Goal: Task Accomplishment & Management: Use online tool/utility

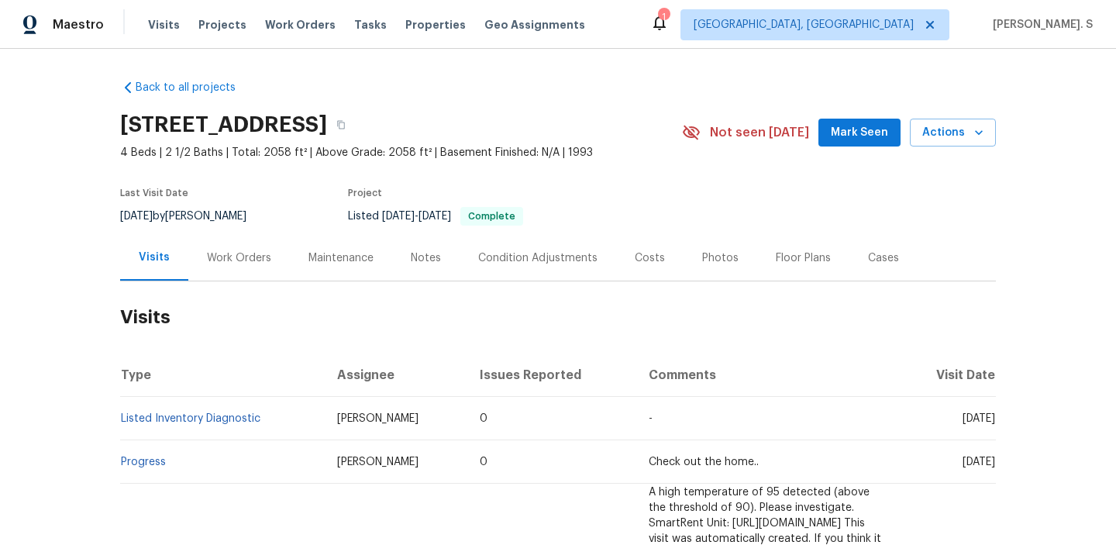
click at [220, 253] on div "Work Orders" at bounding box center [239, 257] width 64 height 15
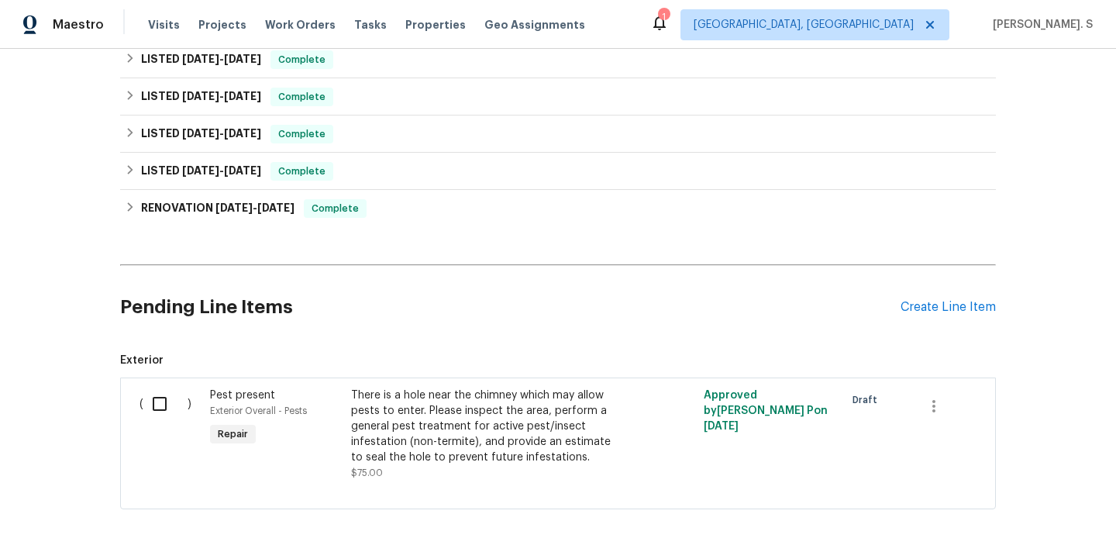
scroll to position [263, 0]
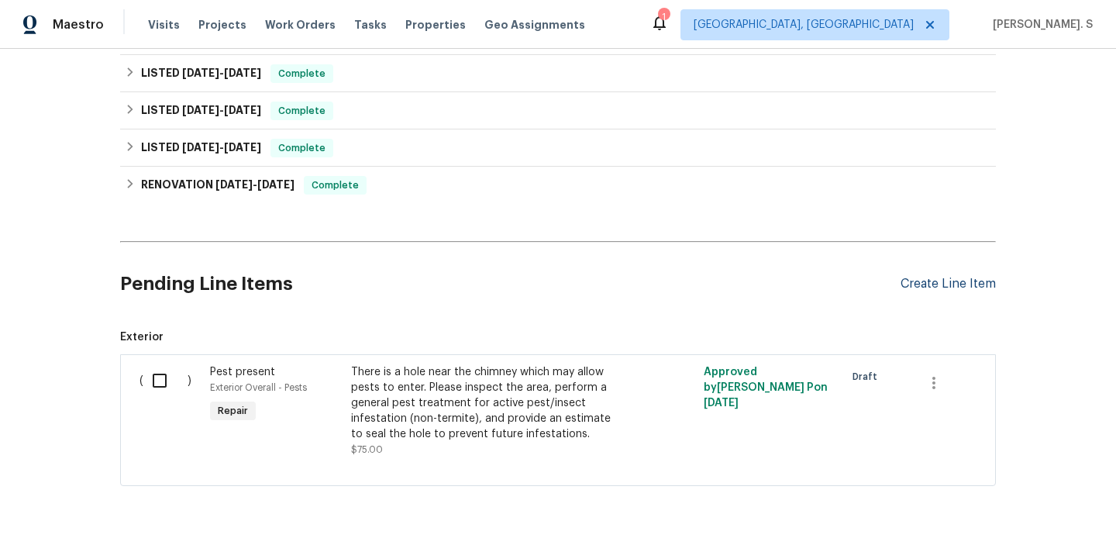
click at [949, 279] on div "Create Line Item" at bounding box center [947, 284] width 95 height 15
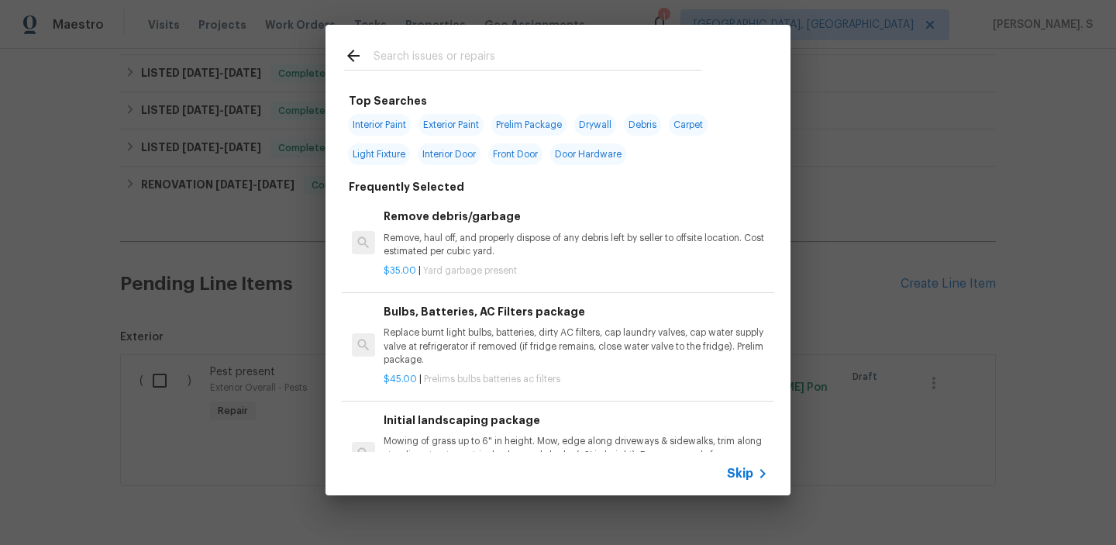
click at [519, 252] on p "Remove, haul off, and properly dispose of any debris left by seller to offsite …" at bounding box center [576, 245] width 384 height 26
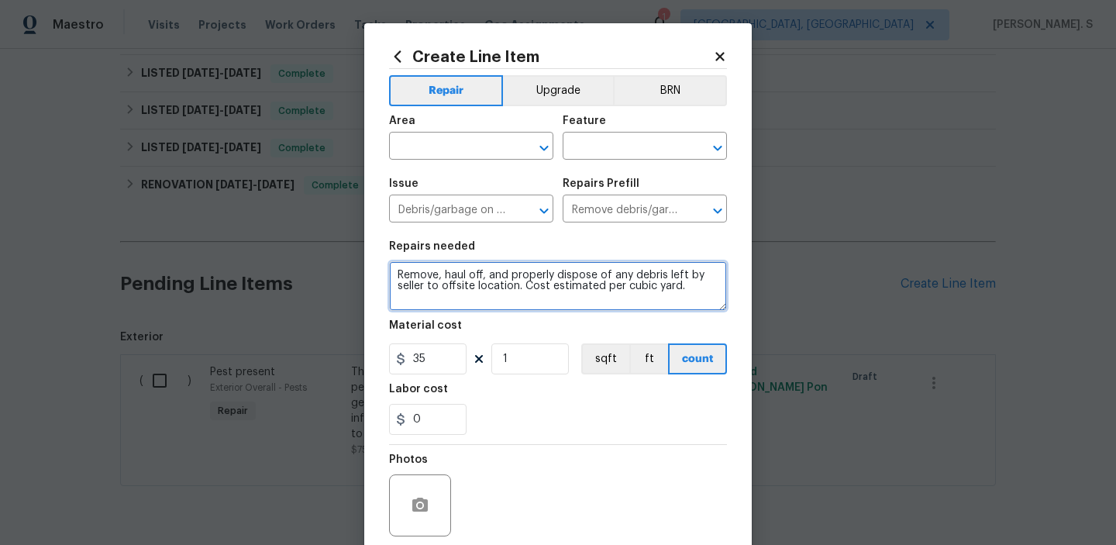
click at [507, 271] on textarea "Remove, haul off, and properly dispose of any debris left by seller to offsite …" at bounding box center [558, 286] width 338 height 50
paste textarea "ceived feedback that the shower and tub lights in the master bathroom have burn…"
click at [549, 149] on icon "Open" at bounding box center [544, 148] width 19 height 19
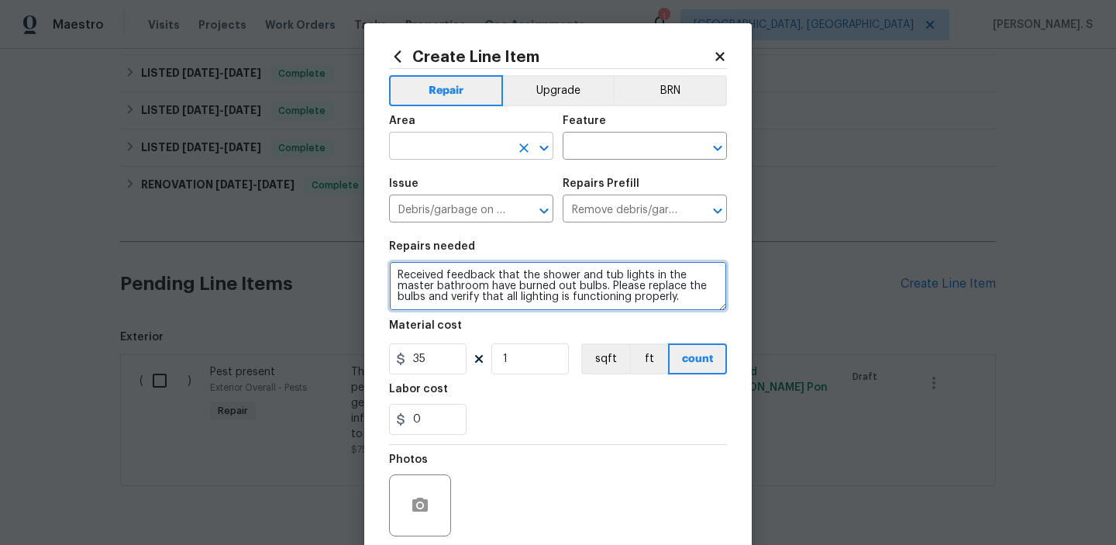
type textarea "Received feedback that the shower and tub lights in the master bathroom have bu…"
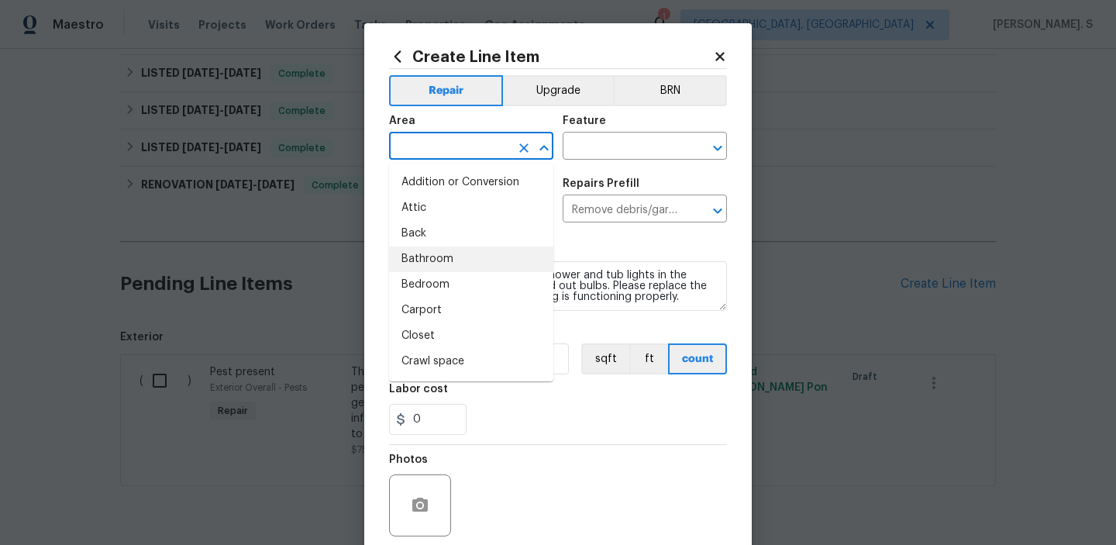
click at [459, 252] on li "Bathroom" at bounding box center [471, 259] width 164 height 26
type input "Bathroom"
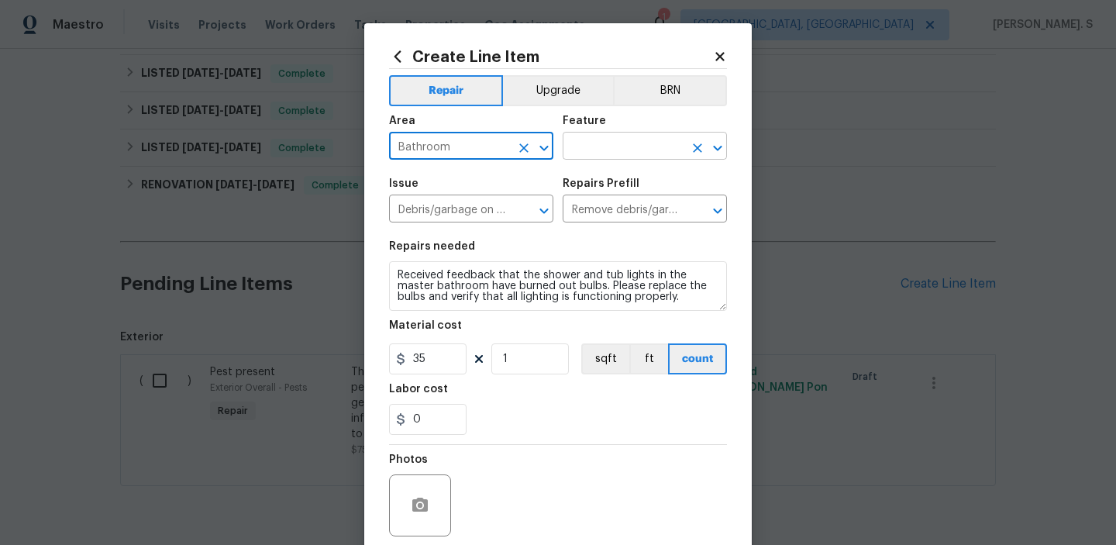
click at [719, 148] on icon "Open" at bounding box center [717, 147] width 9 height 5
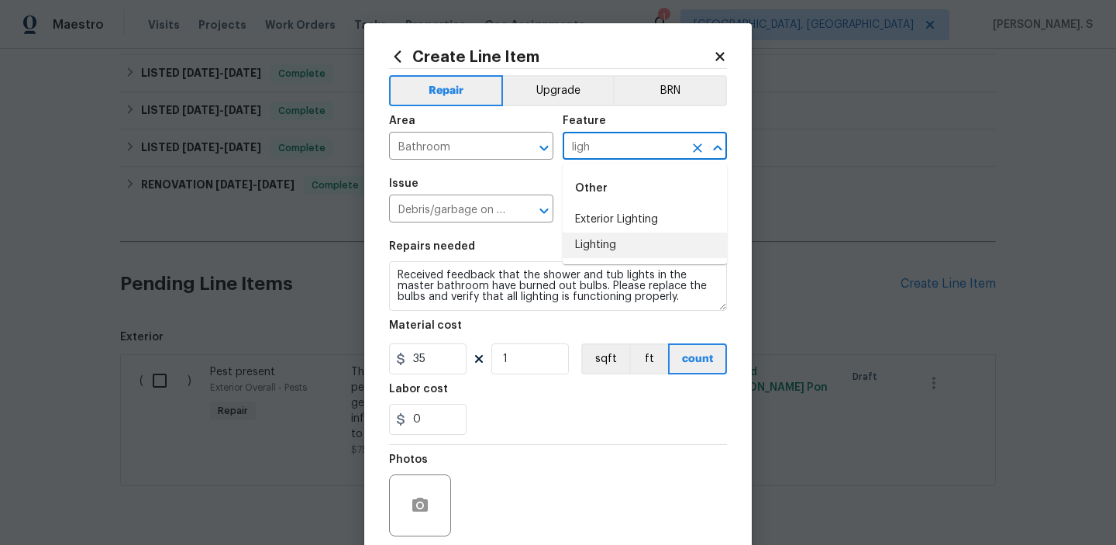
click at [626, 244] on li "Lighting" at bounding box center [645, 245] width 164 height 26
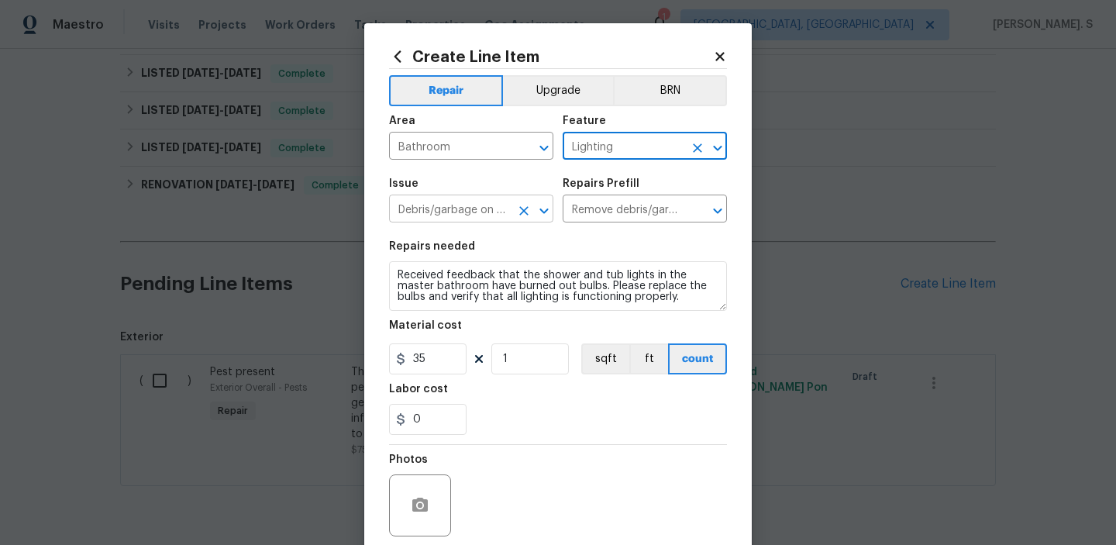
click at [538, 211] on icon "Open" at bounding box center [544, 210] width 19 height 19
type input "Lighting"
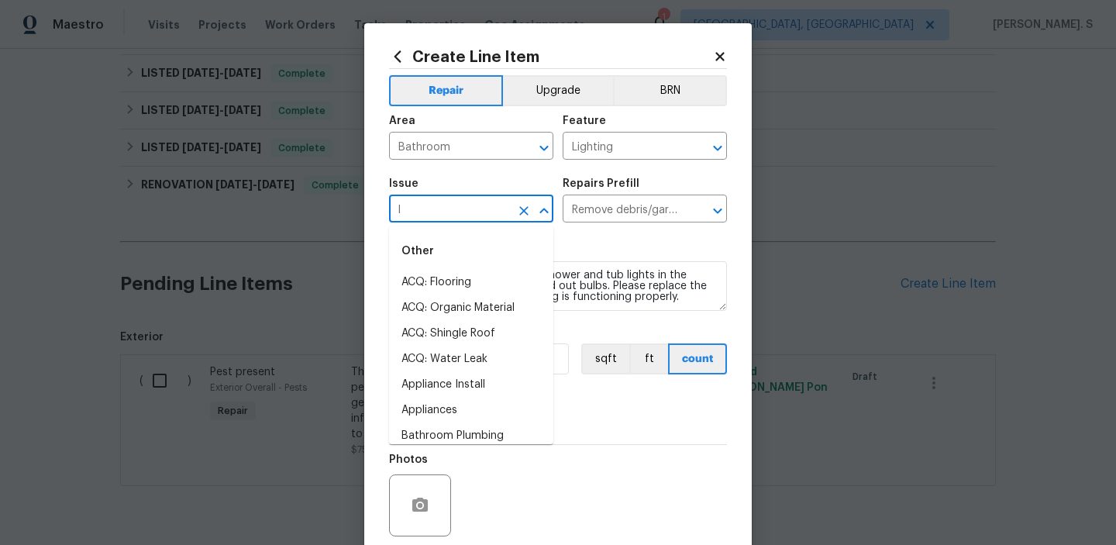
scroll to position [0, 0]
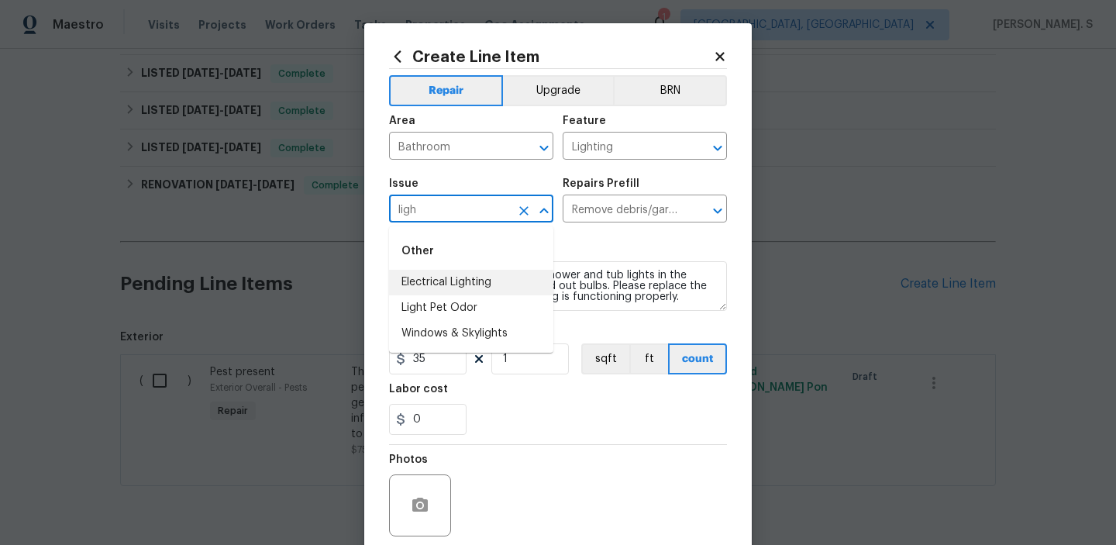
click at [452, 270] on li "Electrical Lighting" at bounding box center [471, 283] width 164 height 26
type input "Electrical Lighting"
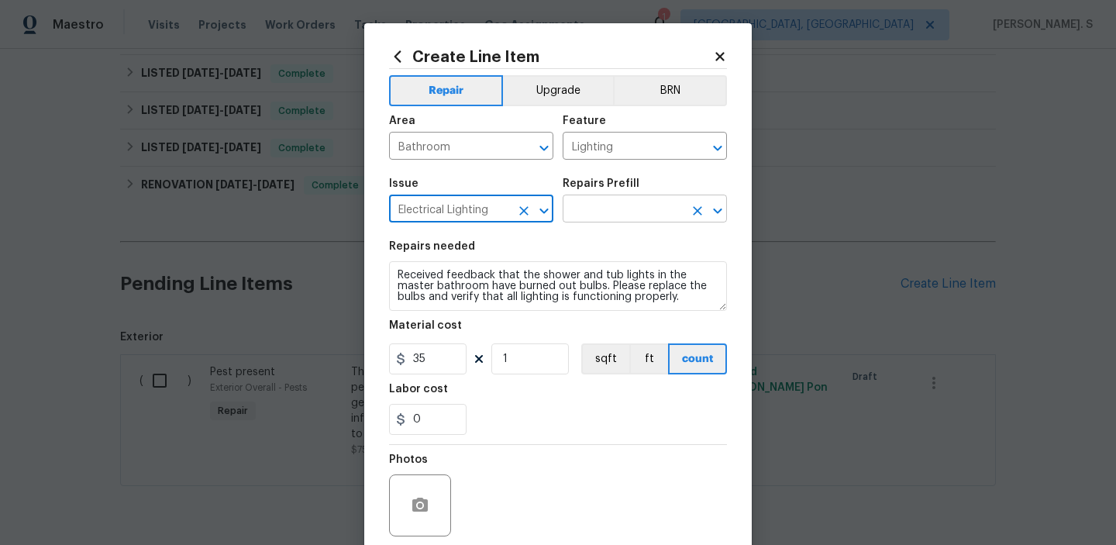
click at [717, 209] on icon "Open" at bounding box center [717, 210] width 19 height 19
type input "Electrical Lighting"
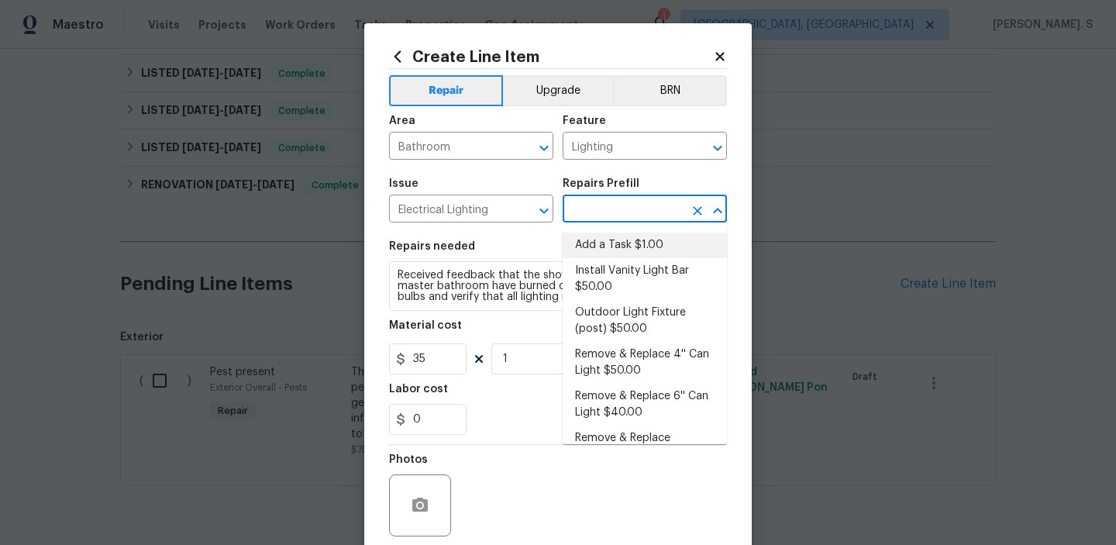
click at [659, 232] on li "Add a Task $1.00" at bounding box center [645, 245] width 164 height 26
type input "Add a Task $1.00"
type textarea "HPM to detail"
type input "1"
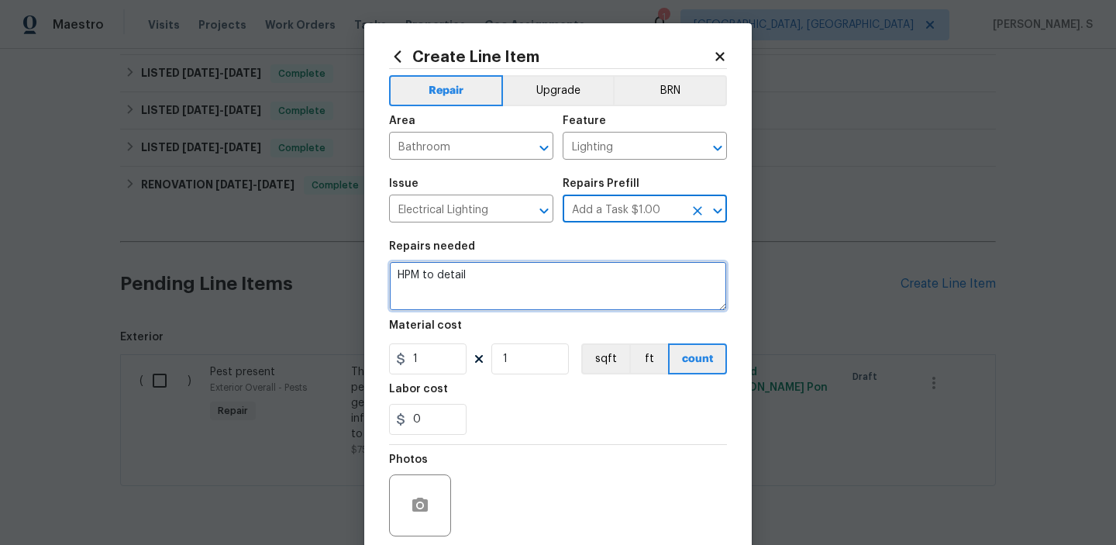
click at [511, 284] on textarea "HPM to detail" at bounding box center [558, 286] width 338 height 50
paste textarea "Received feedback that the shower and tub lights in the master bathroom have bu…"
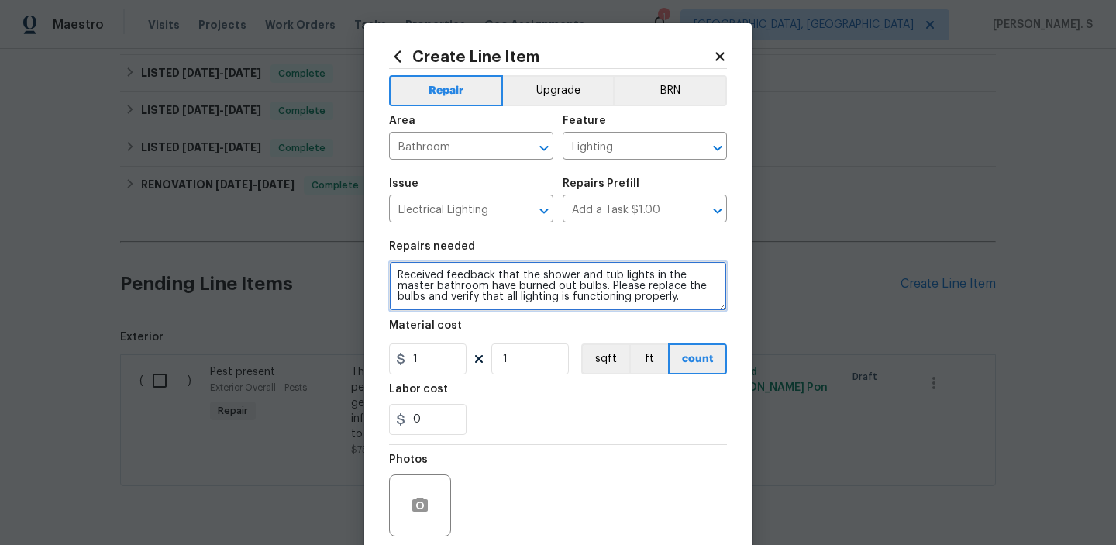
type textarea "Received feedback that the shower and tub lights in the master bathroom have bu…"
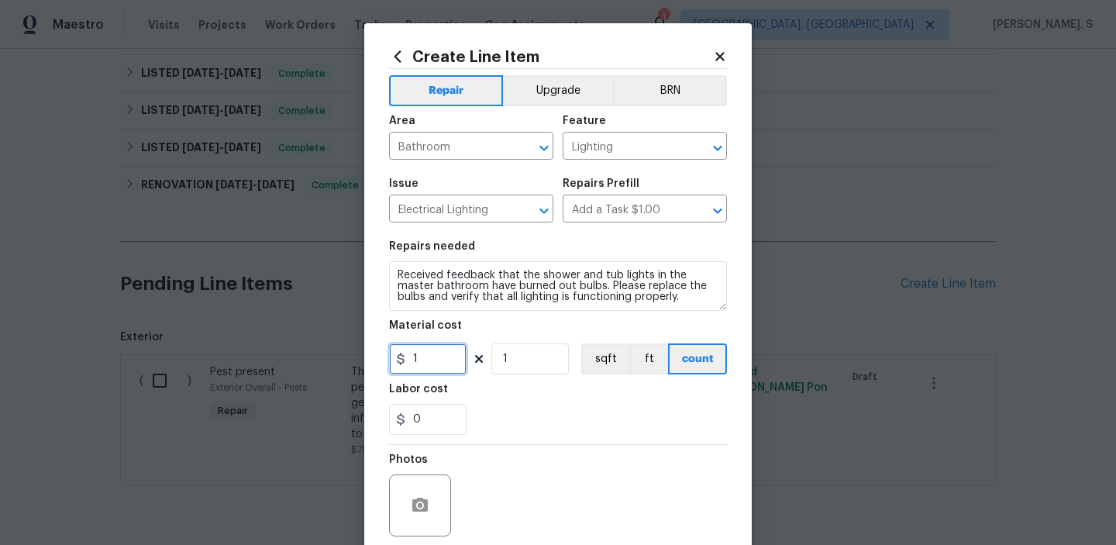
click at [453, 349] on input "1" at bounding box center [427, 358] width 77 height 31
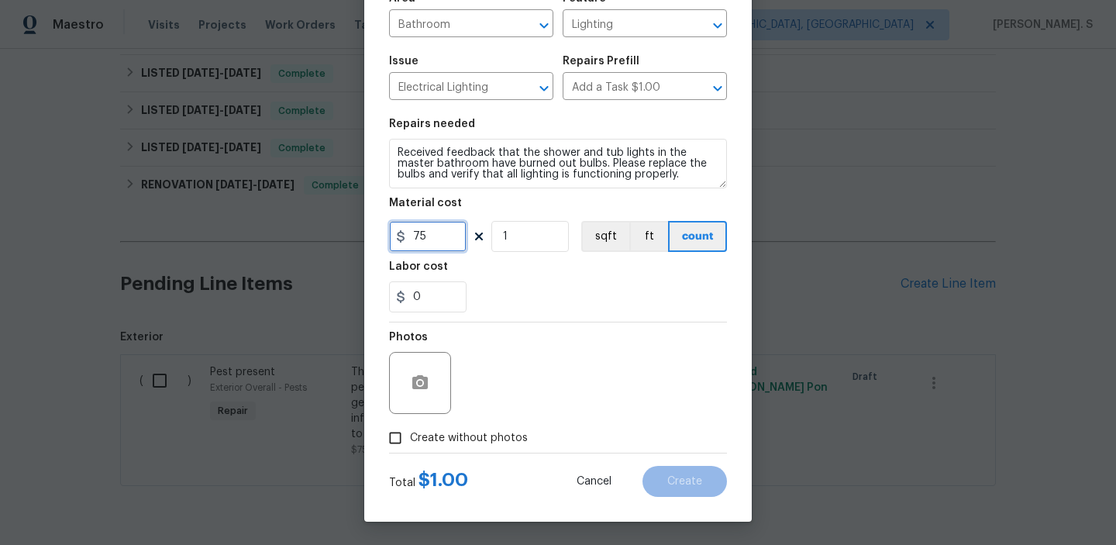
type input "75"
click at [459, 426] on label "Create without photos" at bounding box center [453, 437] width 147 height 29
click at [410, 426] on input "Create without photos" at bounding box center [394, 437] width 29 height 29
checkbox input "true"
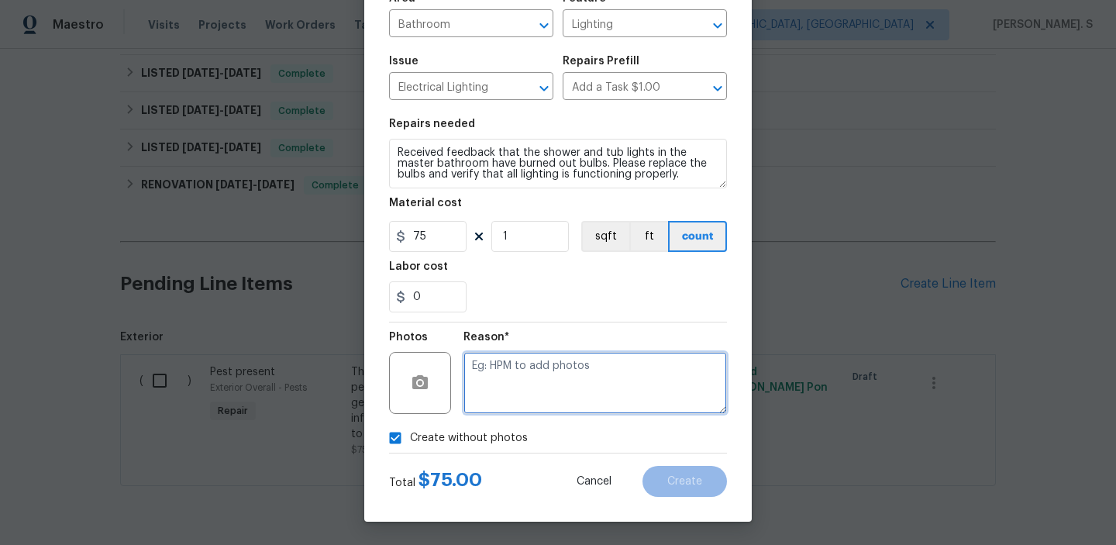
click at [572, 383] on textarea at bounding box center [594, 383] width 263 height 62
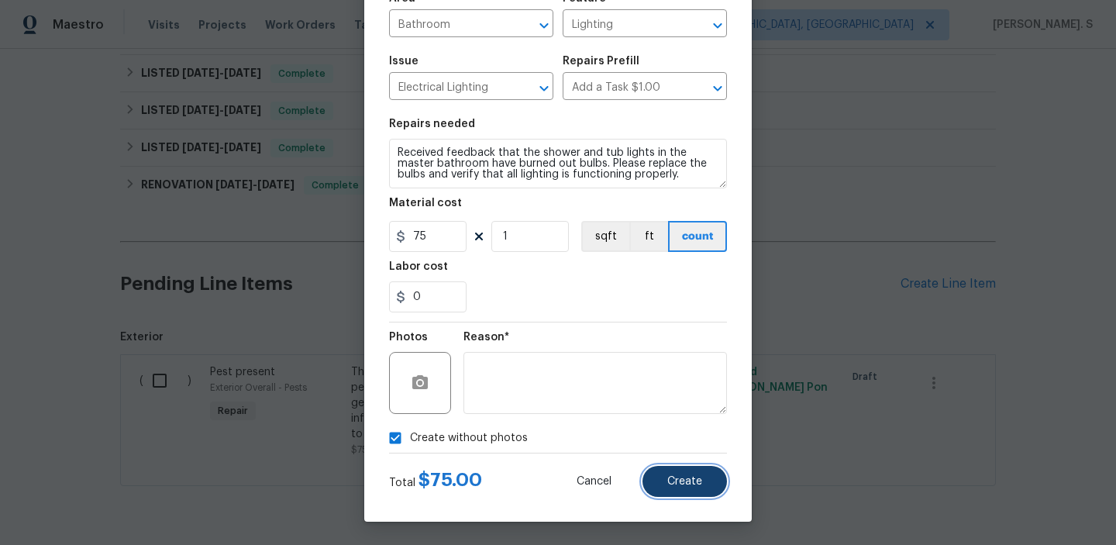
click at [714, 471] on button "Create" at bounding box center [684, 481] width 84 height 31
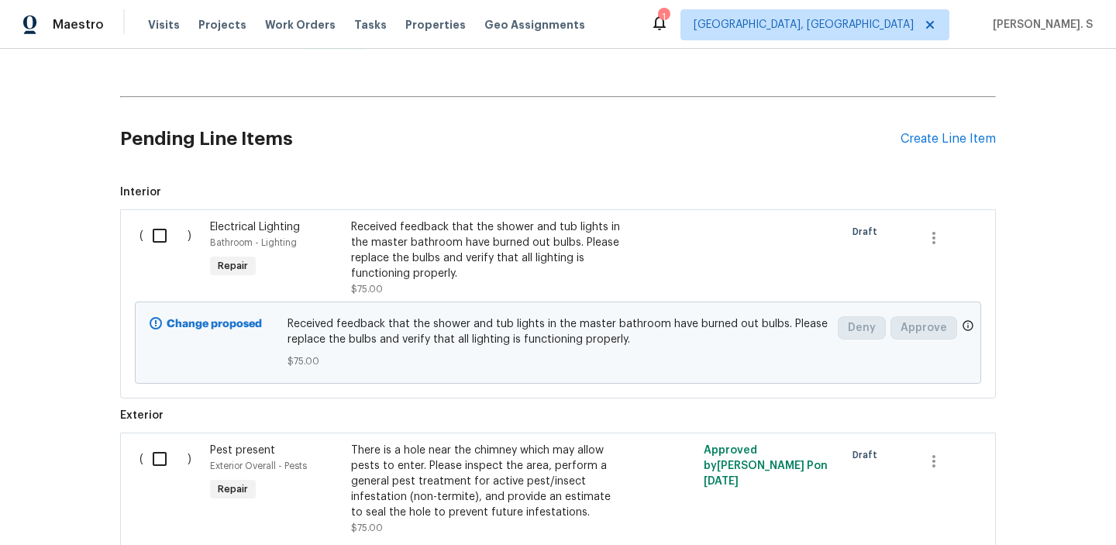
scroll to position [437, 0]
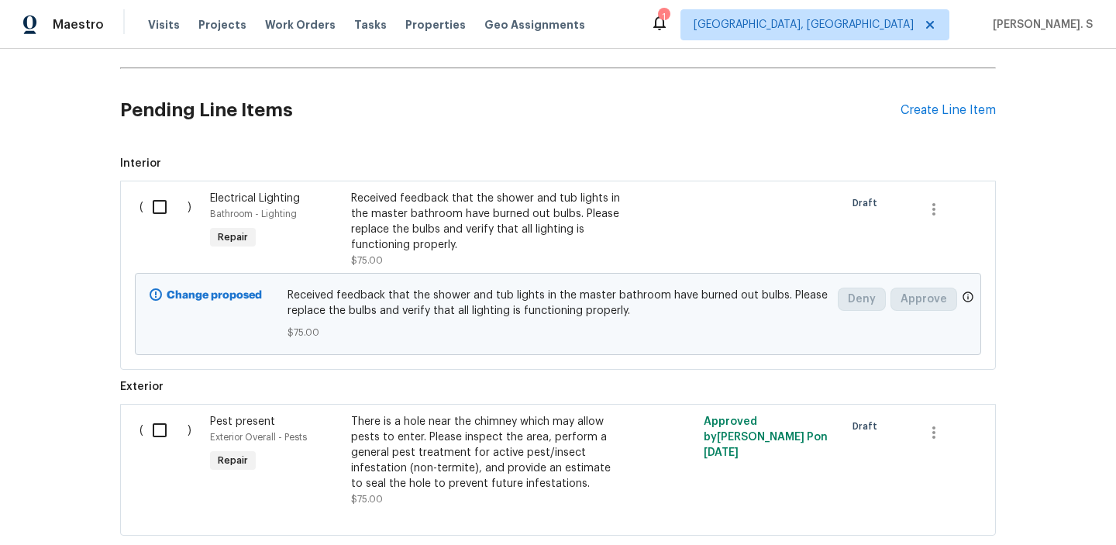
click at [124, 189] on div "( ) Electrical Lighting Bathroom - Lighting Repair Received feedback that the s…" at bounding box center [558, 275] width 876 height 189
click at [170, 213] on input "checkbox" at bounding box center [165, 207] width 44 height 33
checkbox input "true"
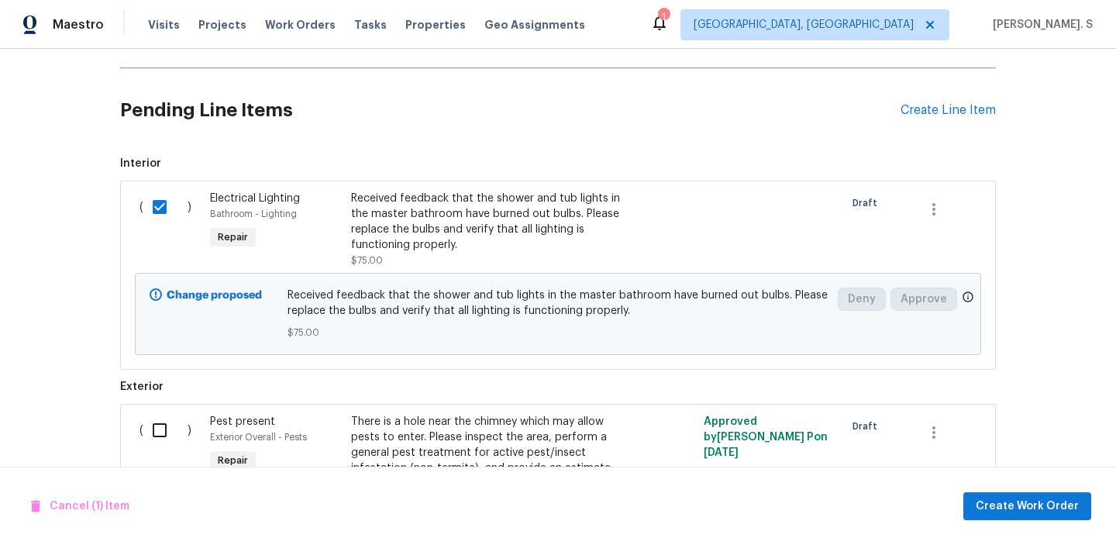
click at [1035, 525] on div "Cancel (1) Item Create Work Order" at bounding box center [558, 505] width 1116 height 79
click at [1037, 515] on button "Create Work Order" at bounding box center [1027, 506] width 128 height 29
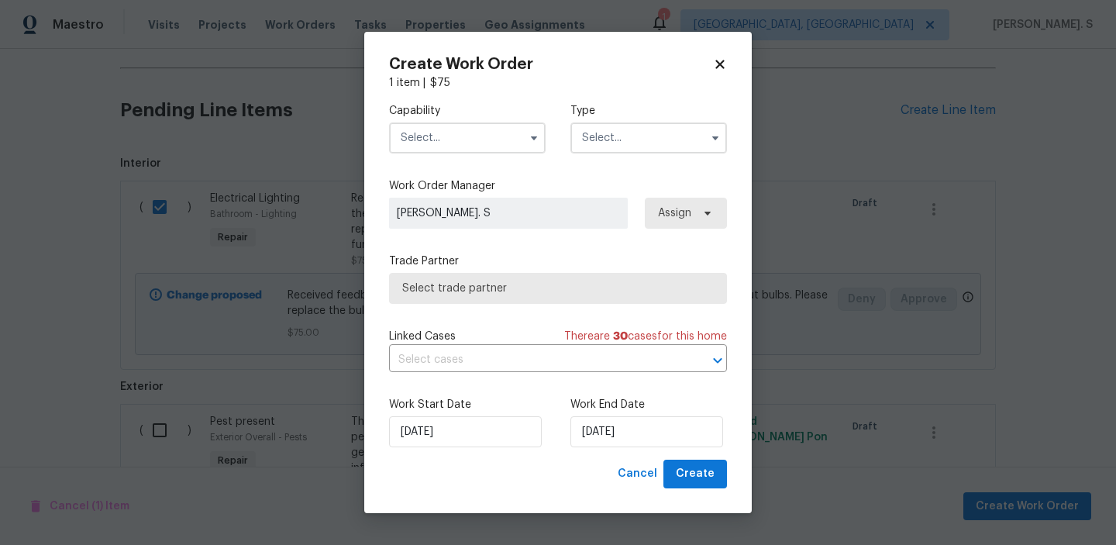
click at [503, 171] on div "Capability Type Work Order Manager Glory Joyce. S Assign Trade Partner Select t…" at bounding box center [558, 275] width 338 height 369
click at [497, 146] on input "text" at bounding box center [467, 137] width 157 height 31
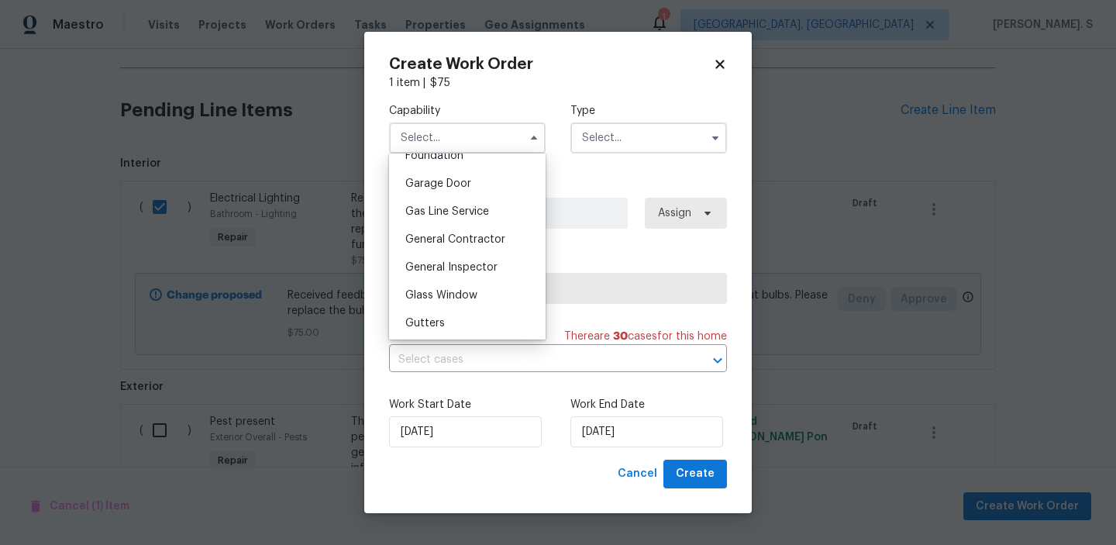
scroll to position [705, 0]
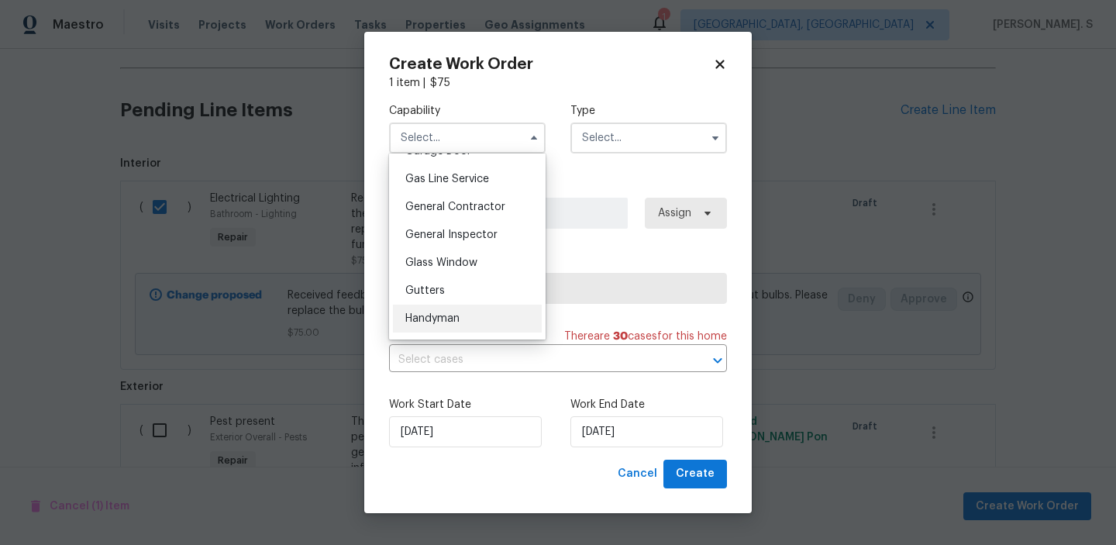
click at [477, 312] on div "Handyman" at bounding box center [467, 318] width 149 height 28
type input "Handyman"
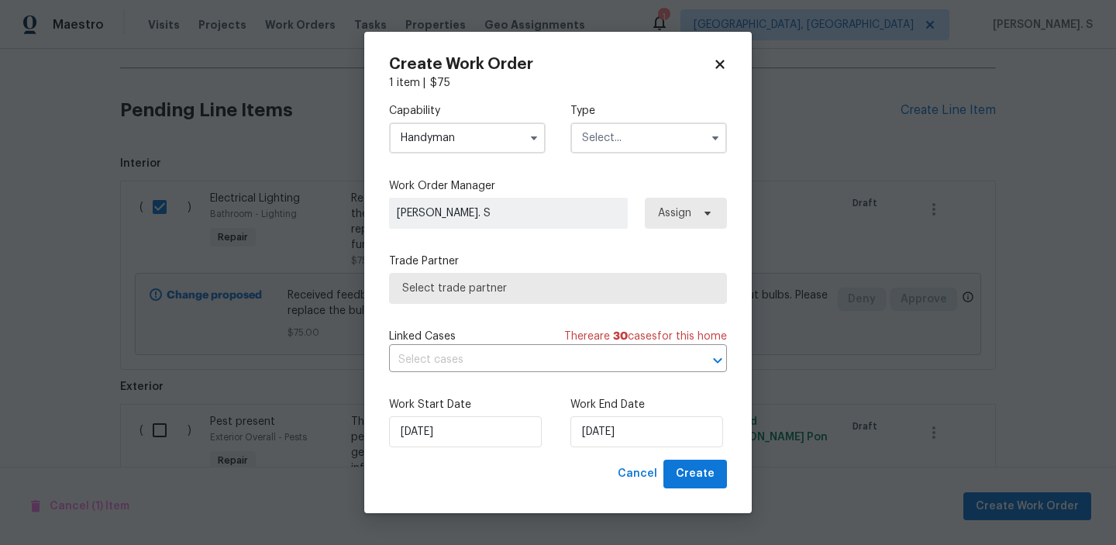
click at [648, 139] on input "text" at bounding box center [648, 137] width 157 height 31
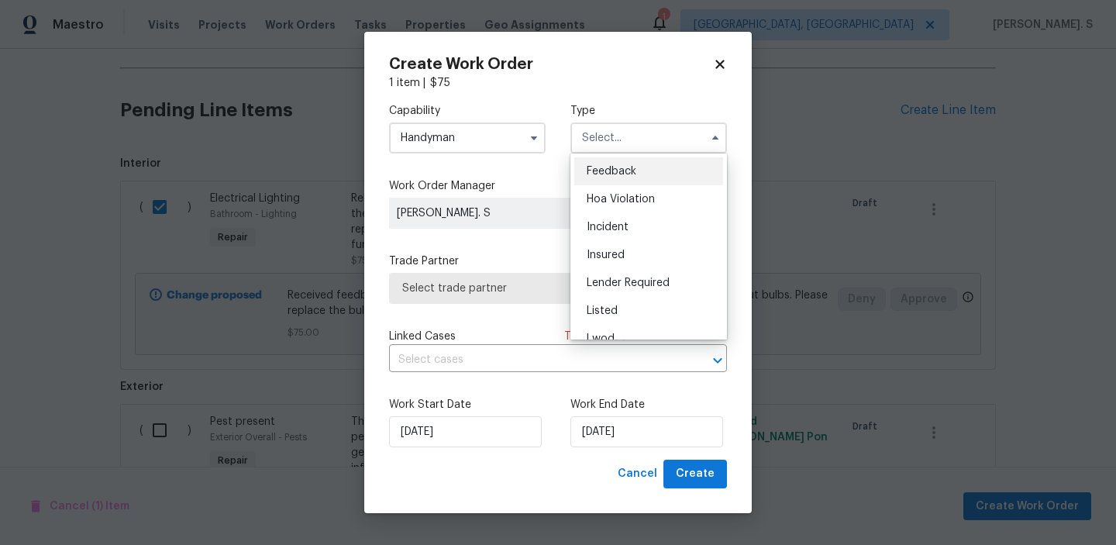
click at [648, 167] on div "Feedback" at bounding box center [648, 171] width 149 height 28
type input "Feedback"
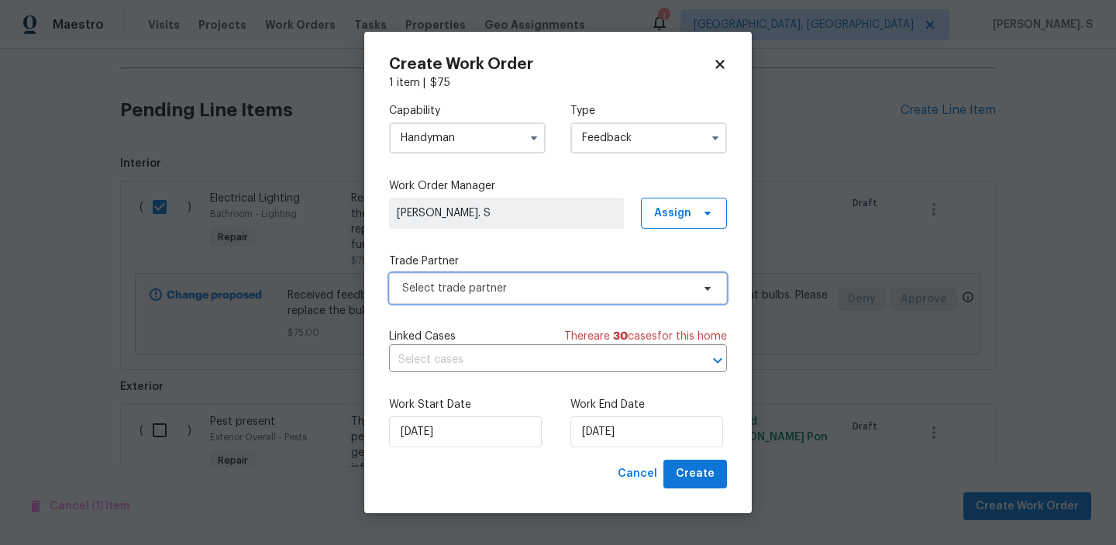
click at [576, 294] on span "Select trade partner" at bounding box center [546, 287] width 289 height 15
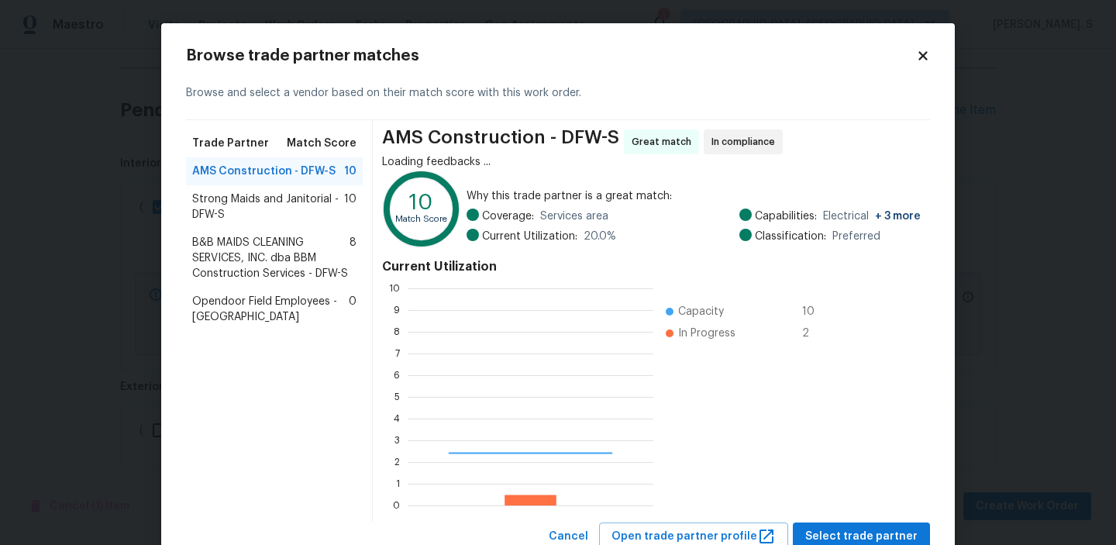
scroll to position [217, 246]
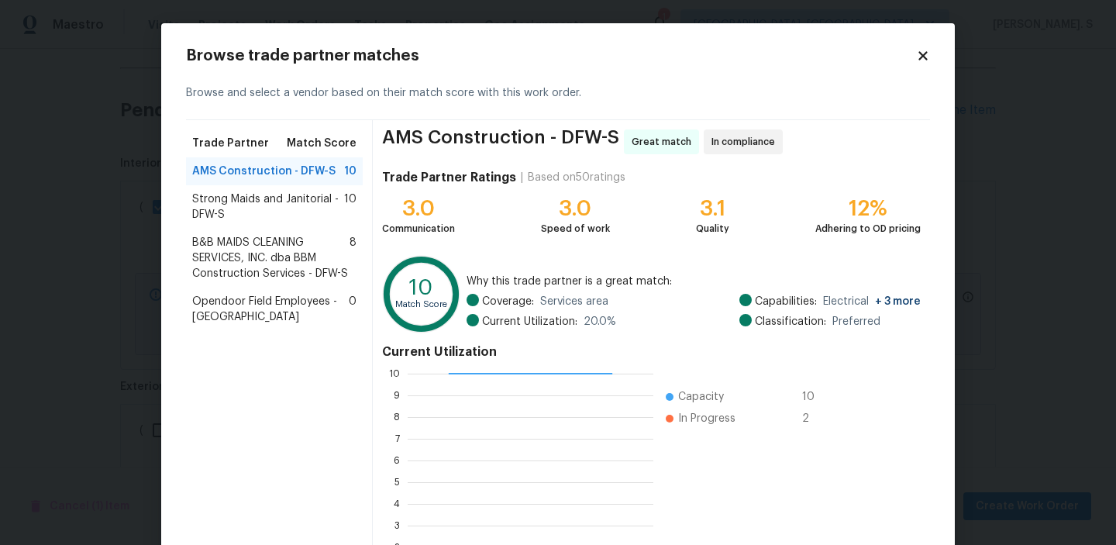
click at [286, 206] on span "Strong Maids and Janitorial - DFW-S" at bounding box center [268, 206] width 152 height 31
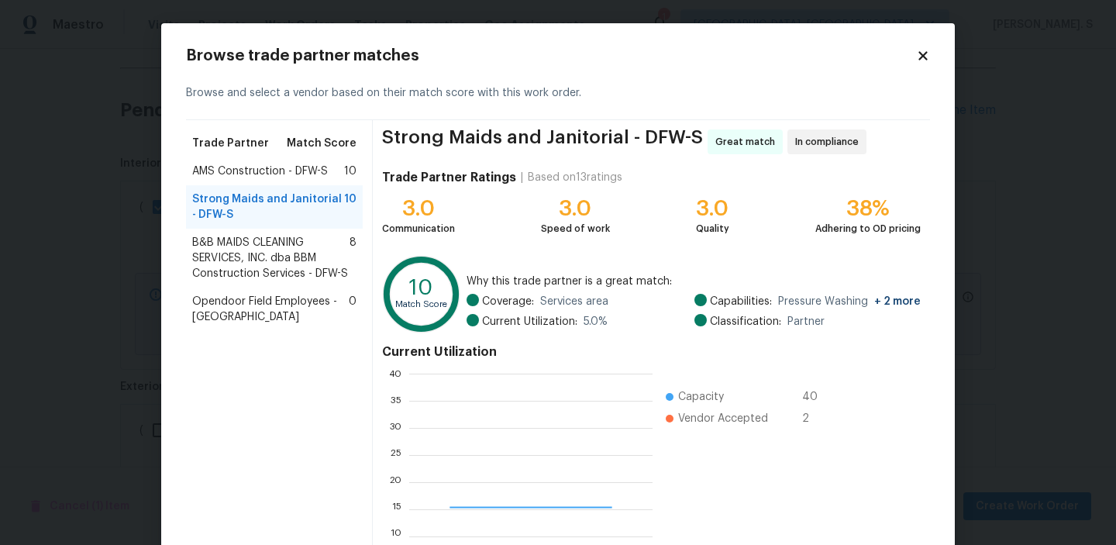
scroll to position [217, 243]
click at [293, 243] on span "B&B MAIDS CLEANING SERVICES, INC. dba BBM Construction Services - DFW-S" at bounding box center [270, 258] width 157 height 46
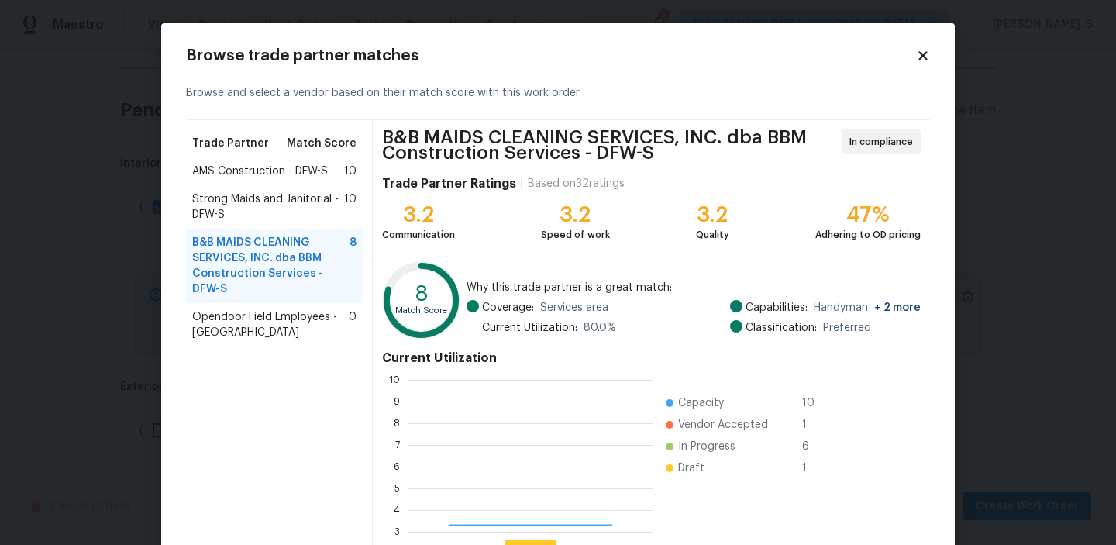
scroll to position [217, 246]
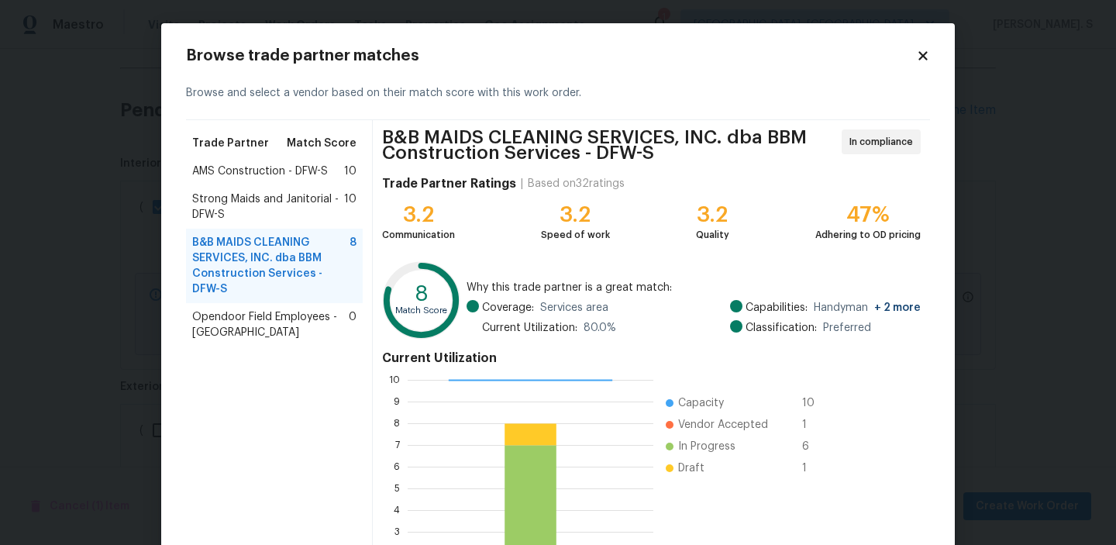
click at [291, 311] on span "Opendoor Field Employees - Dallas" at bounding box center [270, 324] width 157 height 31
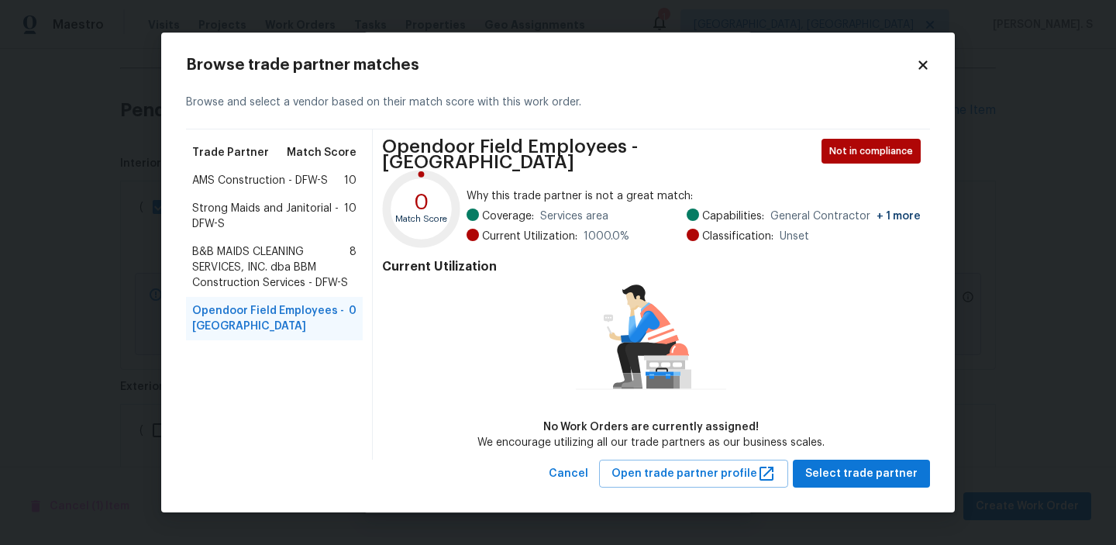
click at [294, 276] on span "B&B MAIDS CLEANING SERVICES, INC. dba BBM Construction Services - DFW-S" at bounding box center [270, 267] width 157 height 46
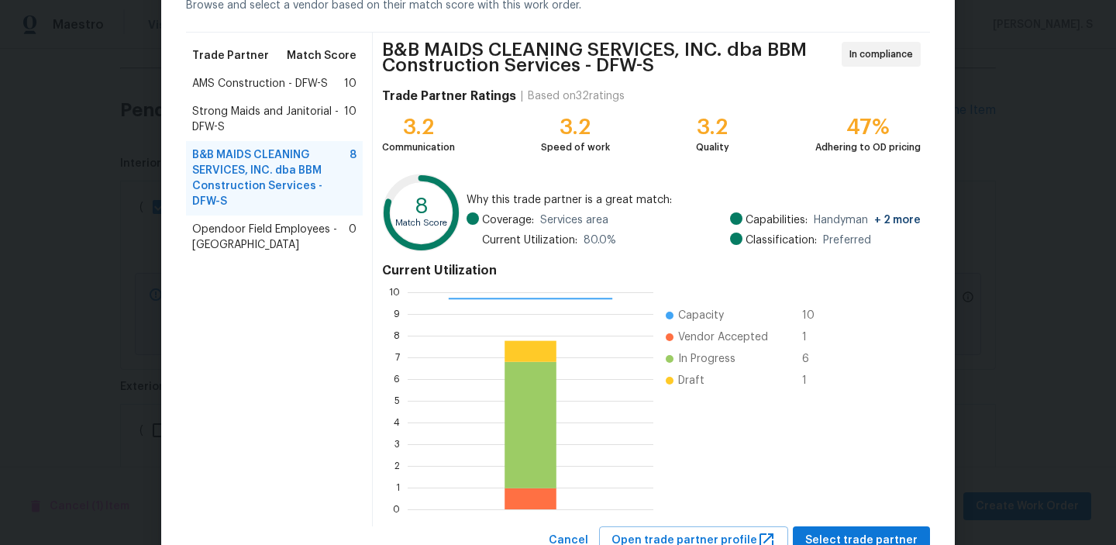
scroll to position [145, 0]
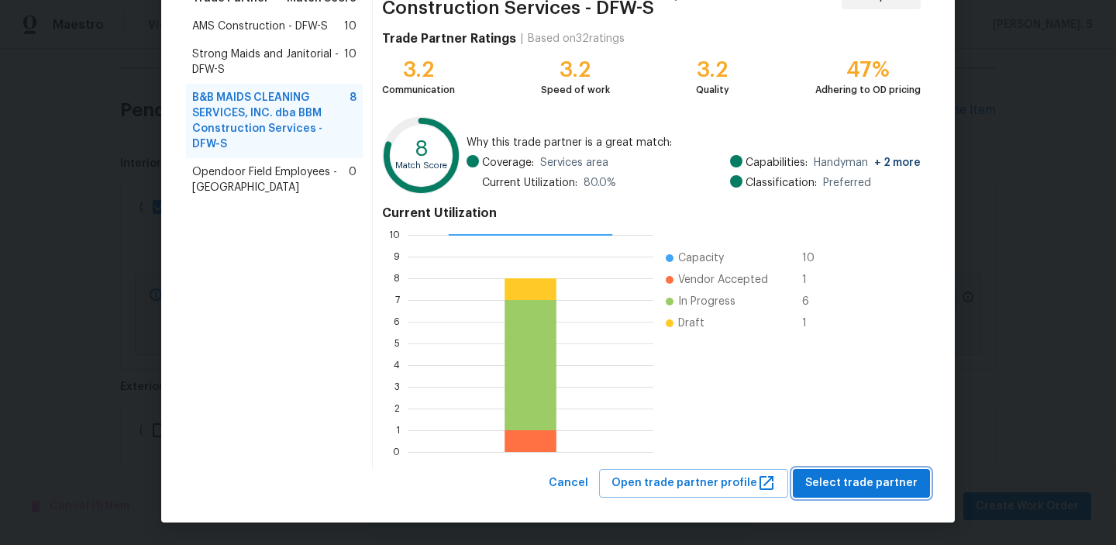
click at [869, 486] on span "Select trade partner" at bounding box center [861, 482] width 112 height 19
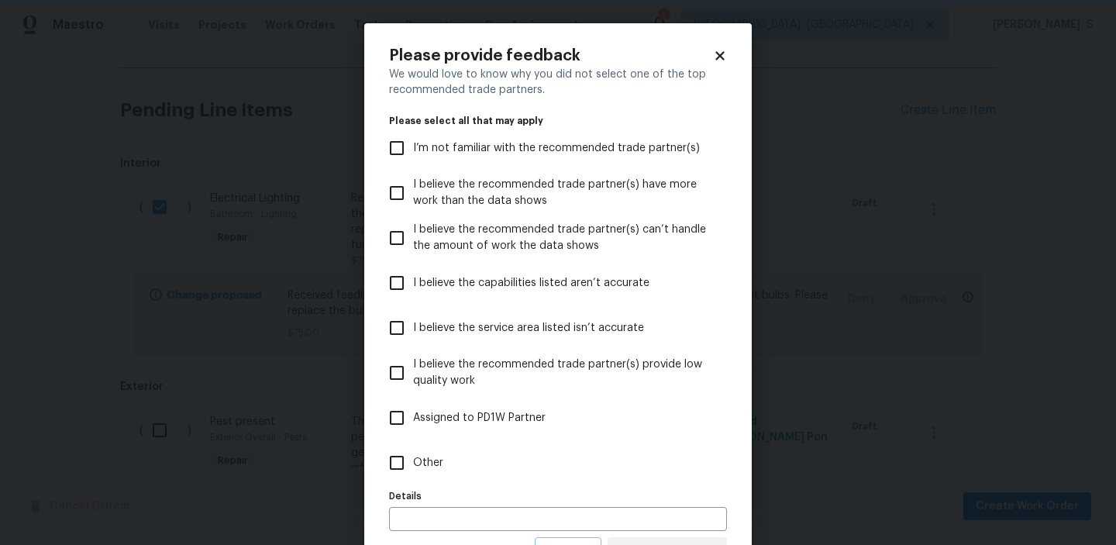
scroll to position [0, 0]
click at [446, 428] on label "Assigned to PD1W Partner" at bounding box center [547, 417] width 334 height 45
click at [413, 428] on input "Assigned to PD1W Partner" at bounding box center [396, 417] width 33 height 33
checkbox input "true"
click at [449, 448] on label "Other" at bounding box center [547, 462] width 334 height 45
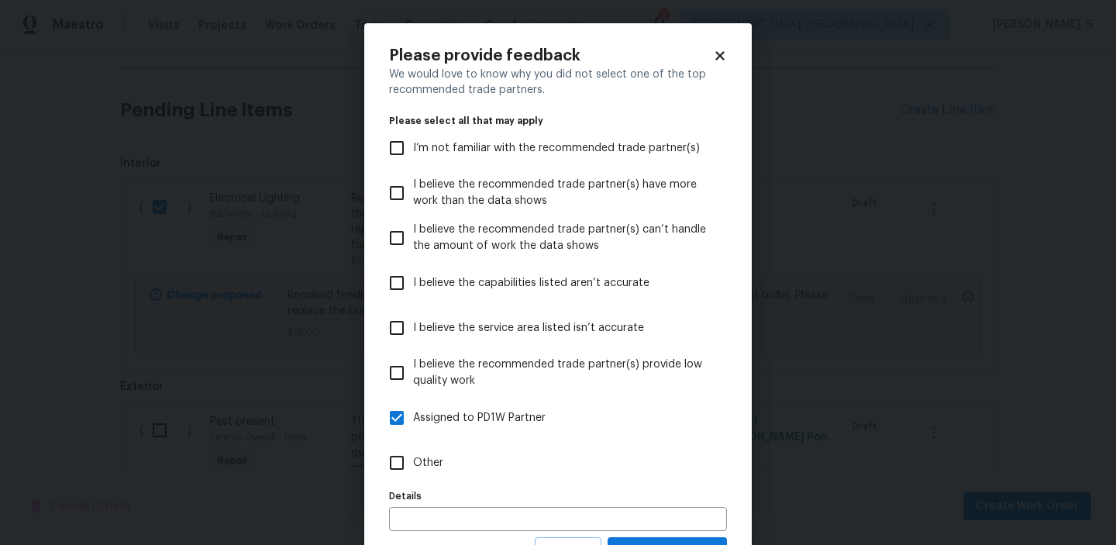
click at [413, 448] on input "Other" at bounding box center [396, 462] width 33 height 33
checkbox input "true"
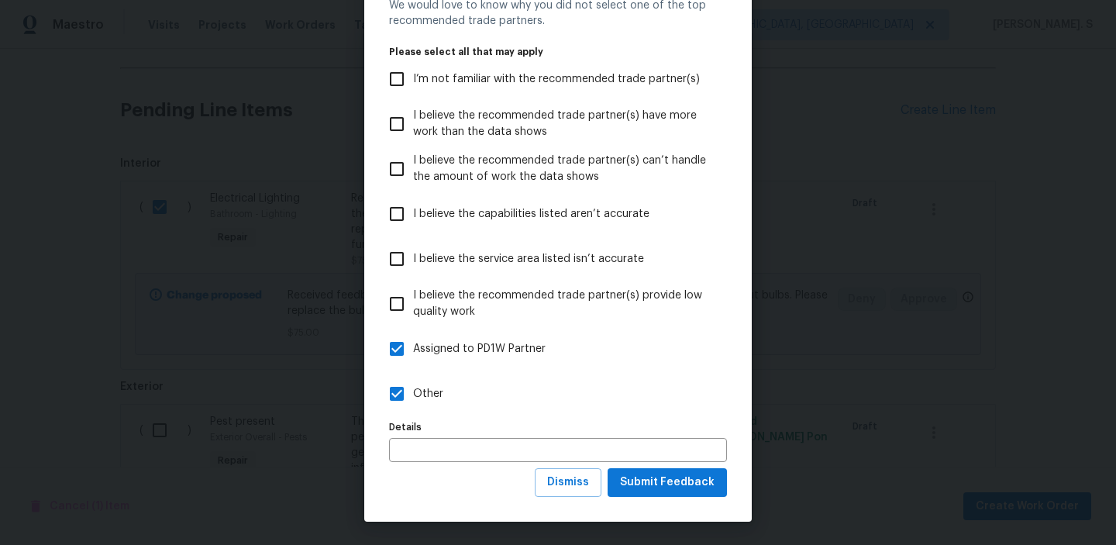
click at [449, 339] on label "Assigned to PD1W Partner" at bounding box center [547, 348] width 334 height 45
click at [413, 339] on input "Assigned to PD1W Partner" at bounding box center [396, 348] width 33 height 33
checkbox input "false"
click at [651, 479] on span "Submit Feedback" at bounding box center [667, 482] width 95 height 19
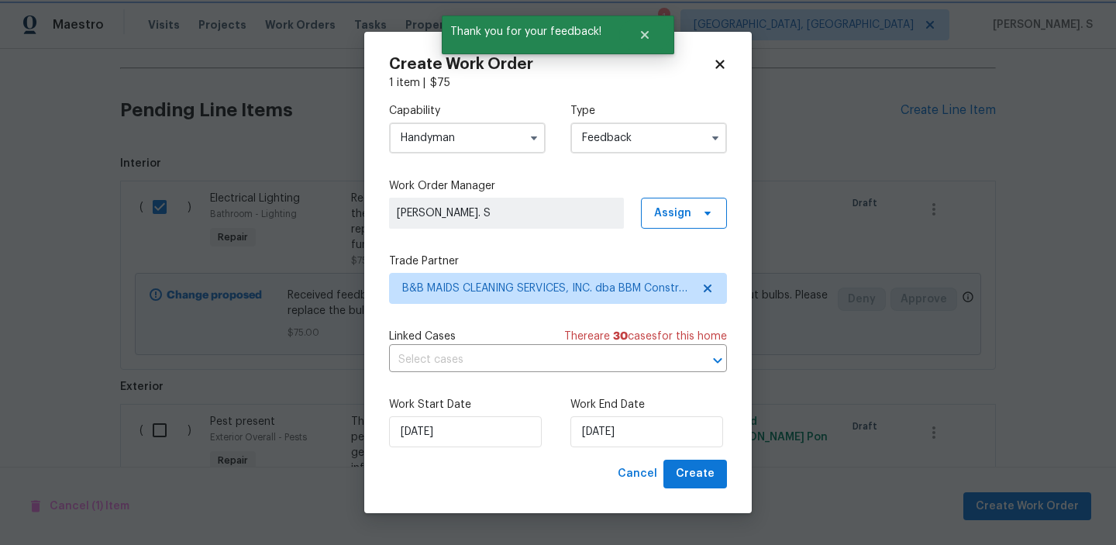
scroll to position [0, 0]
click at [427, 361] on input "text" at bounding box center [536, 360] width 294 height 24
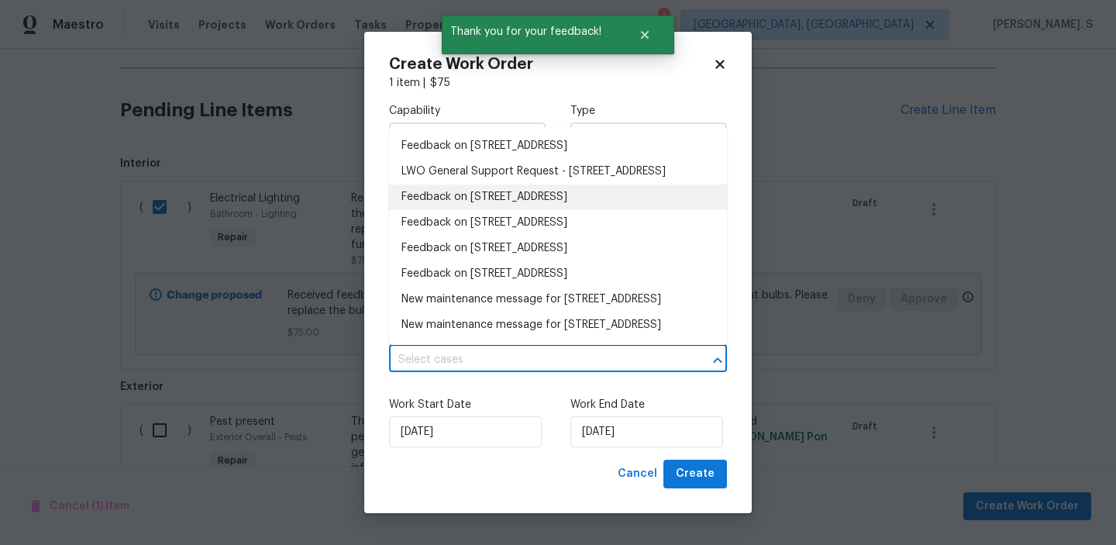
click at [459, 206] on li "Feedback on 2116 Wentworth Dr, Flower Mound, TX 75028" at bounding box center [558, 197] width 338 height 26
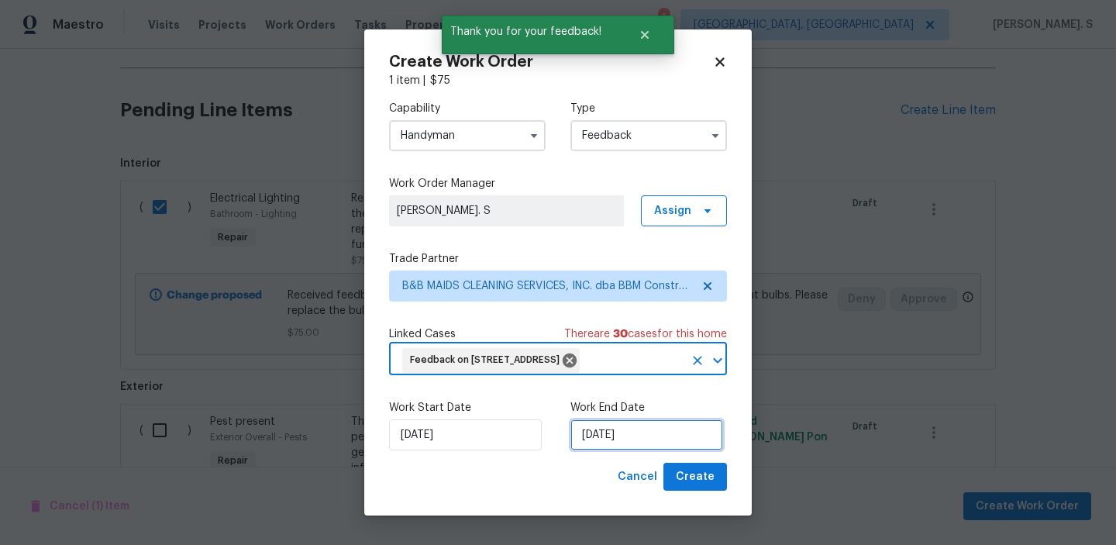
click at [626, 450] on input "[DATE]" at bounding box center [646, 434] width 153 height 31
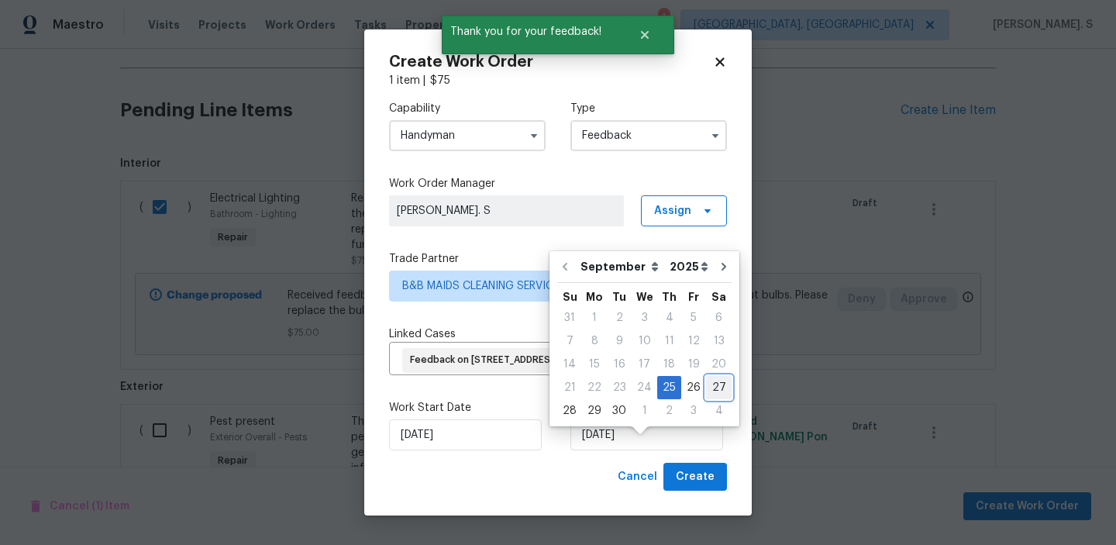
click at [717, 384] on div "27" at bounding box center [719, 388] width 26 height 22
type input "[DATE]"
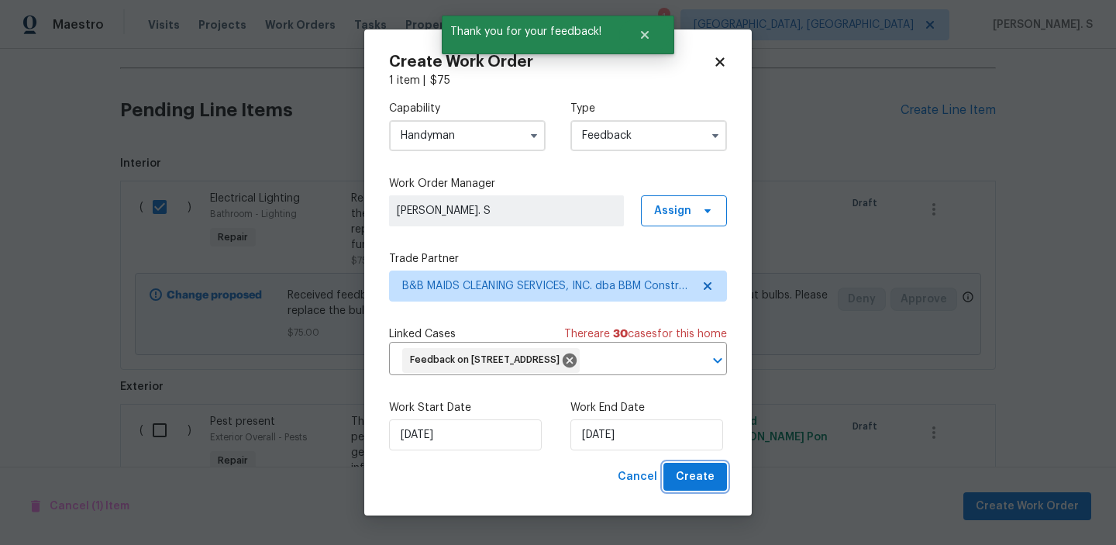
click at [710, 487] on span "Create" at bounding box center [695, 476] width 39 height 19
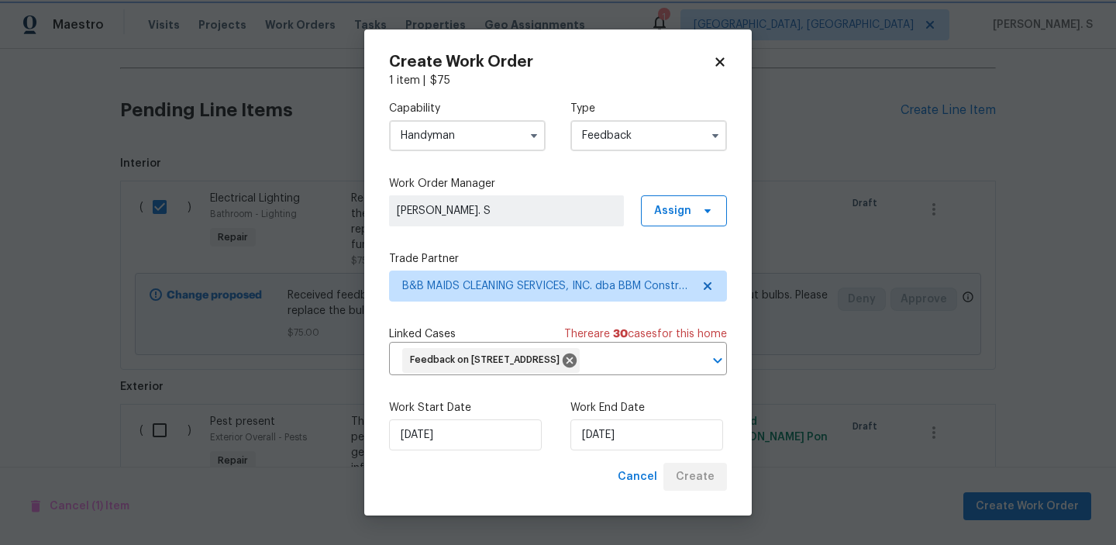
checkbox input "false"
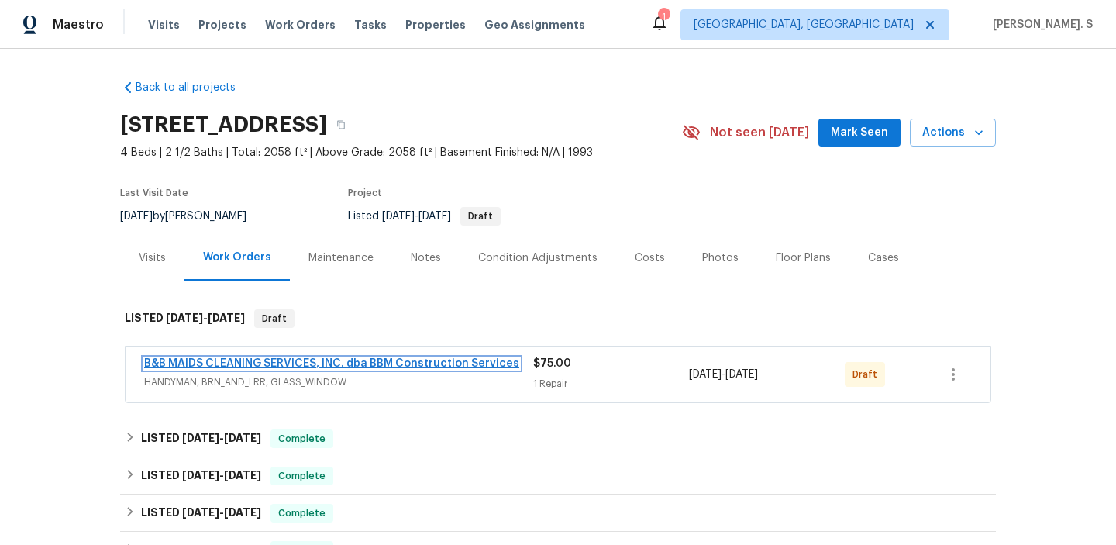
click at [234, 364] on link "B&B MAIDS CLEANING SERVICES, INC. dba BBM Construction Services" at bounding box center [331, 363] width 375 height 11
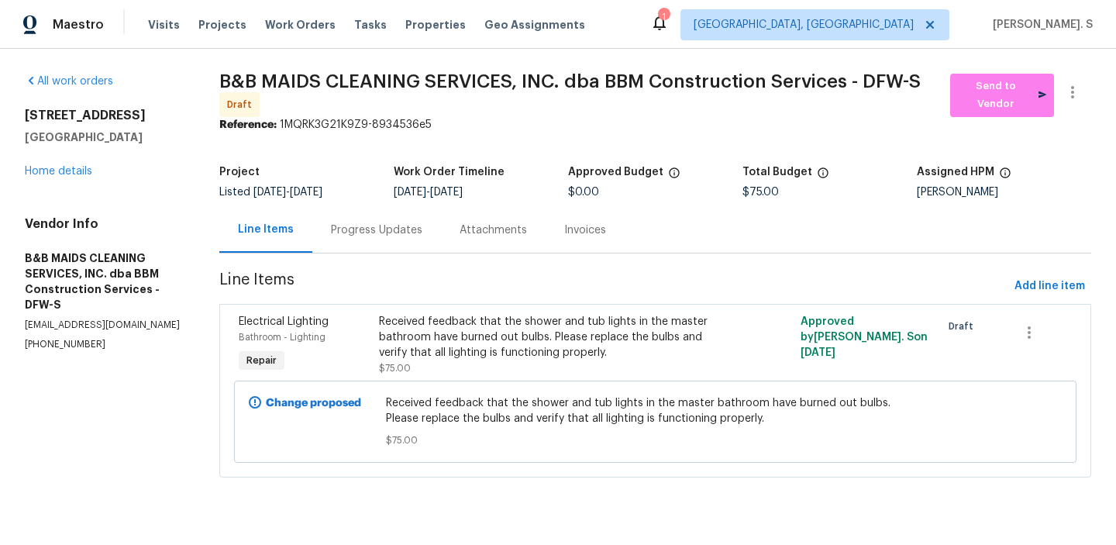
click at [401, 242] on div "Progress Updates" at bounding box center [376, 230] width 129 height 46
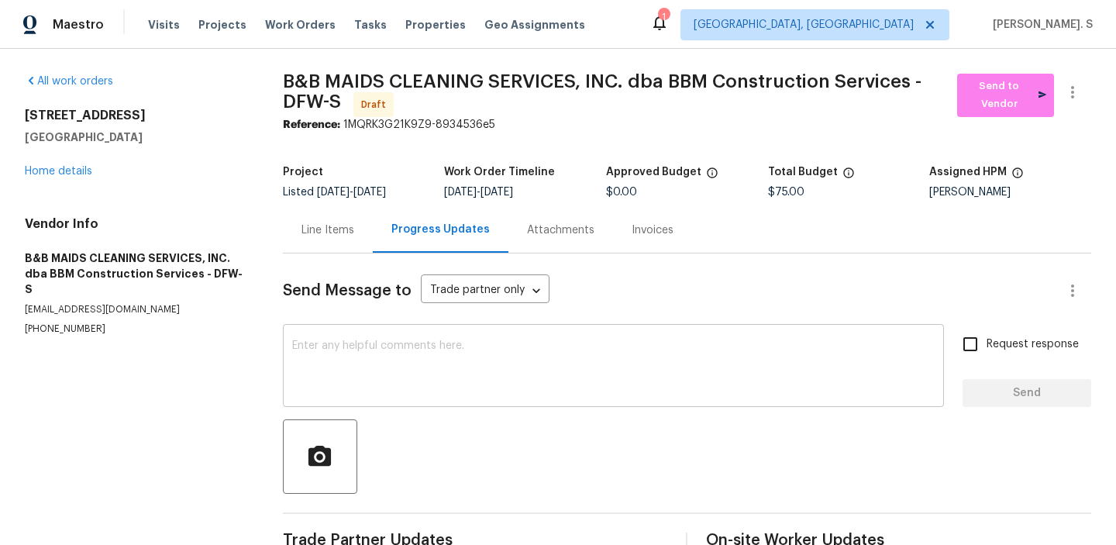
click at [438, 366] on textarea at bounding box center [613, 367] width 643 height 54
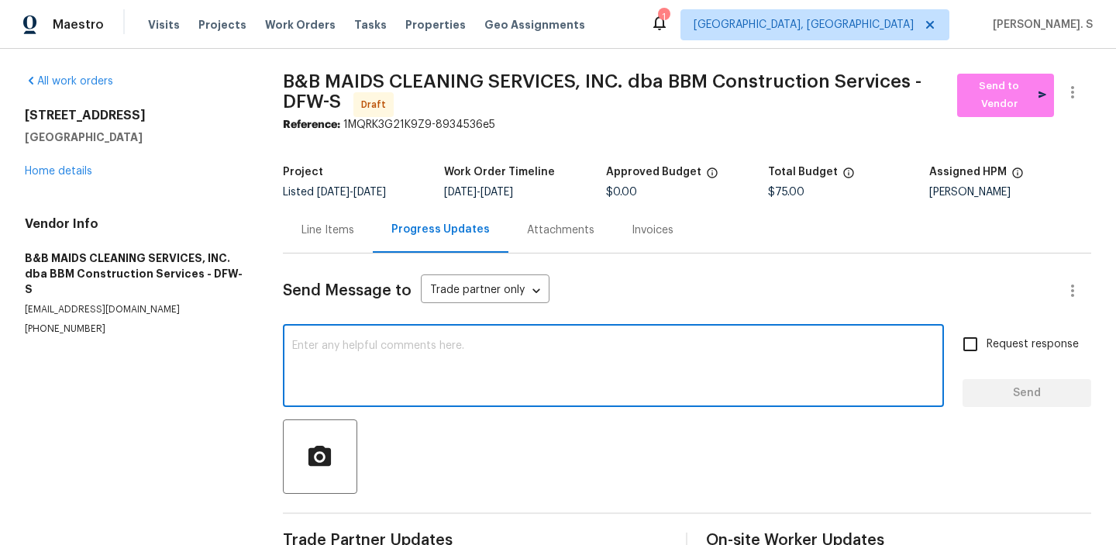
paste textarea "Hi this is Glory with Opendoor. I’m confirming you received the WO for the prop…"
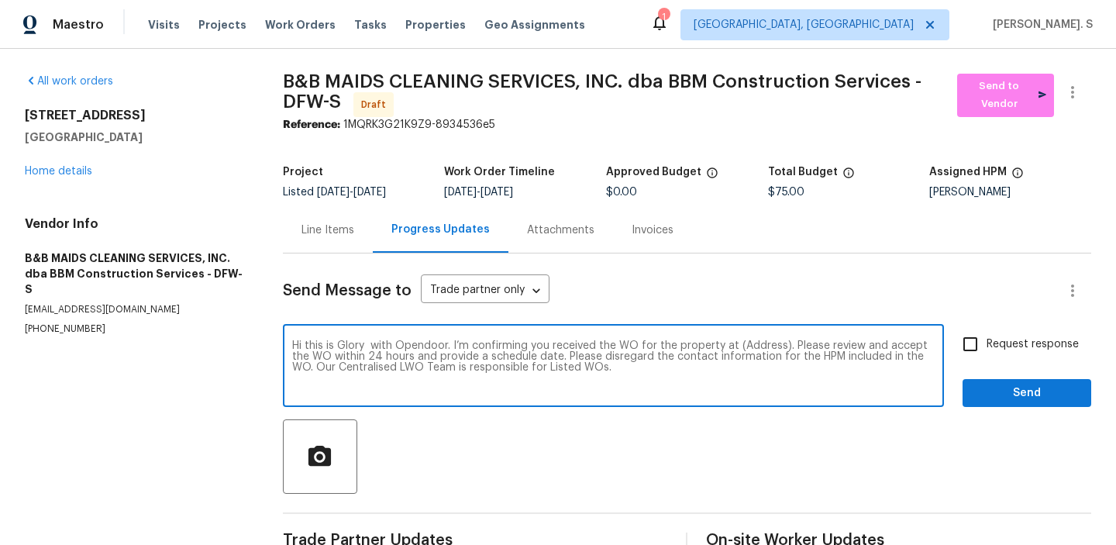
click at [742, 347] on textarea "Hi this is Glory with Opendoor. I’m confirming you received the WO for the prop…" at bounding box center [613, 367] width 643 height 54
paste textarea "2116 Wentworth Dr, Flower Mound, TX 75028"
type textarea "Hi this is Glory with Opendoor. I’m confirming you received the WO for the prop…"
click at [1068, 108] on button "button" at bounding box center [1072, 92] width 37 height 37
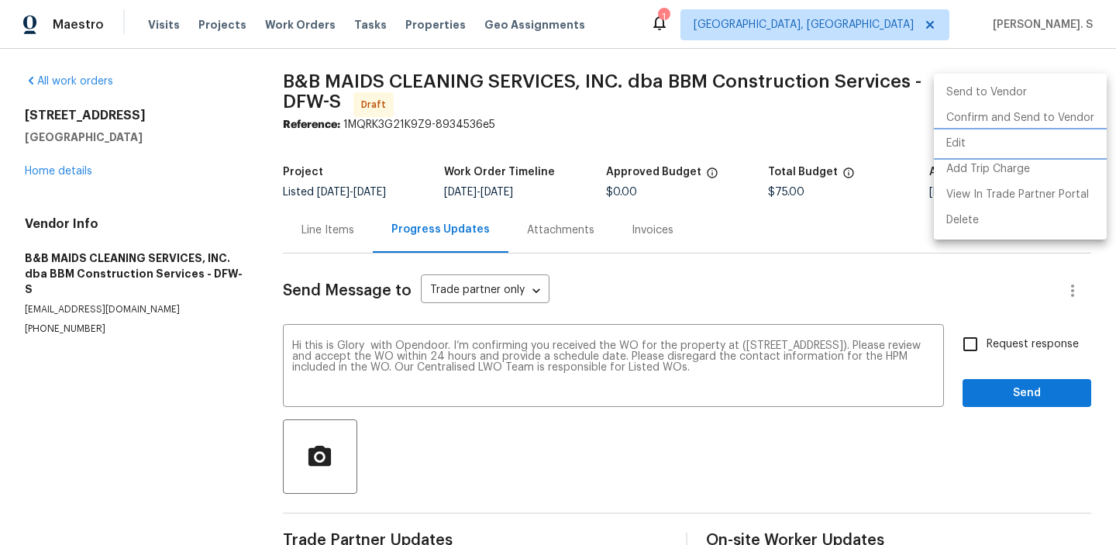
click at [1043, 137] on li "Edit" at bounding box center [1020, 144] width 173 height 26
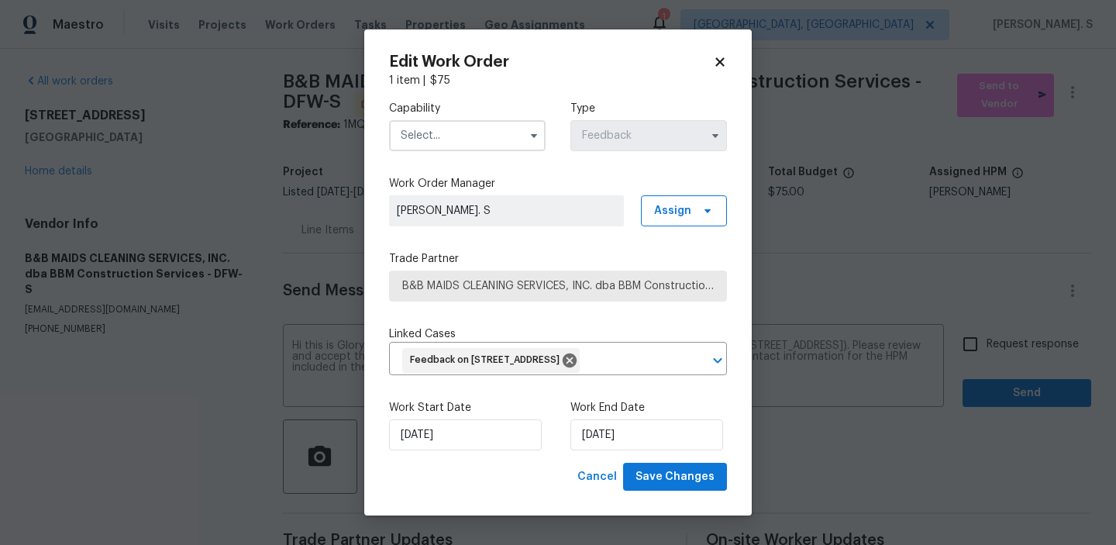
click at [450, 120] on input "text" at bounding box center [467, 135] width 157 height 31
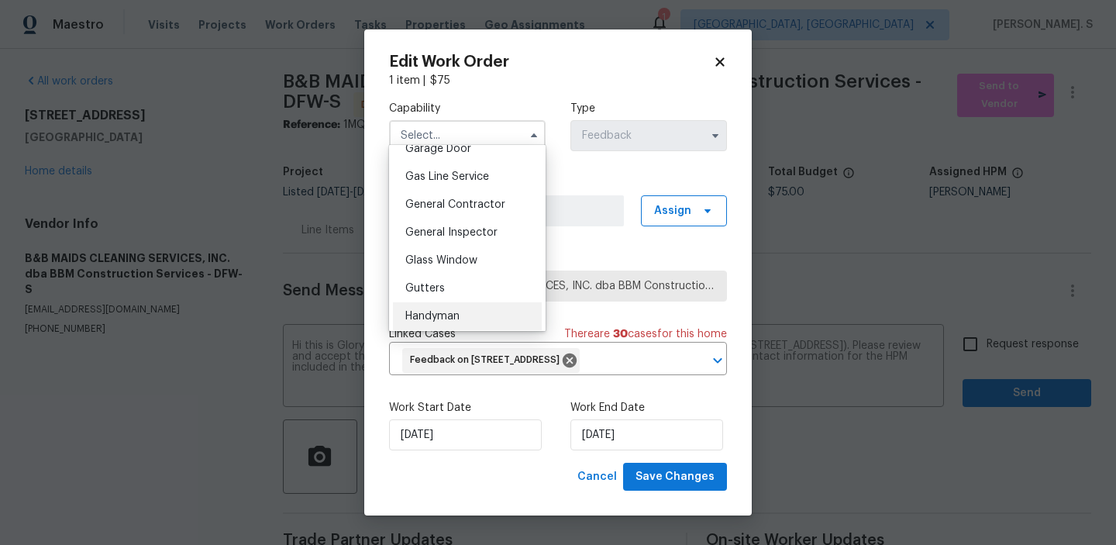
click at [456, 313] on span "Handyman" at bounding box center [432, 316] width 54 height 11
type input "Handyman"
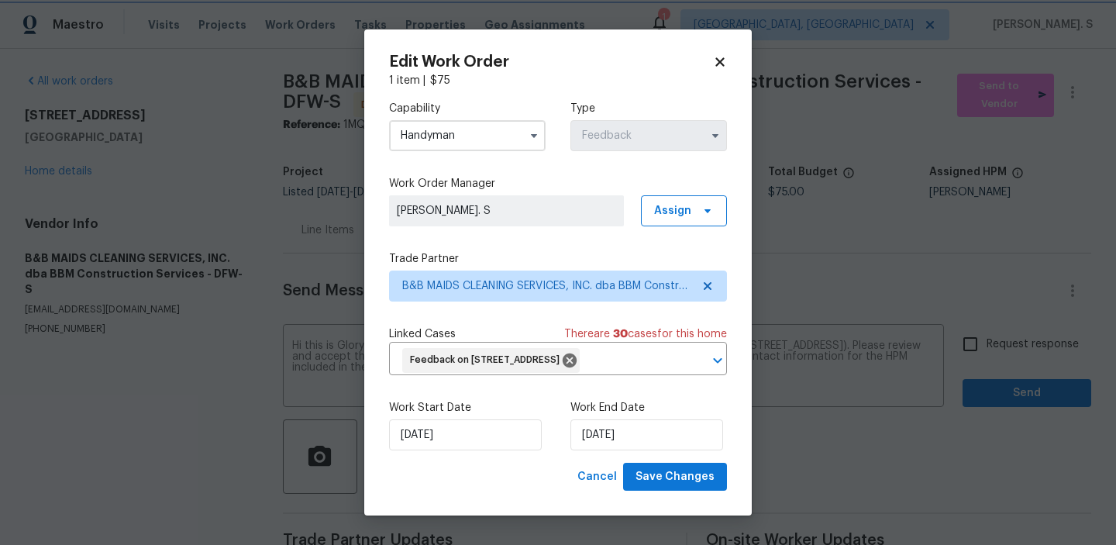
scroll to position [730, 0]
click at [696, 491] on button "Save Changes" at bounding box center [675, 477] width 104 height 29
click at [1003, 360] on body "Maestro Visits Projects Work Orders Tasks Properties Geo Assignments 1 Albuquer…" at bounding box center [558, 272] width 1116 height 545
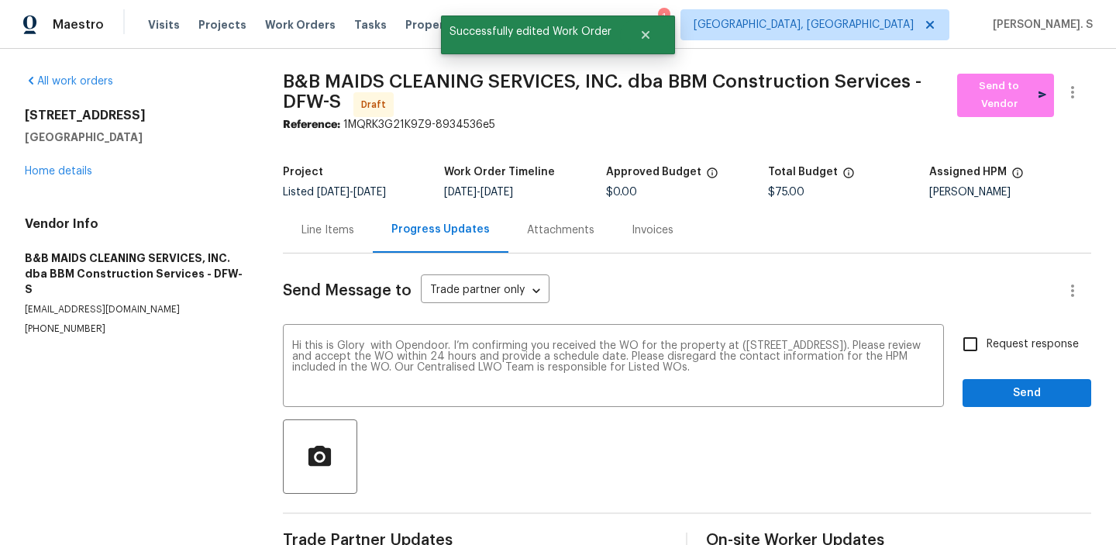
click at [1003, 360] on label "Request response" at bounding box center [1016, 344] width 125 height 33
click at [986, 360] on input "Request response" at bounding box center [970, 344] width 33 height 33
checkbox input "true"
click at [1003, 396] on span "Send" at bounding box center [1027, 393] width 104 height 19
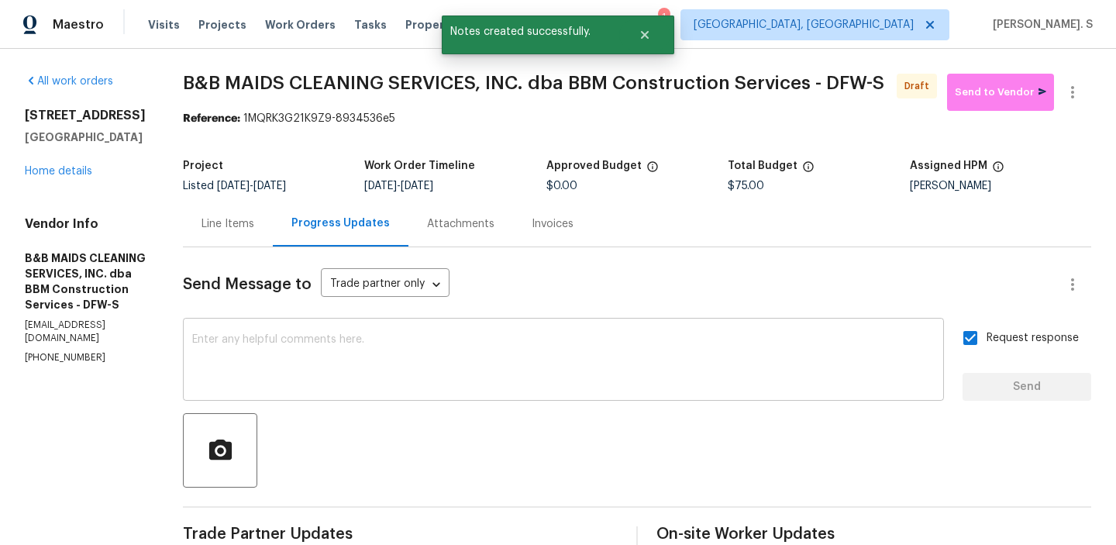
click at [587, 346] on textarea at bounding box center [563, 361] width 742 height 54
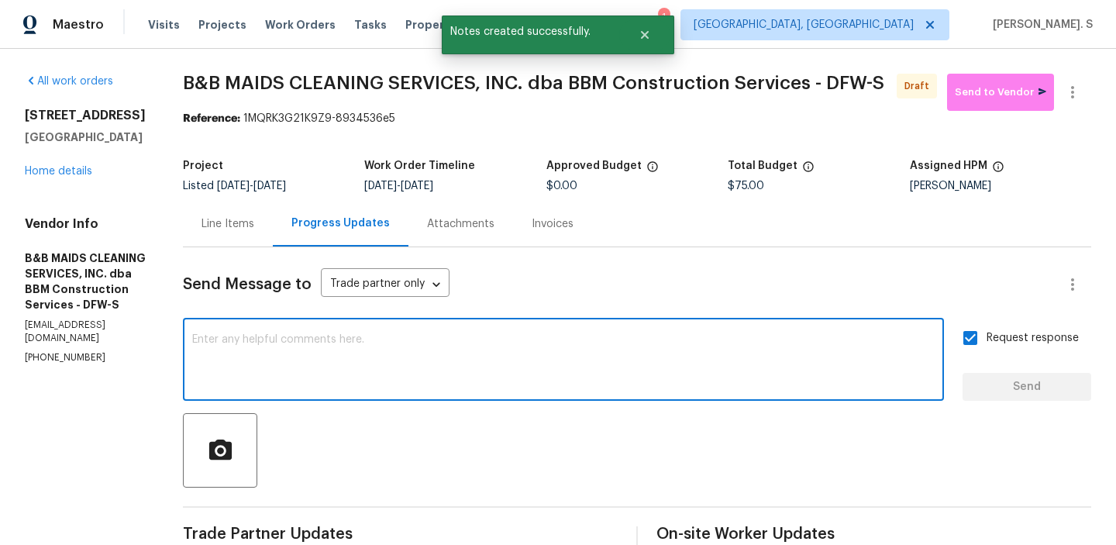
paste textarea "The Work Orders must include before-photos (both close-up and wide-angle) and a…"
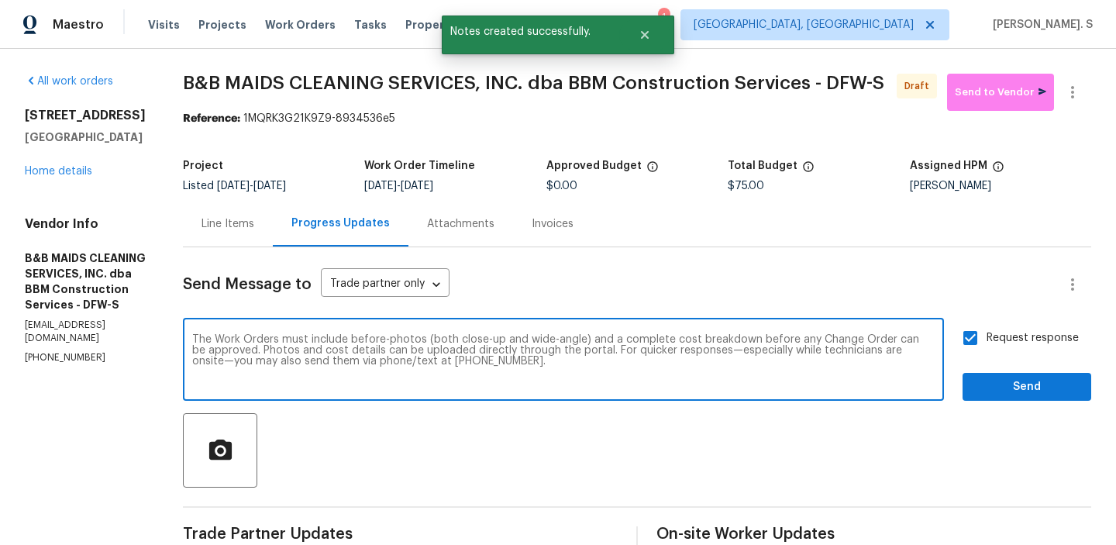
type textarea "The Work Orders must include before-photos (both close-up and wide-angle) and a…"
click at [1057, 415] on div "Send Message to Trade partner only Trade partner only ​ The Work Orders must in…" at bounding box center [637, 452] width 908 height 411
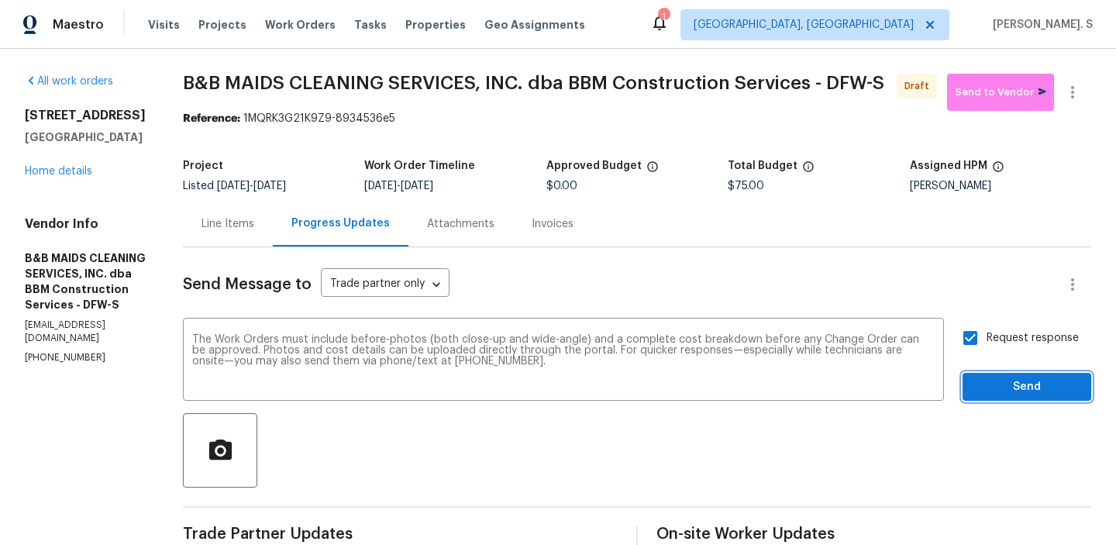
click at [1056, 387] on span "Send" at bounding box center [1027, 386] width 104 height 19
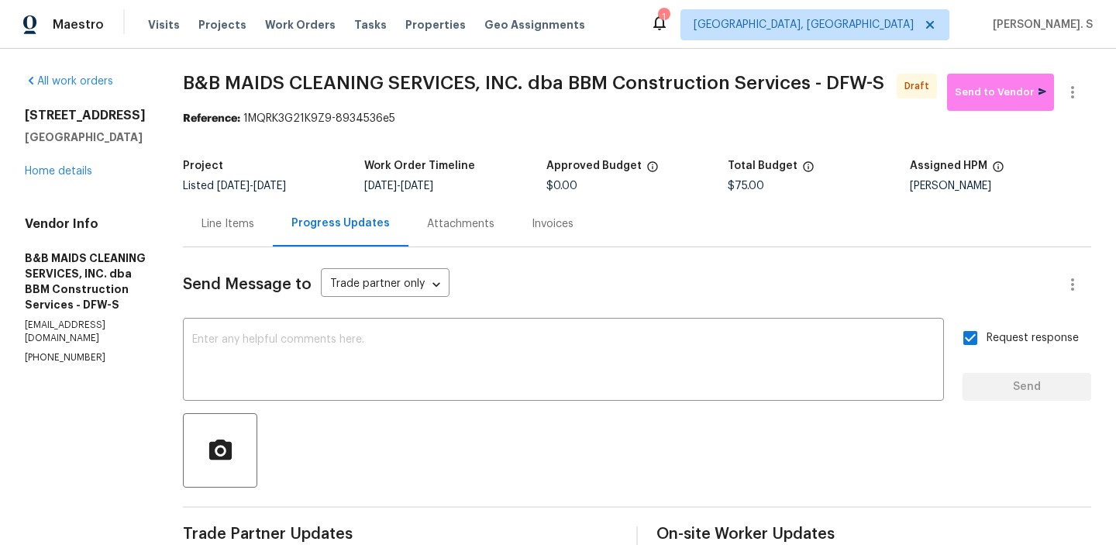
click at [480, 79] on span "B&B MAIDS CLEANING SERVICES, INC. dba BBM Construction Services - DFW-S" at bounding box center [533, 83] width 701 height 19
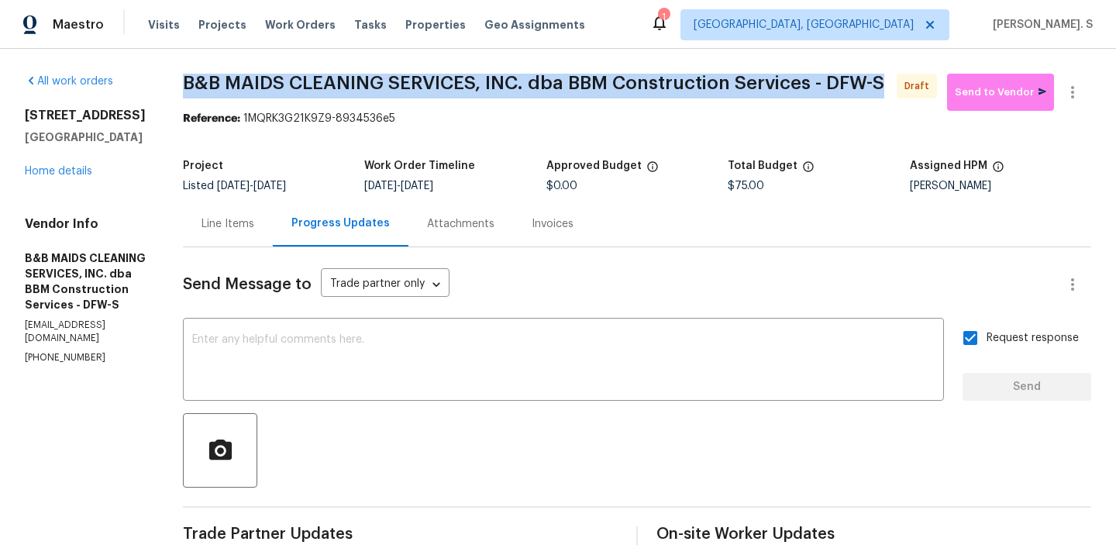
copy span "B&B MAIDS CLEANING SERVICES, INC. dba BBM Construction Services - DFW-S"
click at [1085, 96] on button "button" at bounding box center [1072, 92] width 37 height 37
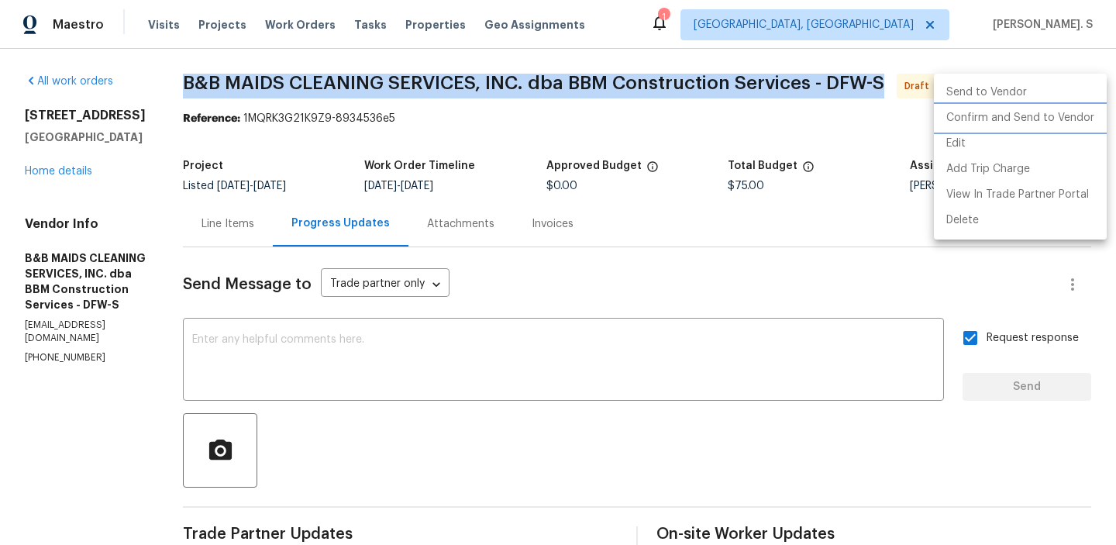
click at [1066, 115] on li "Confirm and Send to Vendor" at bounding box center [1020, 118] width 173 height 26
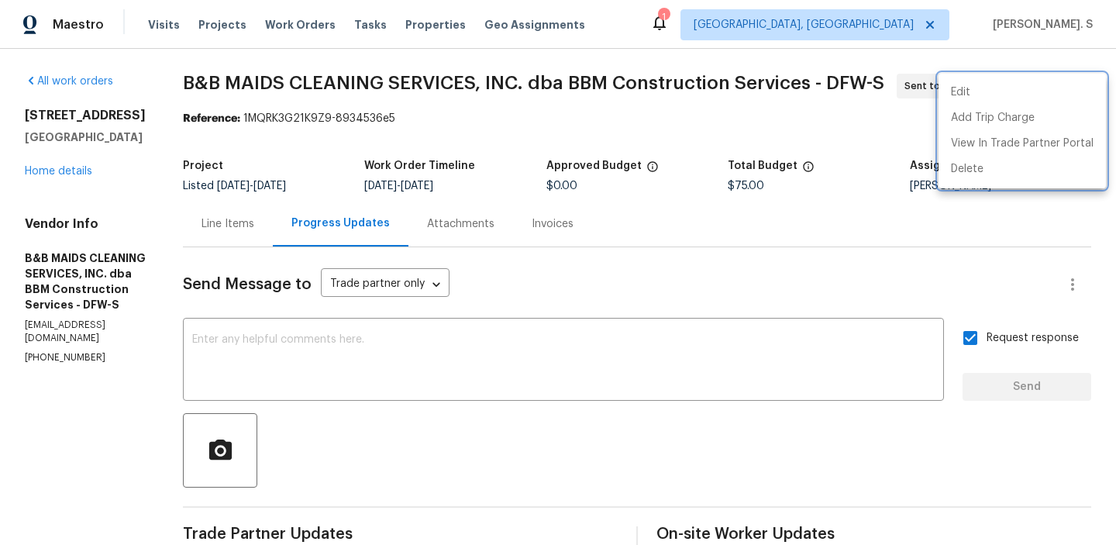
drag, startPoint x: 298, startPoint y: 116, endPoint x: 521, endPoint y: 117, distance: 223.9
click at [521, 118] on div at bounding box center [558, 272] width 1116 height 545
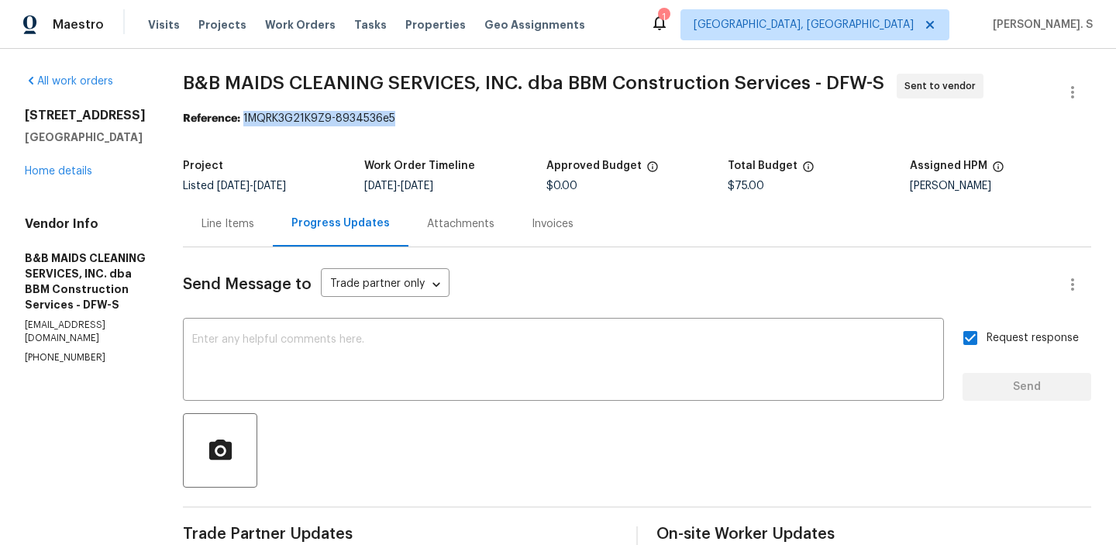
drag, startPoint x: 297, startPoint y: 116, endPoint x: 555, endPoint y: 119, distance: 258.0
click at [555, 119] on div "Reference: 1MQRK3G21K9Z9-8934536e5" at bounding box center [637, 118] width 908 height 15
copy div "1MQRK3G21K9Z9-8934536e5"
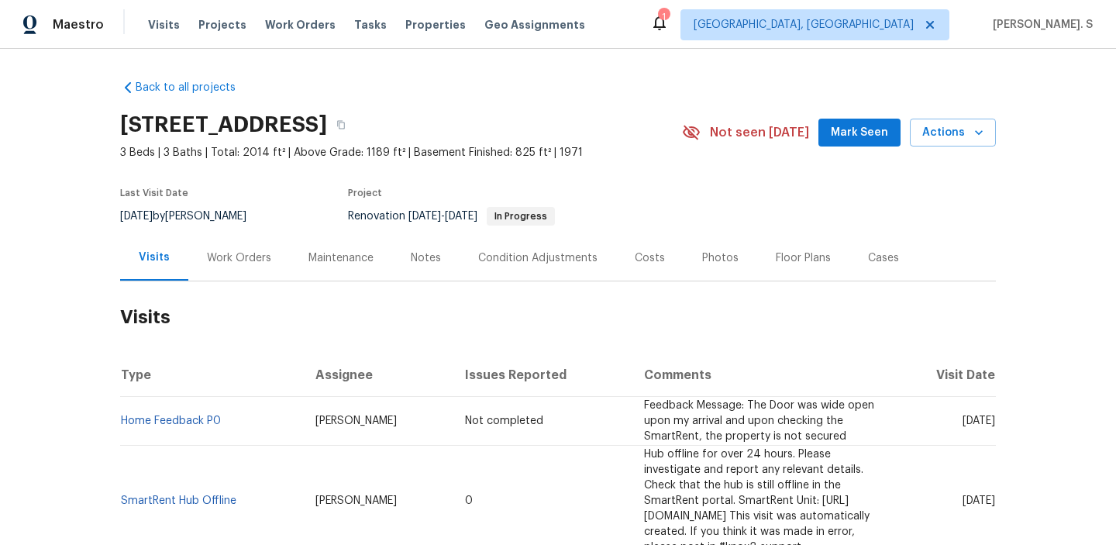
click at [246, 259] on div "Work Orders" at bounding box center [239, 257] width 64 height 15
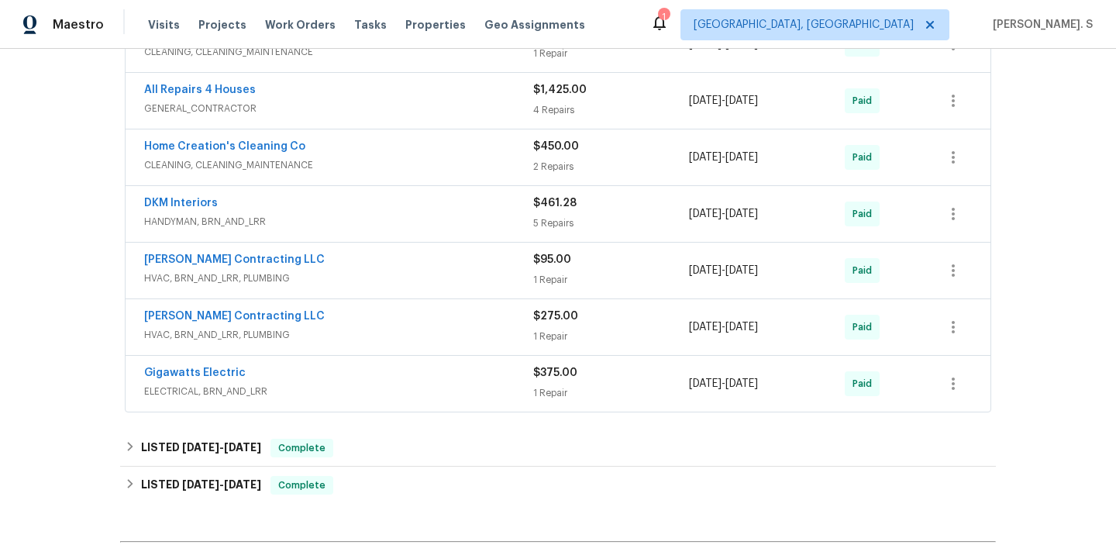
scroll to position [1041, 0]
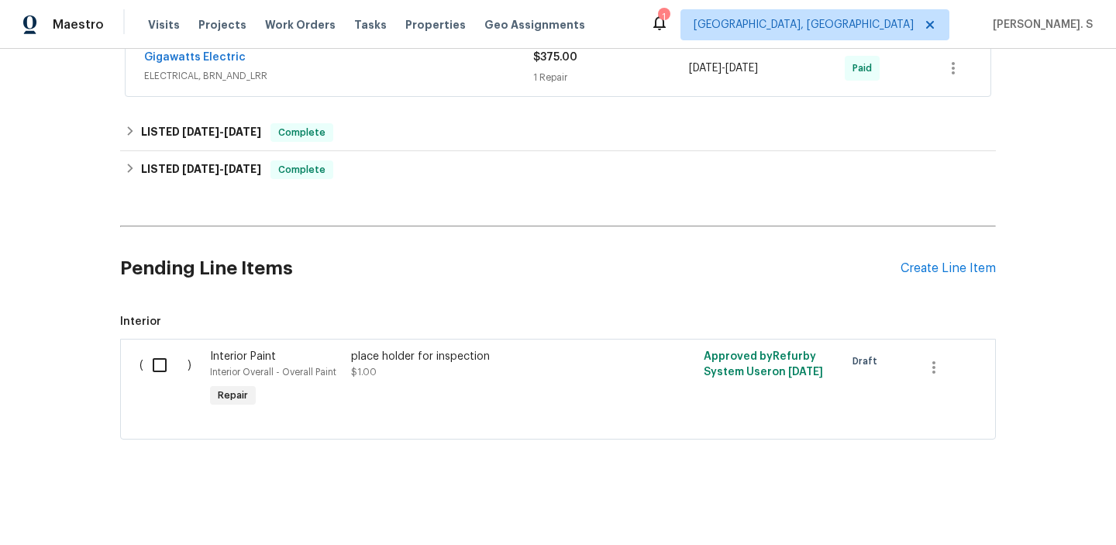
click at [927, 281] on div "Pending Line Items Create Line Item" at bounding box center [558, 268] width 876 height 72
click at [929, 272] on div "Create Line Item" at bounding box center [947, 268] width 95 height 15
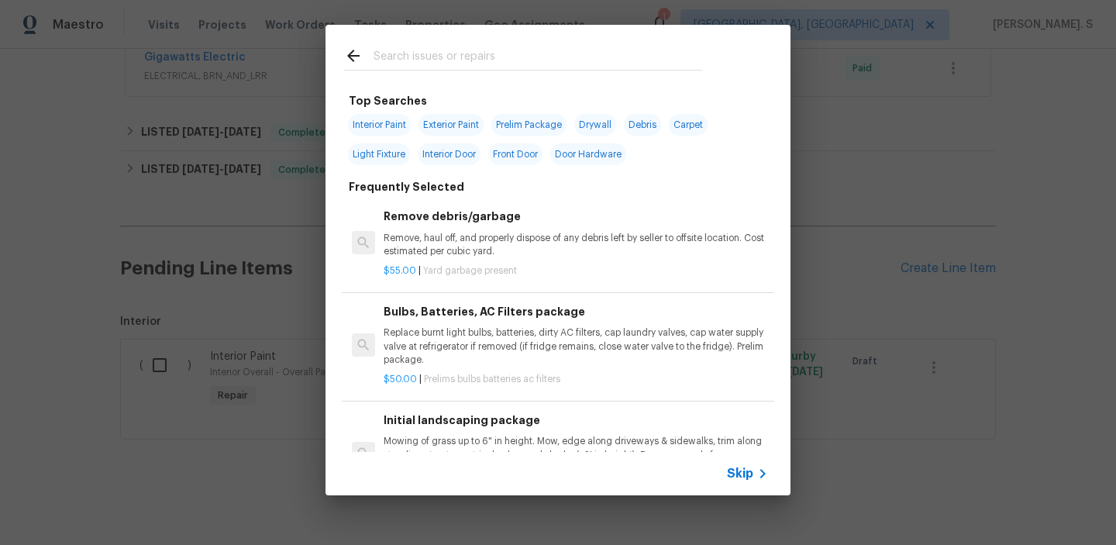
click at [514, 232] on p "Remove, haul off, and properly dispose of any debris left by seller to offsite …" at bounding box center [576, 245] width 384 height 26
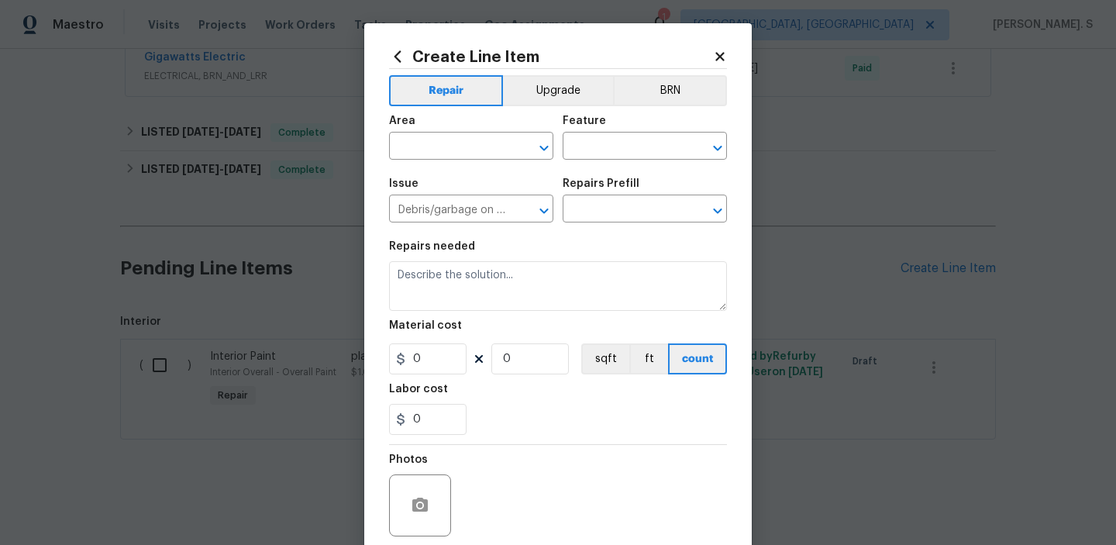
type input "Remove debris/garbage $55.00"
type textarea "Remove, haul off, and properly dispose of any debris left by seller to offsite …"
type input "55"
type input "1"
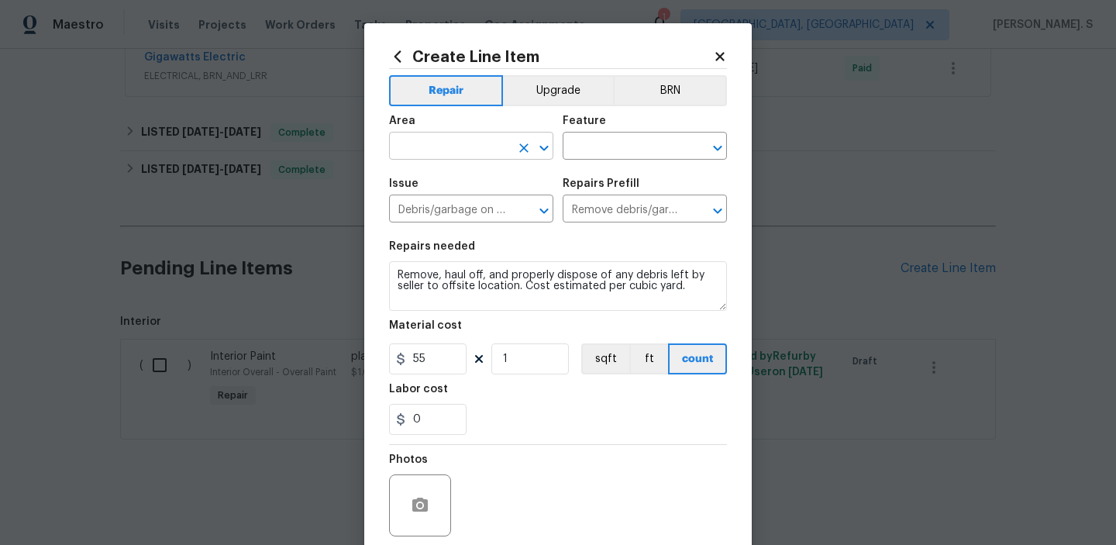
click at [467, 139] on input "text" at bounding box center [449, 148] width 121 height 24
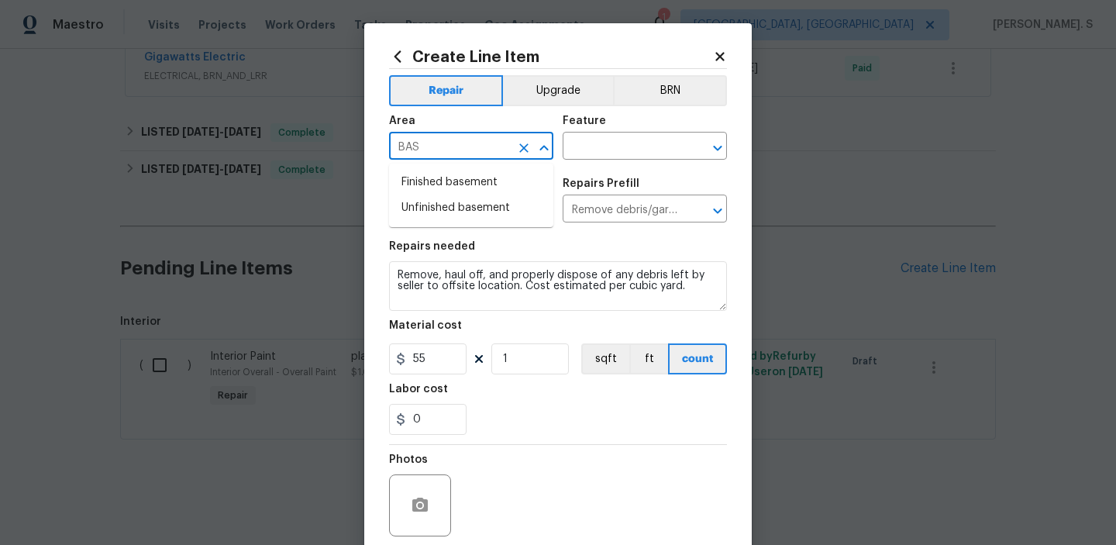
type input "BASE"
click at [513, 153] on div at bounding box center [533, 148] width 40 height 22
click at [526, 148] on icon "Clear" at bounding box center [523, 147] width 15 height 15
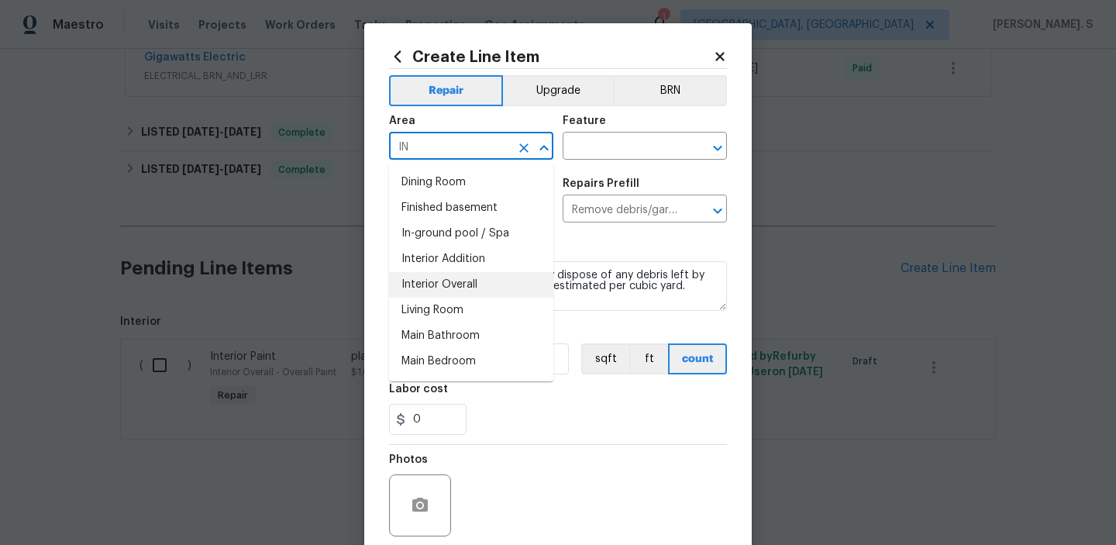
click at [442, 286] on li "Interior Overall" at bounding box center [471, 285] width 164 height 26
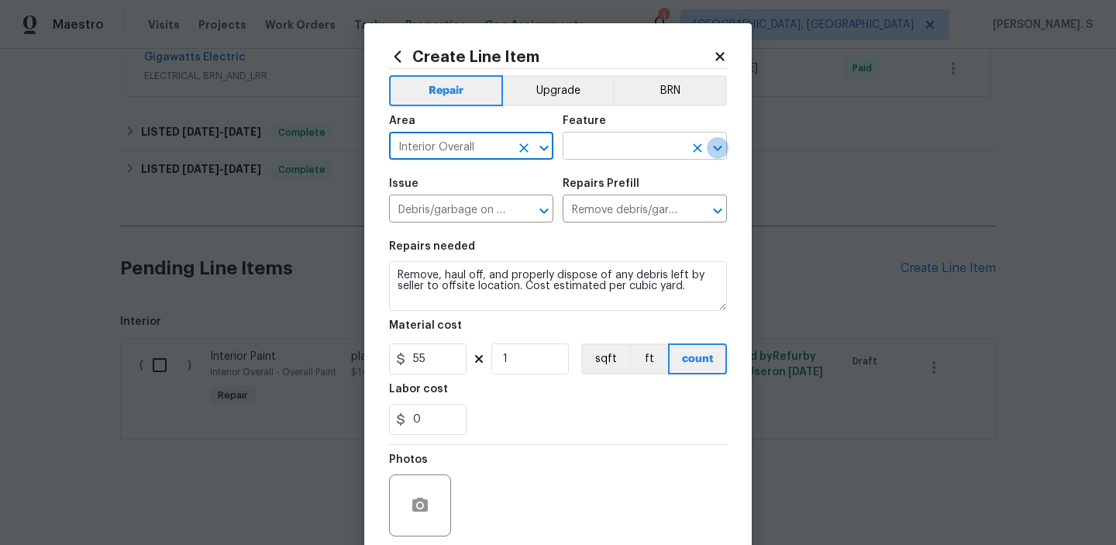
click at [719, 143] on icon "Open" at bounding box center [717, 148] width 19 height 19
type input "Interior Overall"
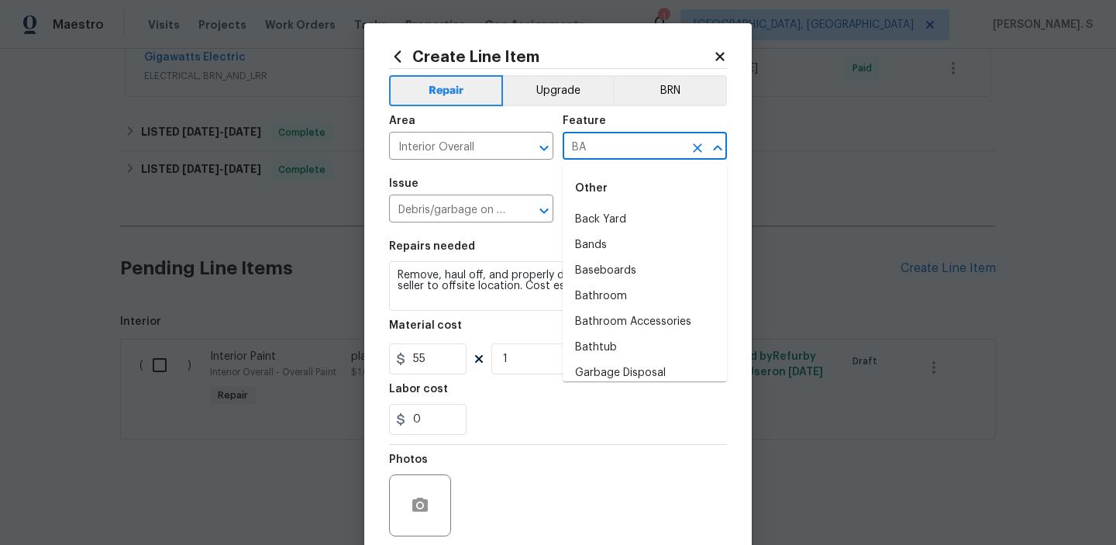
type input "B"
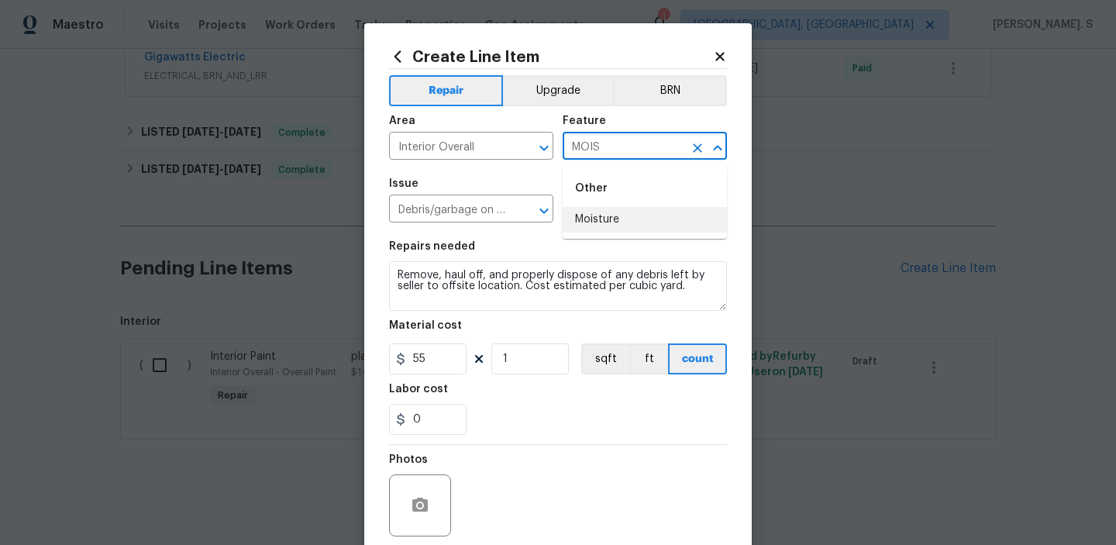
click at [599, 232] on li "Moisture" at bounding box center [645, 220] width 164 height 26
click at [550, 219] on icon "Open" at bounding box center [544, 210] width 19 height 19
type input "Moisture"
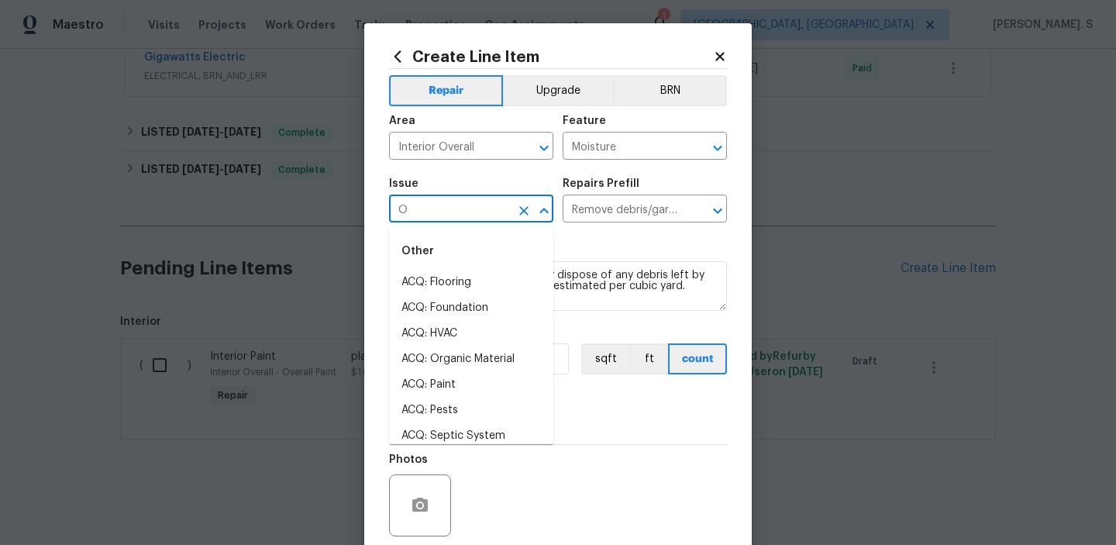
scroll to position [0, 0]
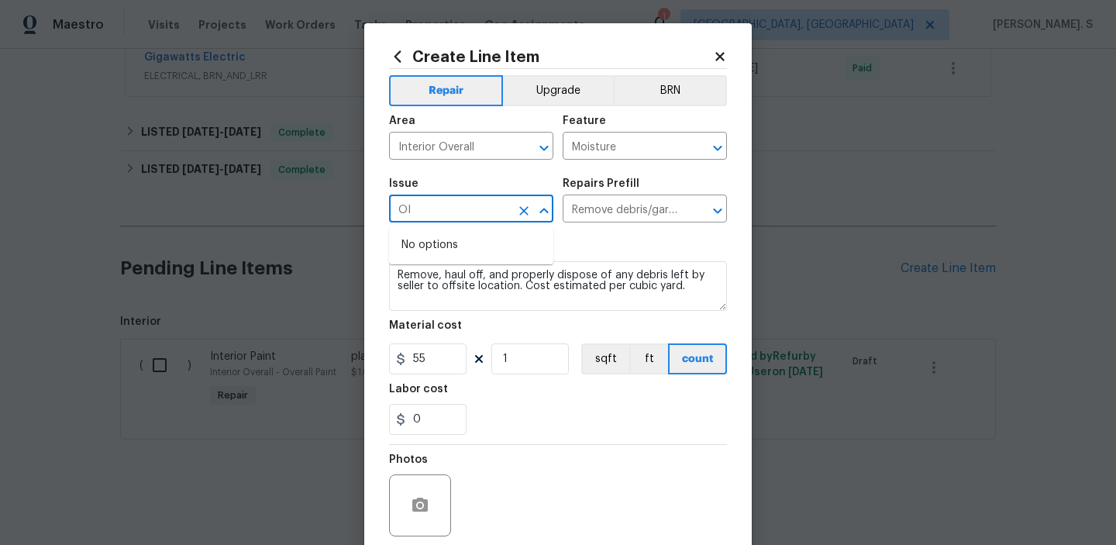
type input "O"
type input "MOI"
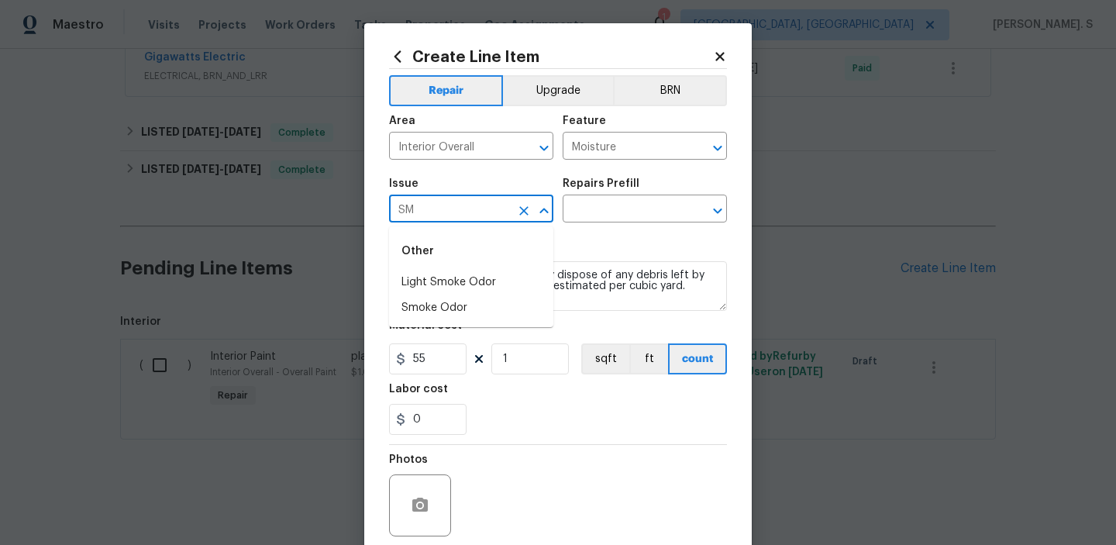
type input "S"
click at [443, 334] on li "Other Odor" at bounding box center [471, 334] width 164 height 26
type input "Other Odor"
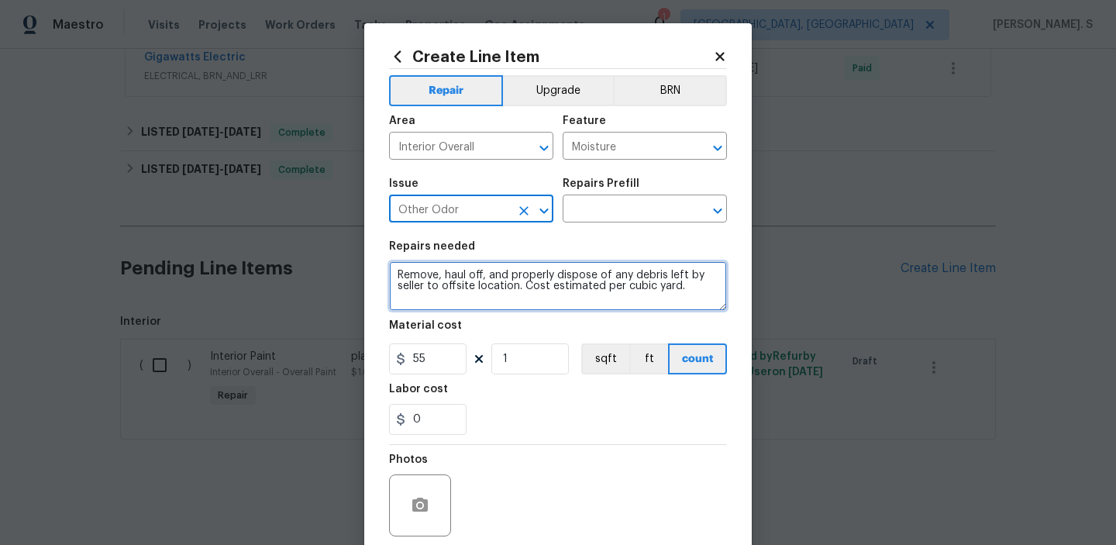
click at [664, 291] on textarea "Remove, haul off, and properly dispose of any debris left by seller to offsite …" at bounding box center [558, 286] width 338 height 50
paste textarea "Please investigate the report of a moisture smell and maybe a water leak in the…"
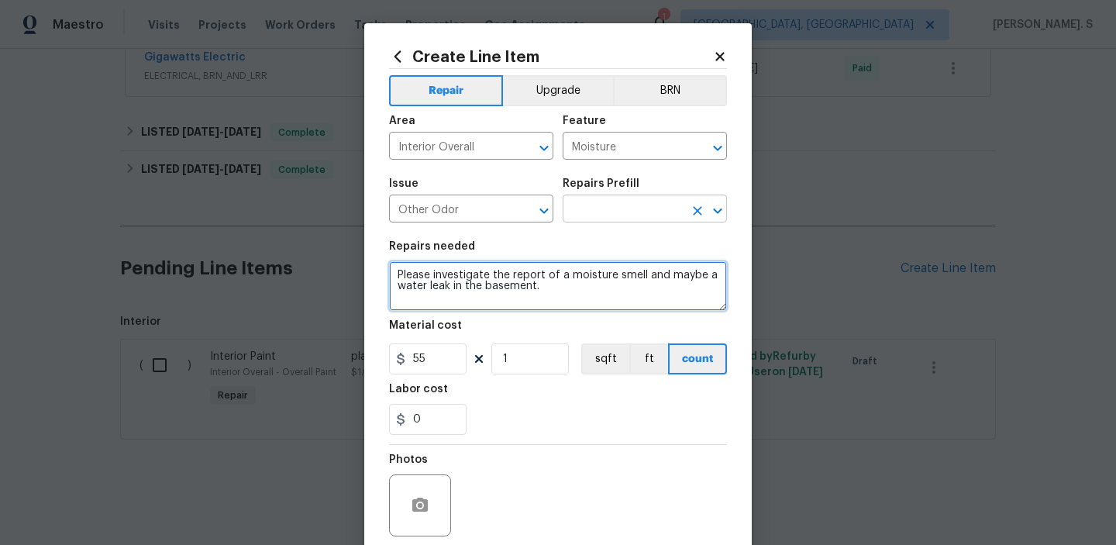
click at [714, 214] on icon "Open" at bounding box center [717, 210] width 19 height 19
type textarea "Please investigate the report of a moisture smell and maybe a water leak in the…"
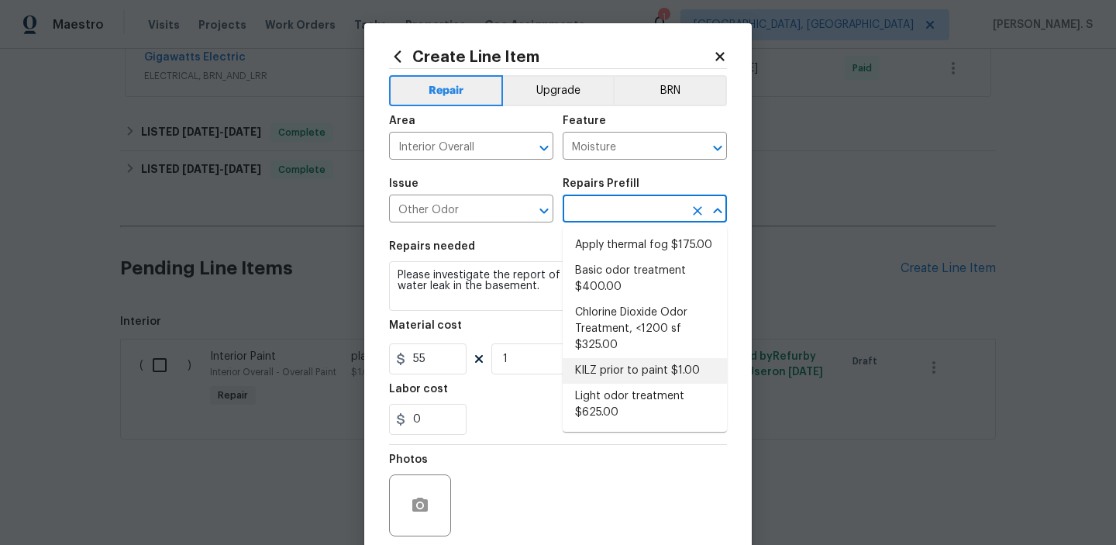
click at [619, 368] on li "KILZ prior to paint $1.00" at bounding box center [645, 371] width 164 height 26
type input "KILZ prior to paint $1.00"
type textarea "OD Odor Protocol: Full Interior priming with KILZ prior to paint"
type input "1"
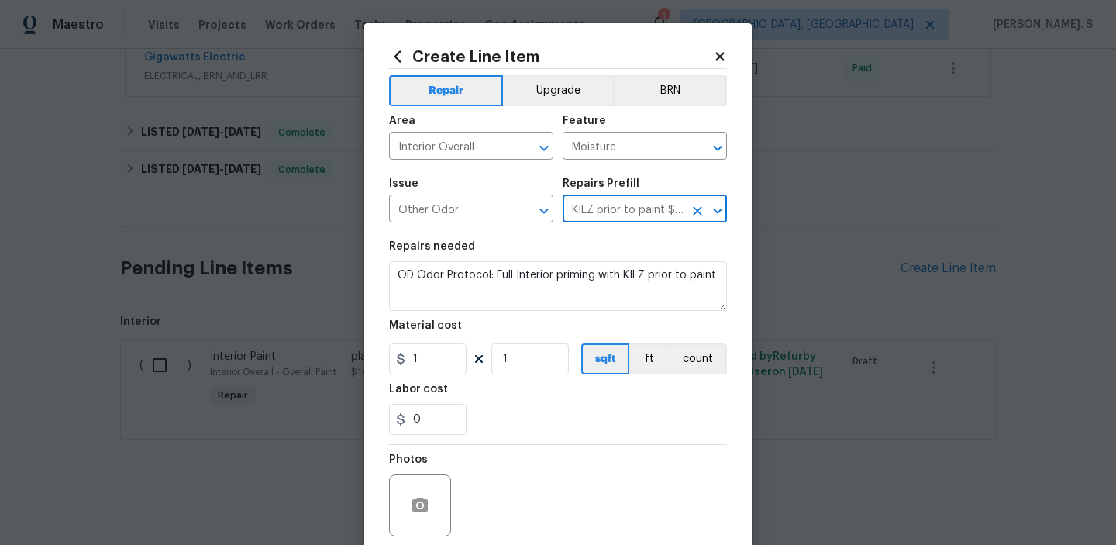
click at [520, 329] on div "Material cost" at bounding box center [558, 330] width 338 height 20
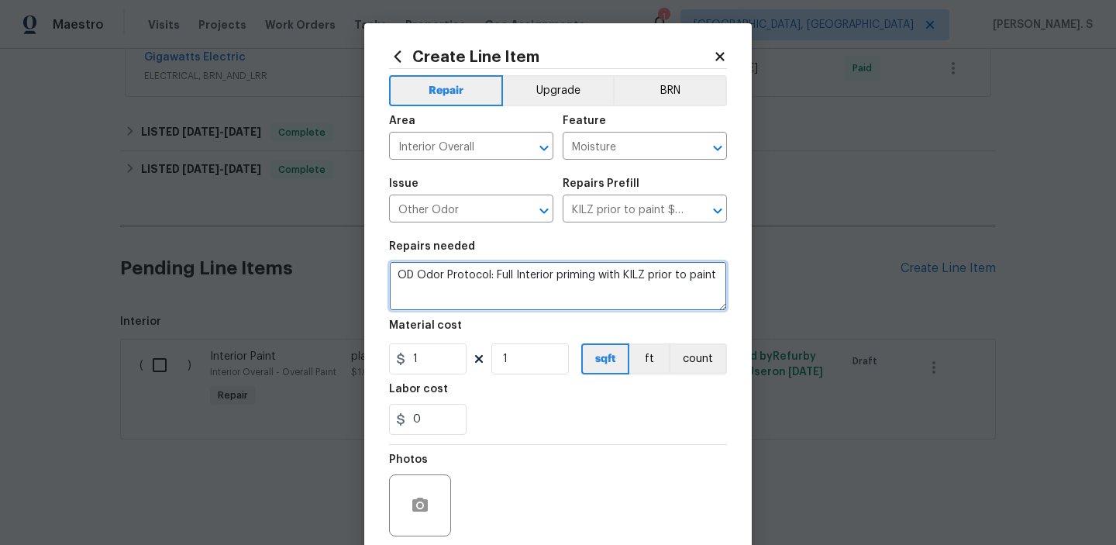
click at [532, 291] on textarea "OD Odor Protocol: Full Interior priming with KILZ prior to paint" at bounding box center [558, 286] width 338 height 50
paste textarea "Please investigate the report of a moisture smell and maybe a water leak in the…"
type textarea "Please investigate the report of a moisture smell and maybe a water leak in the…"
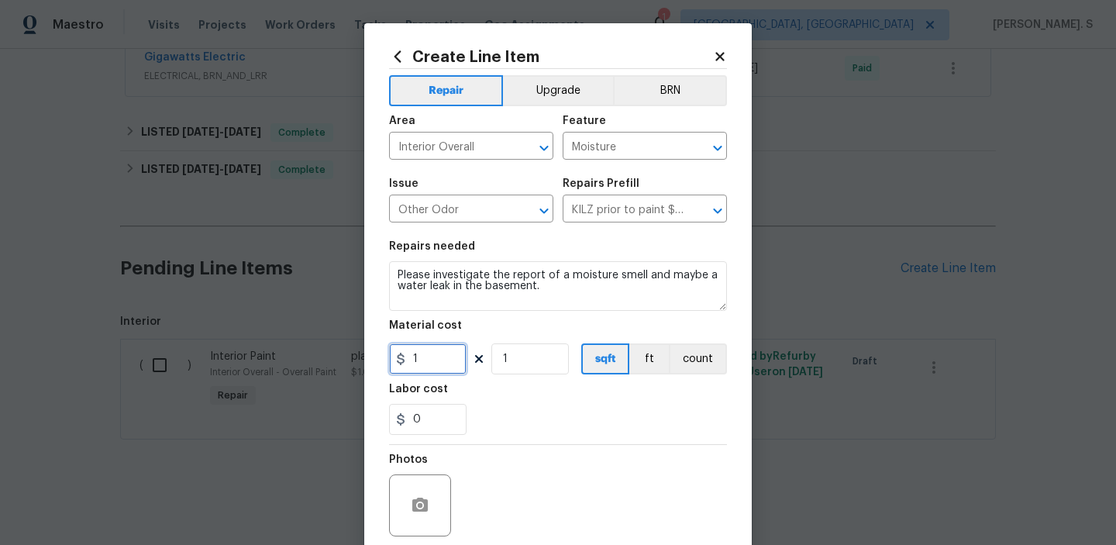
click at [428, 359] on input "1" at bounding box center [427, 358] width 77 height 31
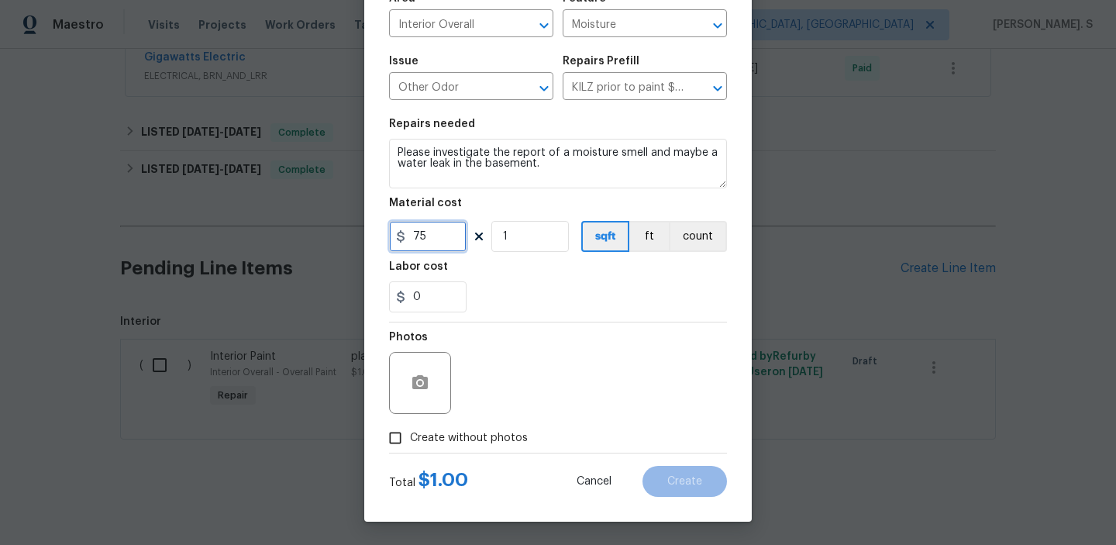
type input "75"
click at [447, 445] on span "Create without photos" at bounding box center [469, 438] width 118 height 16
click at [410, 445] on input "Create without photos" at bounding box center [394, 437] width 29 height 29
checkbox input "true"
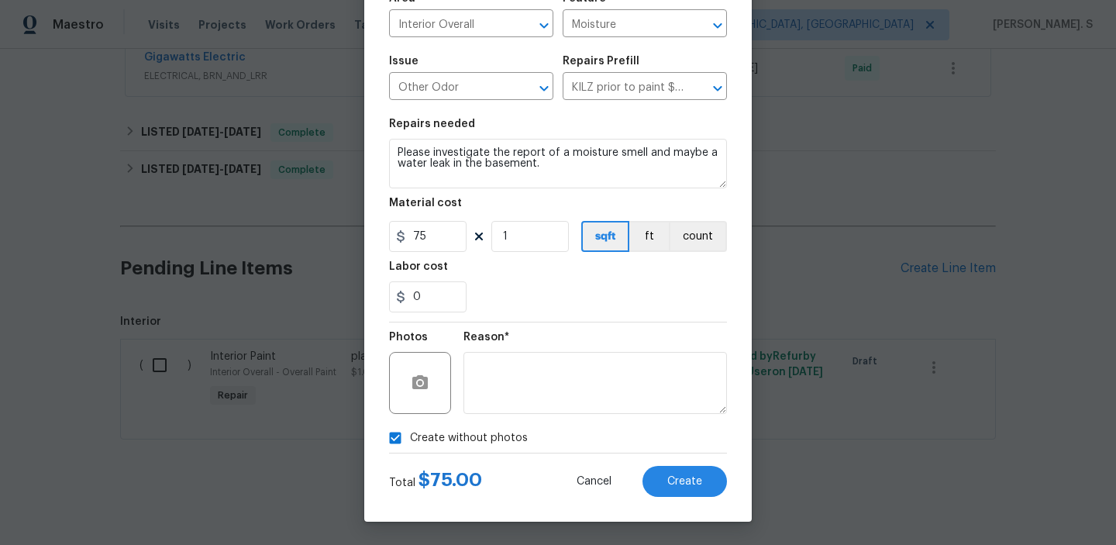
click at [692, 498] on div "Create Line Item Repair Upgrade BRN Area Interior Overall ​ Feature Moisture ​ …" at bounding box center [557, 211] width 387 height 621
click at [689, 476] on span "Create" at bounding box center [684, 482] width 35 height 12
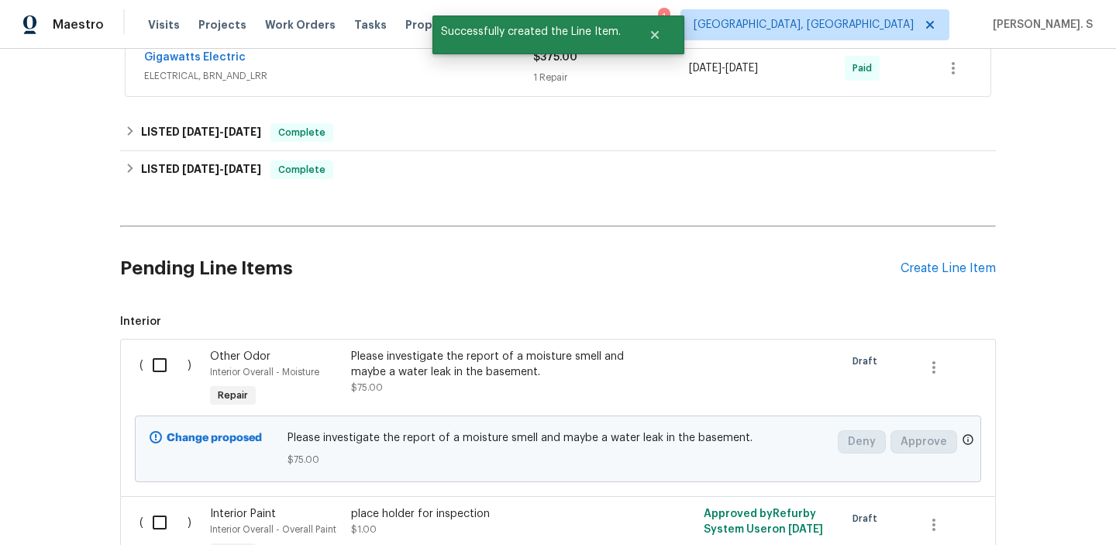
scroll to position [1009, 0]
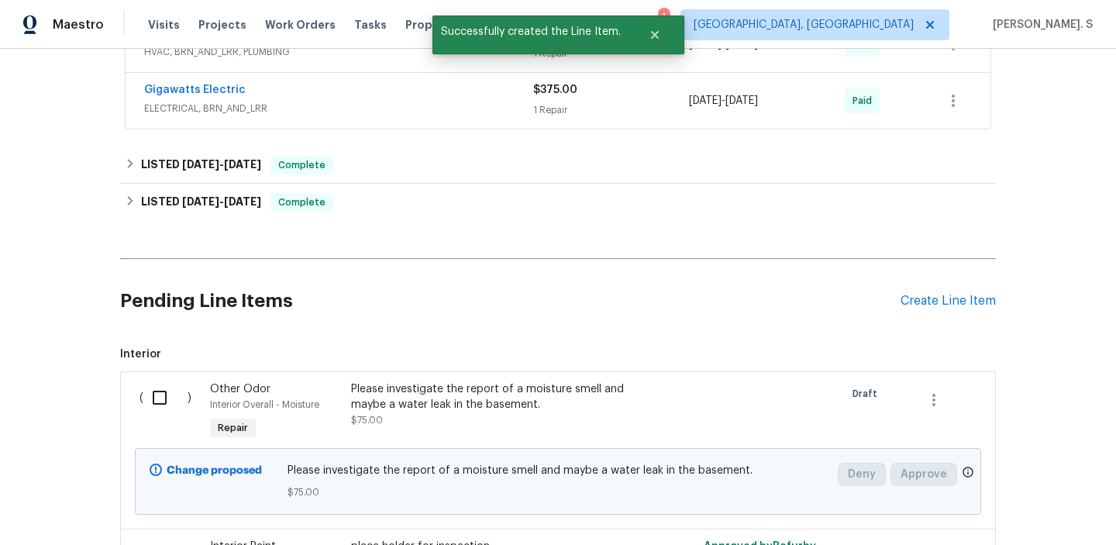
click at [173, 405] on input "checkbox" at bounding box center [165, 397] width 44 height 33
checkbox input "true"
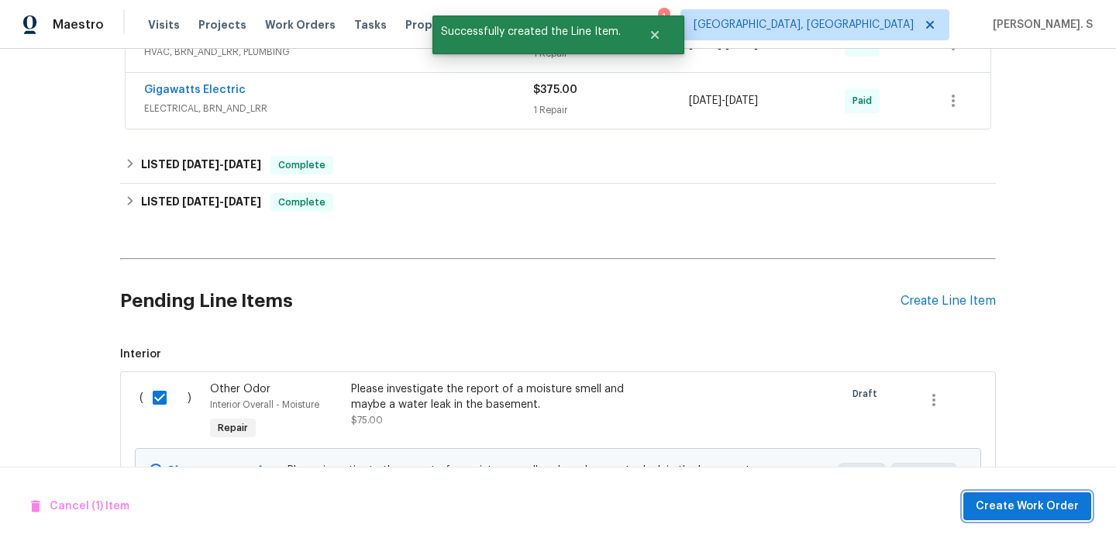
click at [981, 501] on span "Create Work Order" at bounding box center [1026, 506] width 103 height 19
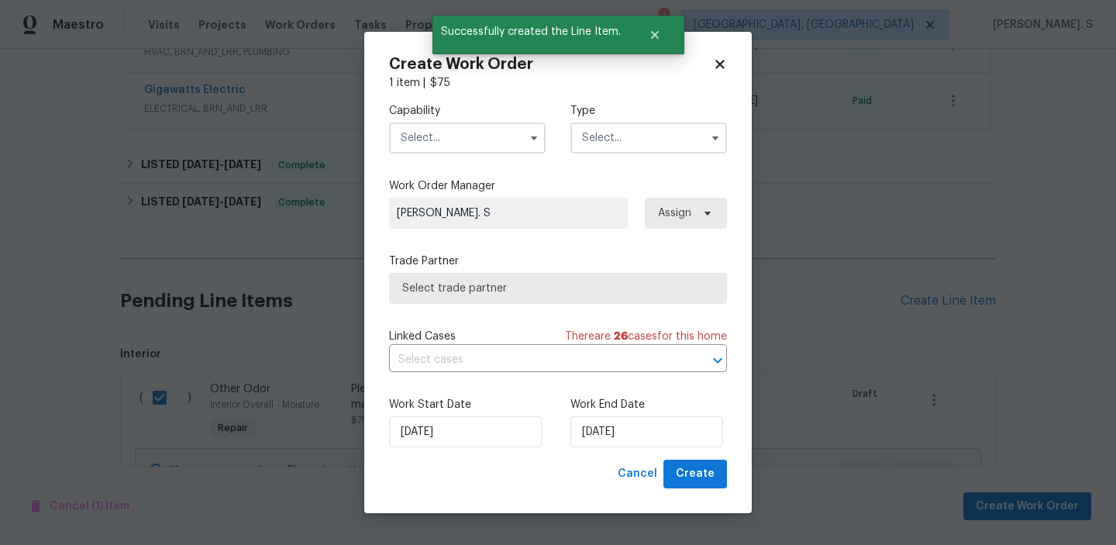
click at [454, 151] on input "text" at bounding box center [467, 137] width 157 height 31
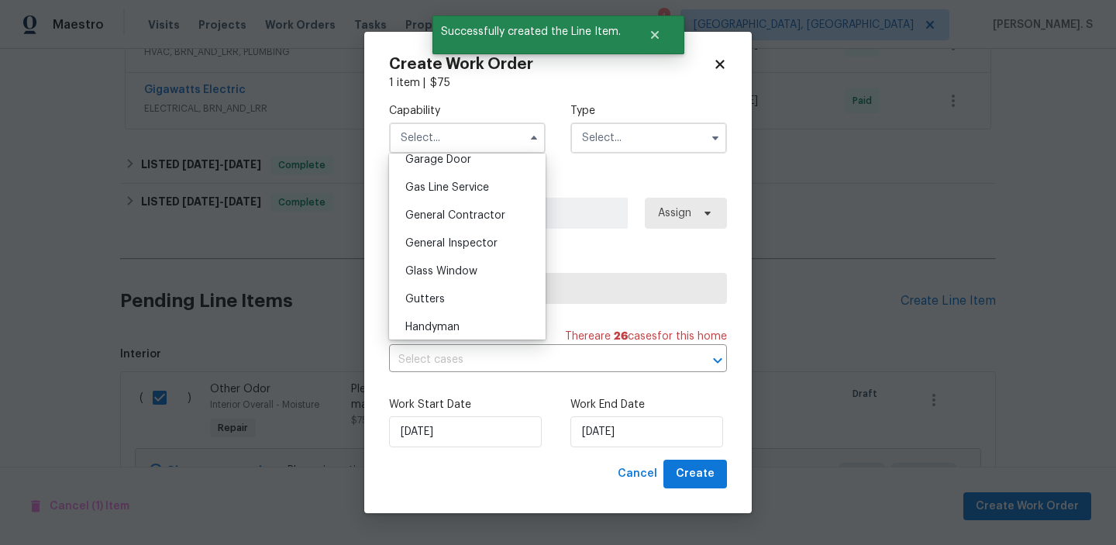
scroll to position [727, 0]
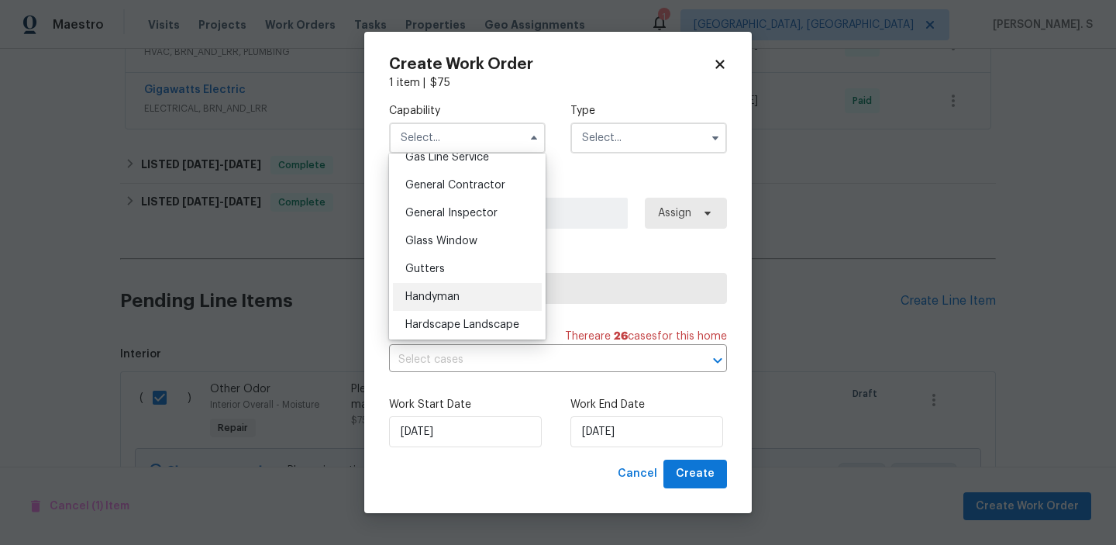
click at [449, 296] on span "Handyman" at bounding box center [432, 296] width 54 height 11
type input "Handyman"
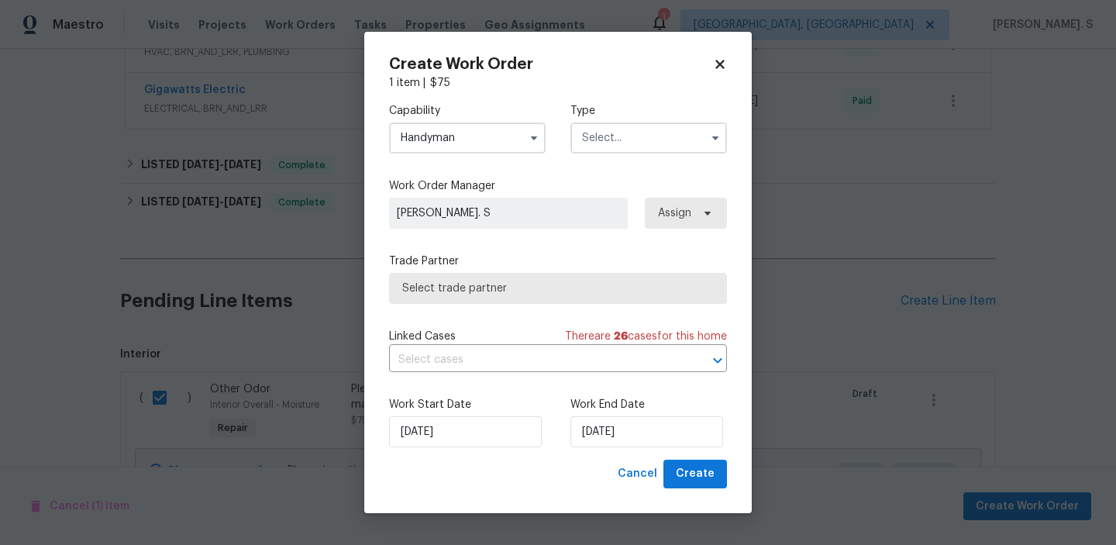
click at [655, 116] on label "Type" at bounding box center [648, 110] width 157 height 15
click at [642, 134] on input "text" at bounding box center [648, 137] width 157 height 31
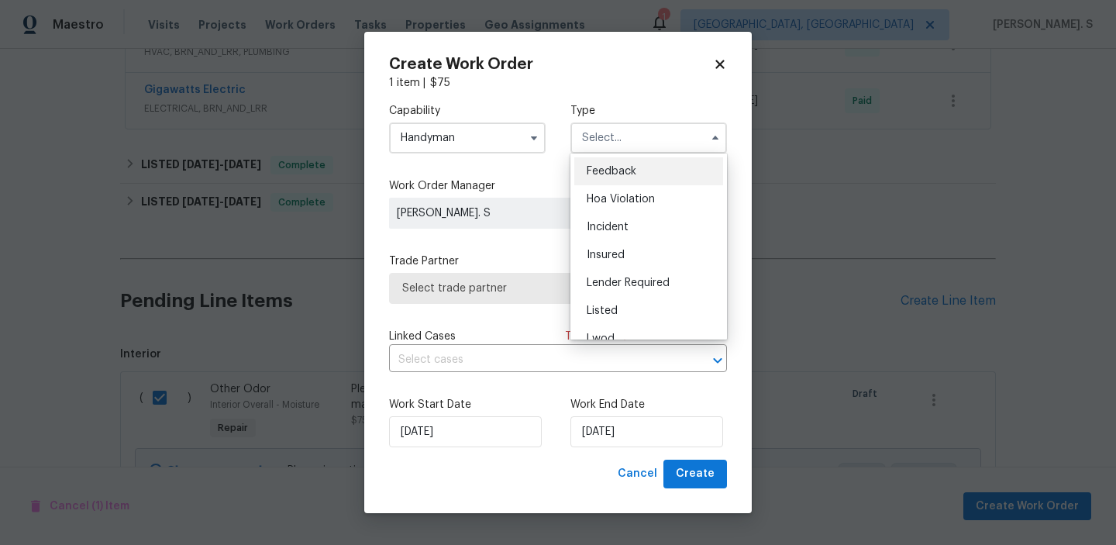
click at [642, 153] on ul "Feedback Hoa Violation Incident Insured Lender Required Listed Lwod Other Reit …" at bounding box center [648, 246] width 157 height 186
click at [634, 165] on div "Feedback" at bounding box center [648, 171] width 149 height 28
type input "Feedback"
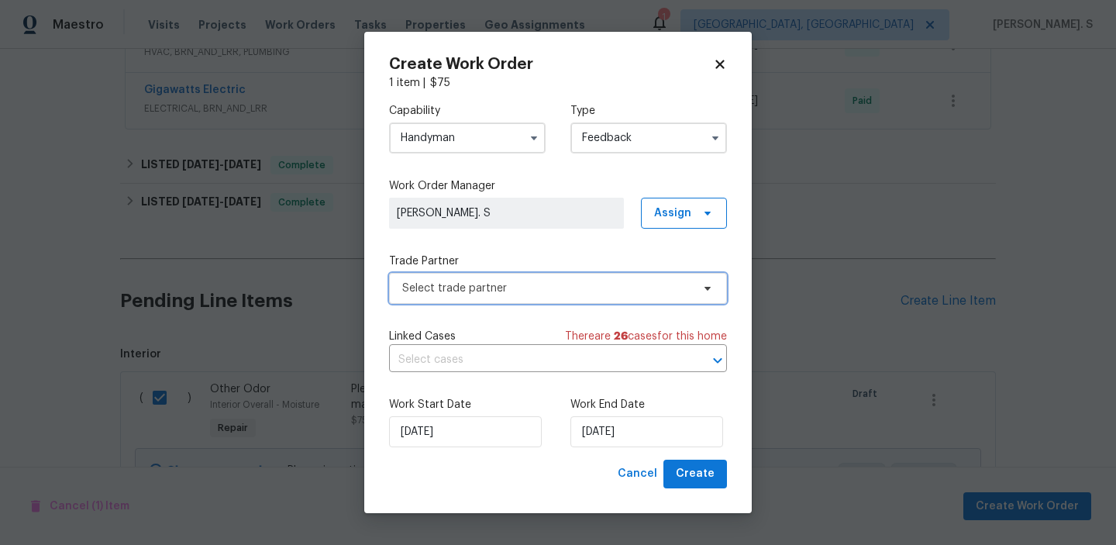
click at [535, 293] on span "Select trade partner" at bounding box center [546, 287] width 289 height 15
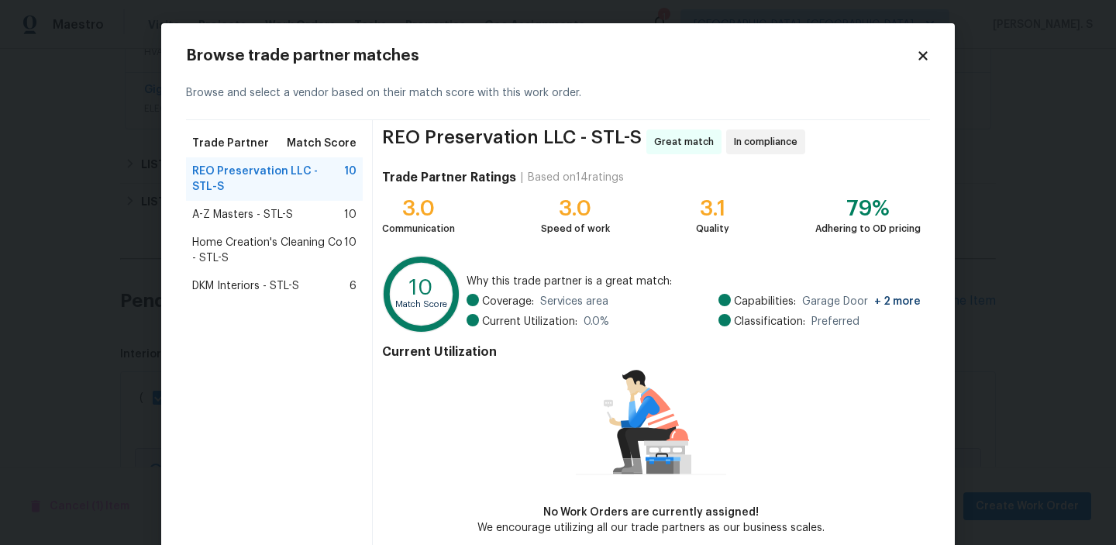
click at [318, 207] on div "A-Z Masters - STL-S 10" at bounding box center [274, 214] width 164 height 15
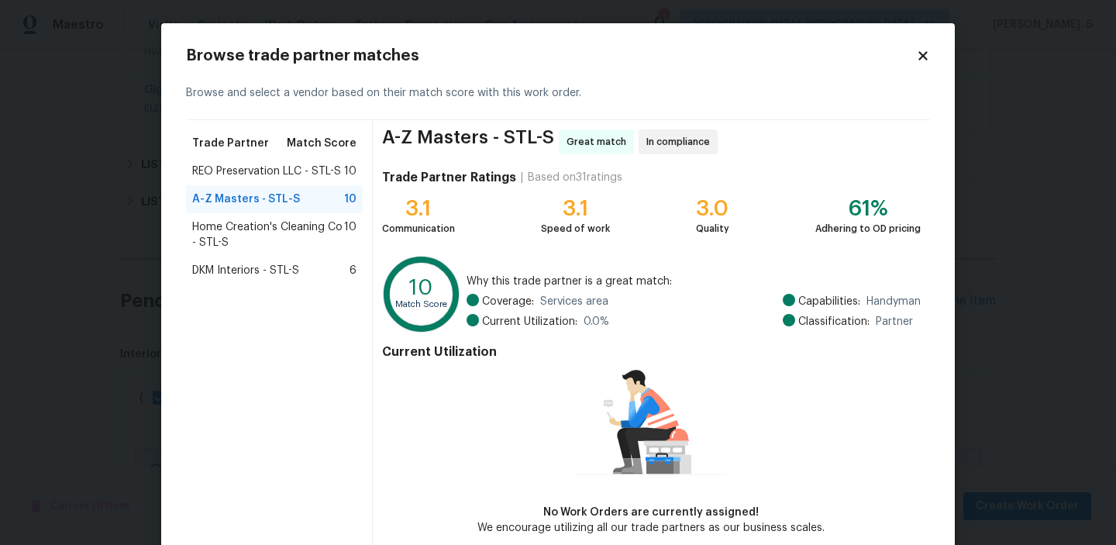
click at [311, 229] on span "Home Creation's Cleaning Co - STL-S" at bounding box center [268, 234] width 152 height 31
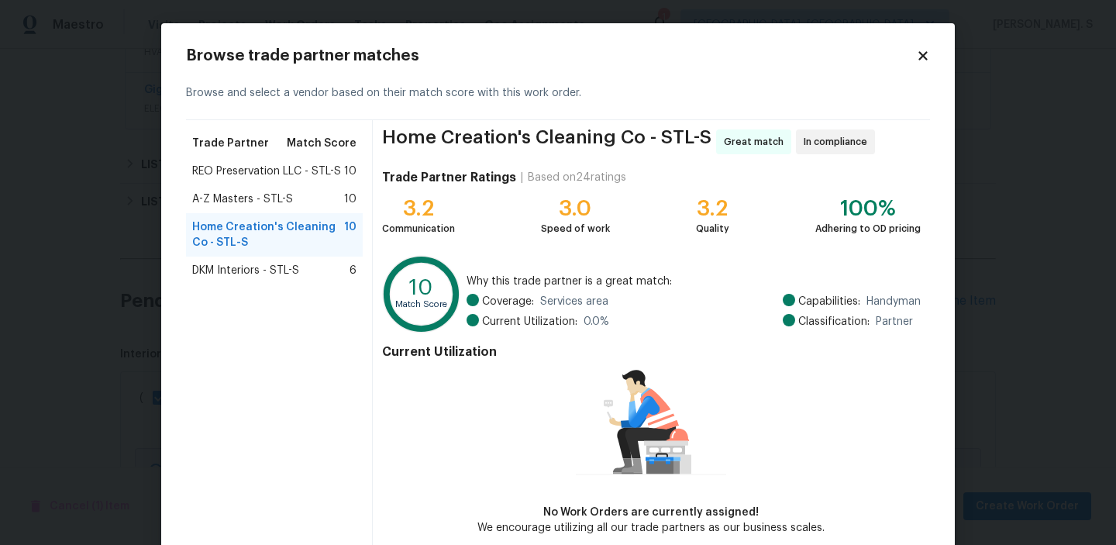
click at [251, 163] on span "REO Preservation LLC - STL-S" at bounding box center [266, 170] width 149 height 15
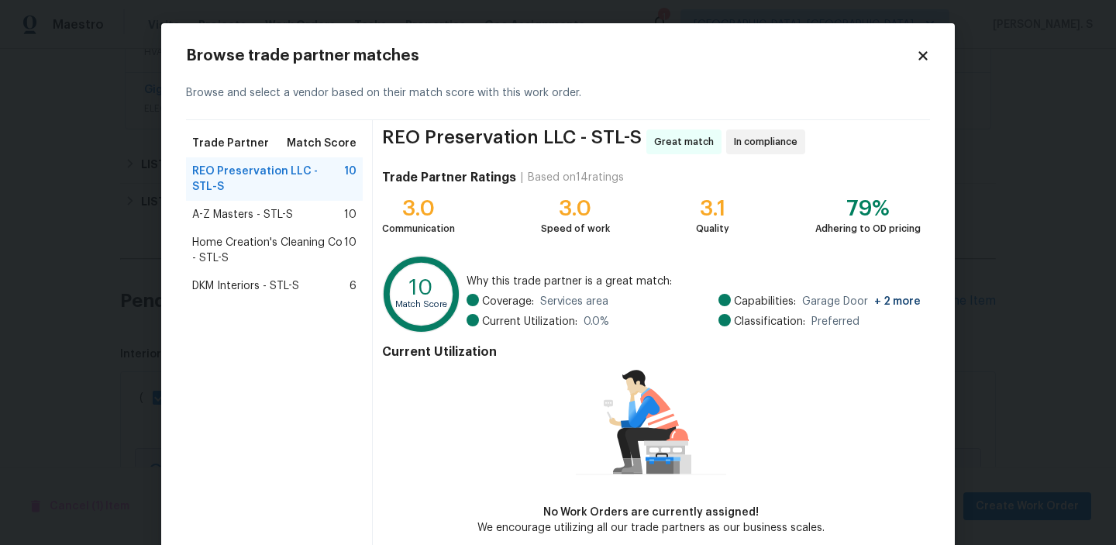
click at [269, 235] on span "Home Creation's Cleaning Co - STL-S" at bounding box center [268, 250] width 152 height 31
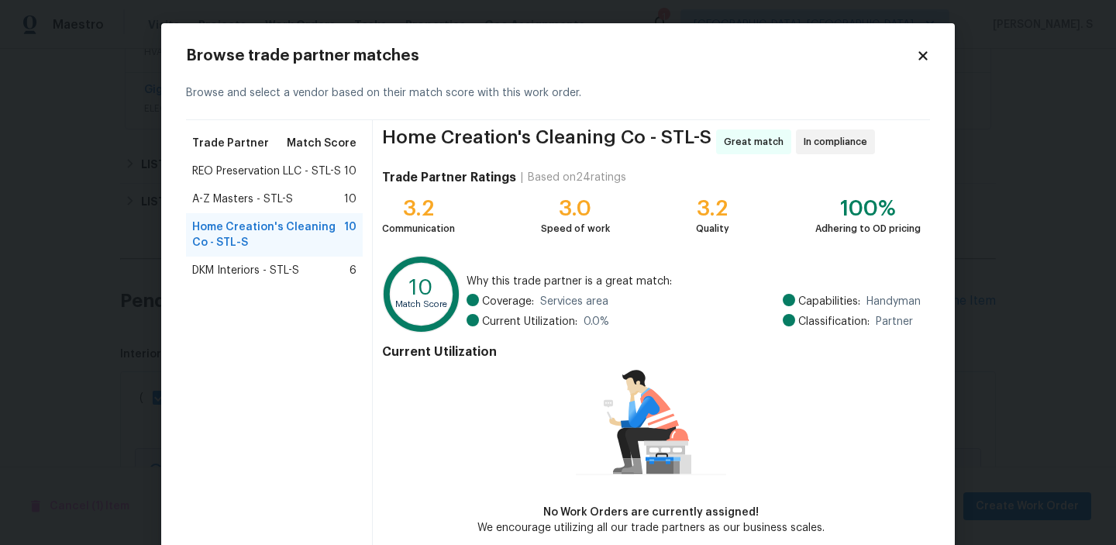
scroll to position [75, 0]
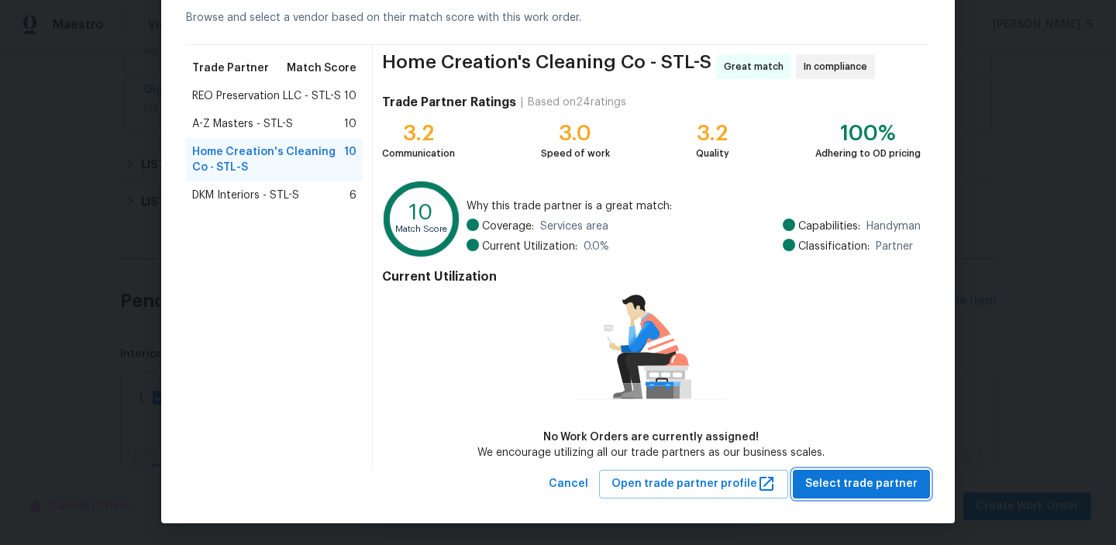
click at [838, 482] on span "Select trade partner" at bounding box center [861, 483] width 112 height 19
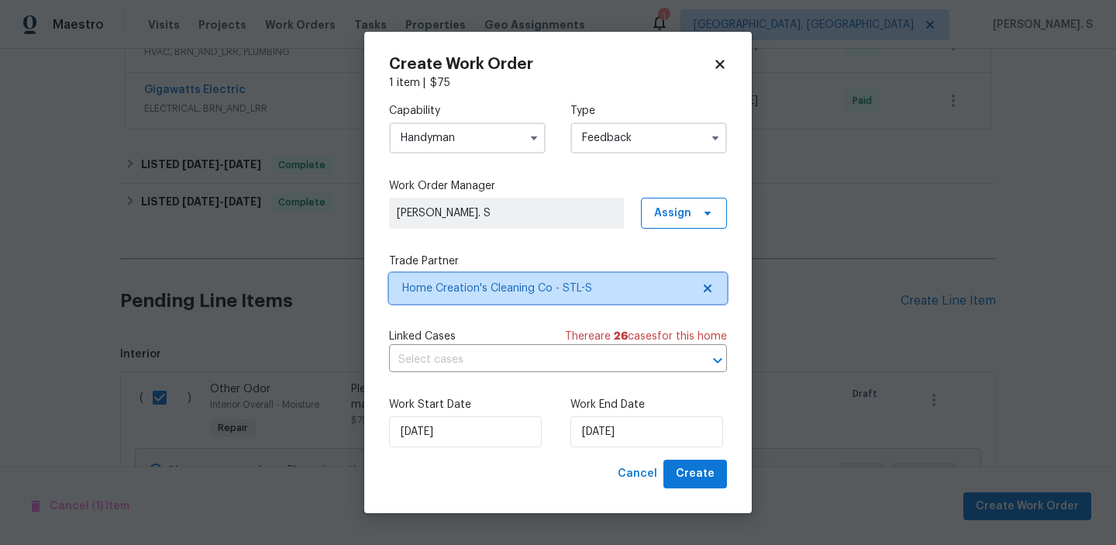
scroll to position [0, 0]
click at [505, 363] on input "text" at bounding box center [536, 360] width 294 height 24
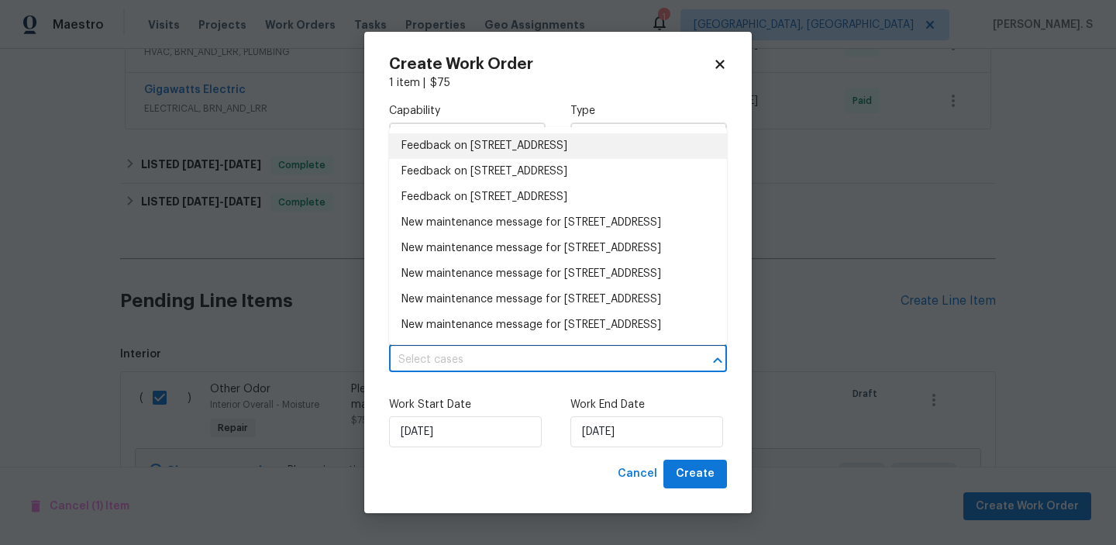
click at [486, 150] on li "Feedback on [STREET_ADDRESS]" at bounding box center [558, 146] width 338 height 26
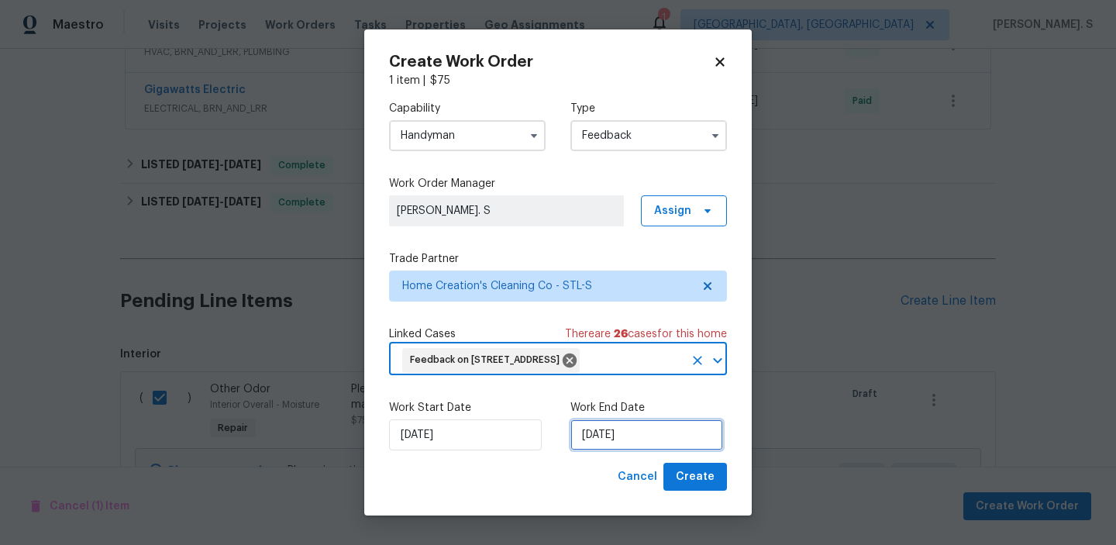
click at [587, 450] on input "[DATE]" at bounding box center [646, 434] width 153 height 31
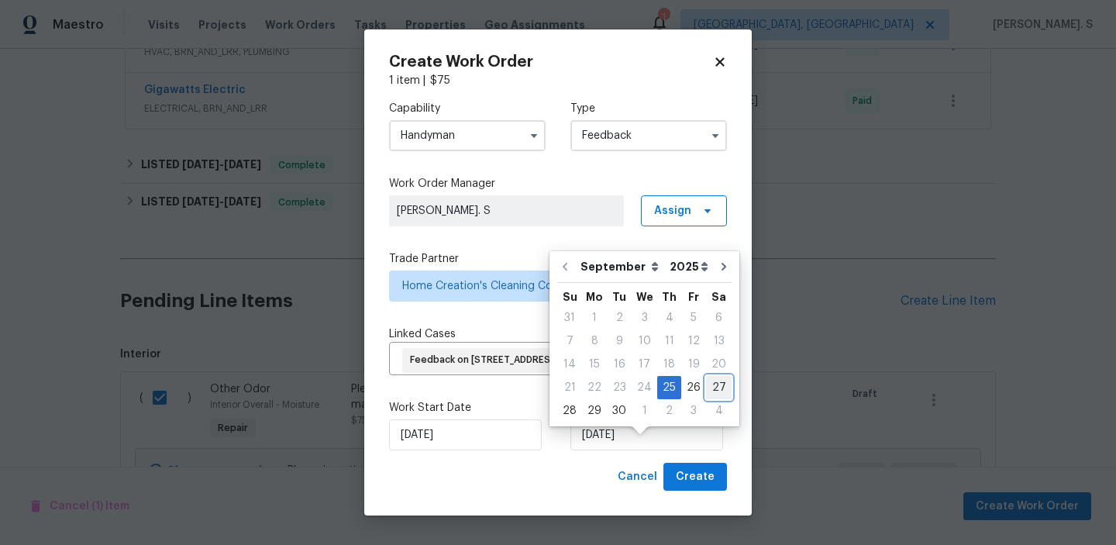
click at [712, 389] on div "27" at bounding box center [719, 388] width 26 height 22
type input "[DATE]"
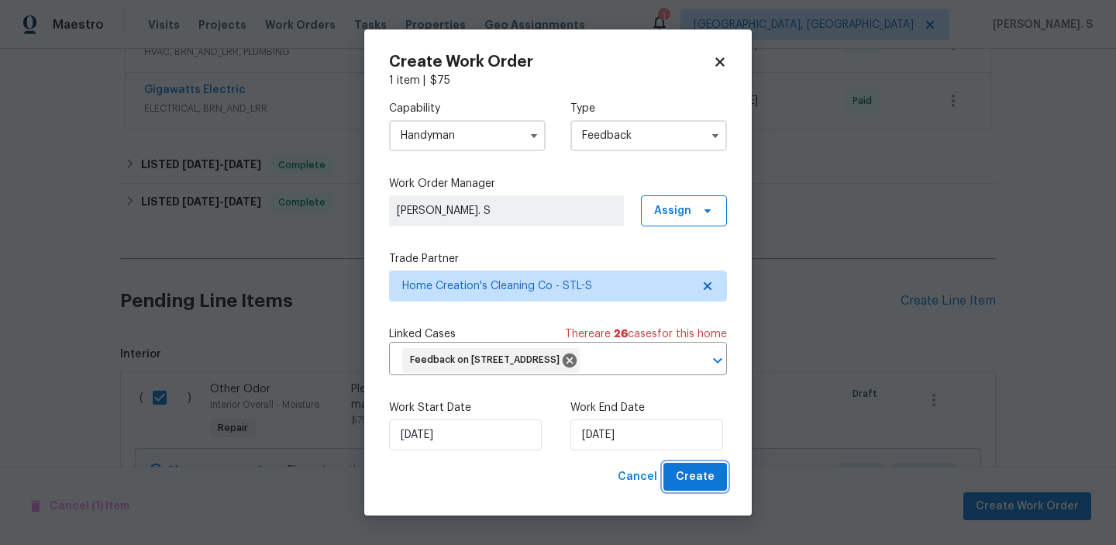
click at [700, 487] on span "Create" at bounding box center [695, 476] width 39 height 19
checkbox input "false"
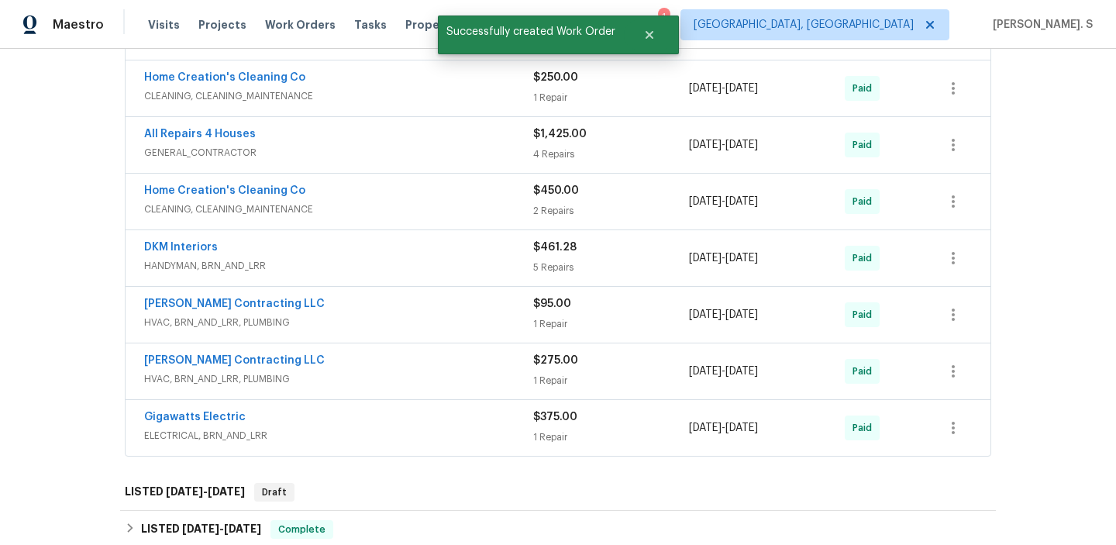
scroll to position [672, 0]
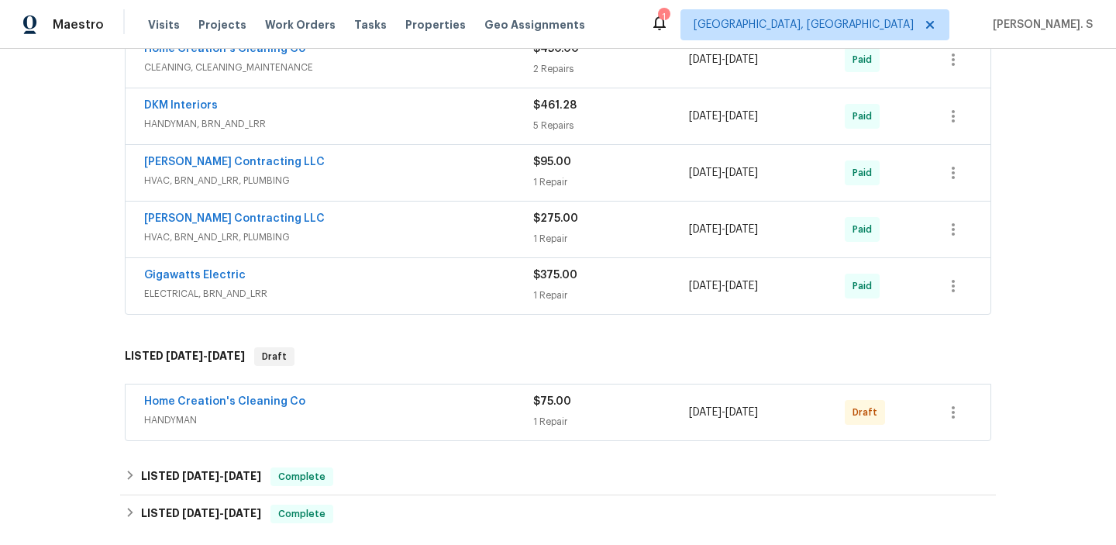
scroll to position [838, 0]
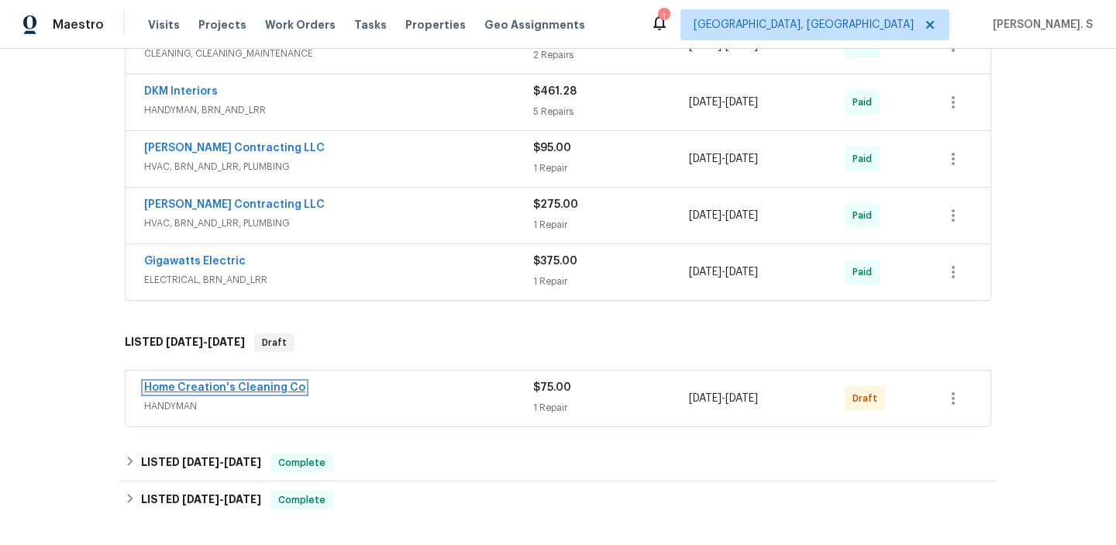
click at [218, 385] on link "Home Creation's Cleaning Co" at bounding box center [224, 387] width 161 height 11
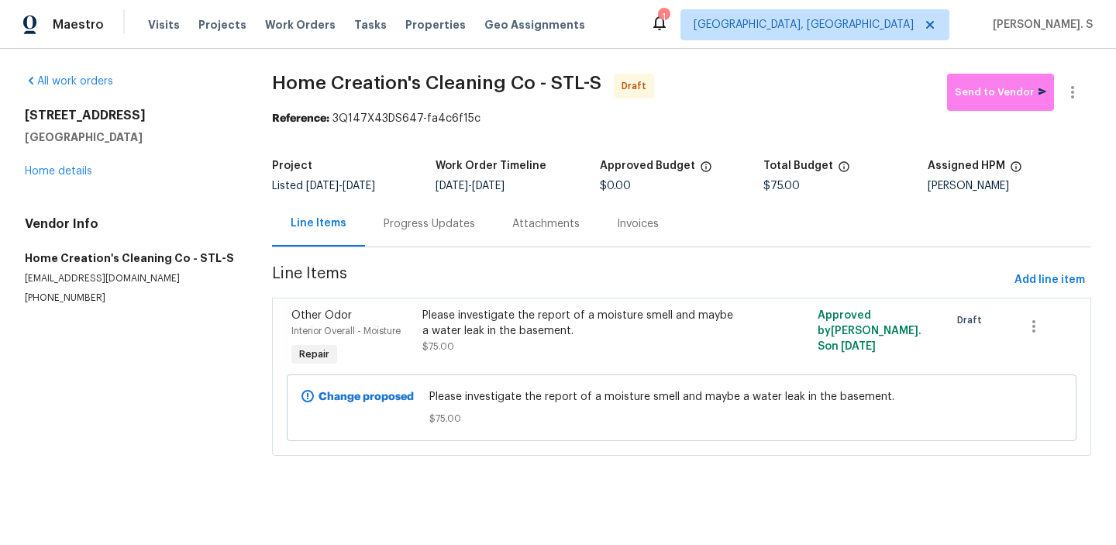
click at [401, 253] on section "Home Creation's Cleaning Co - STL-S Draft Send to Vendor Reference: 3Q147X43DS6…" at bounding box center [681, 274] width 819 height 401
click at [403, 228] on div "Progress Updates" at bounding box center [429, 223] width 91 height 15
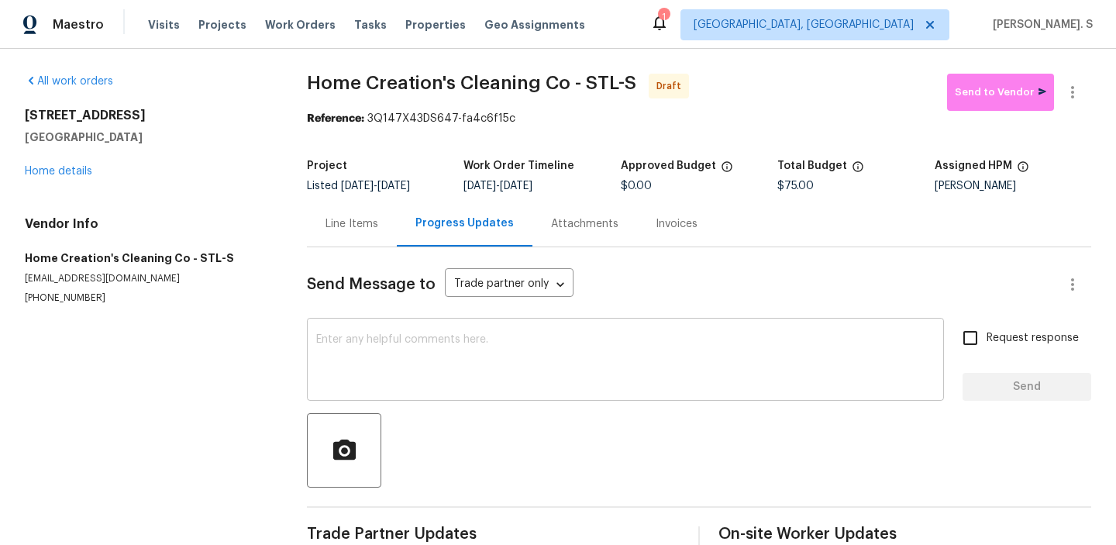
click at [460, 389] on div "x ​" at bounding box center [625, 361] width 637 height 79
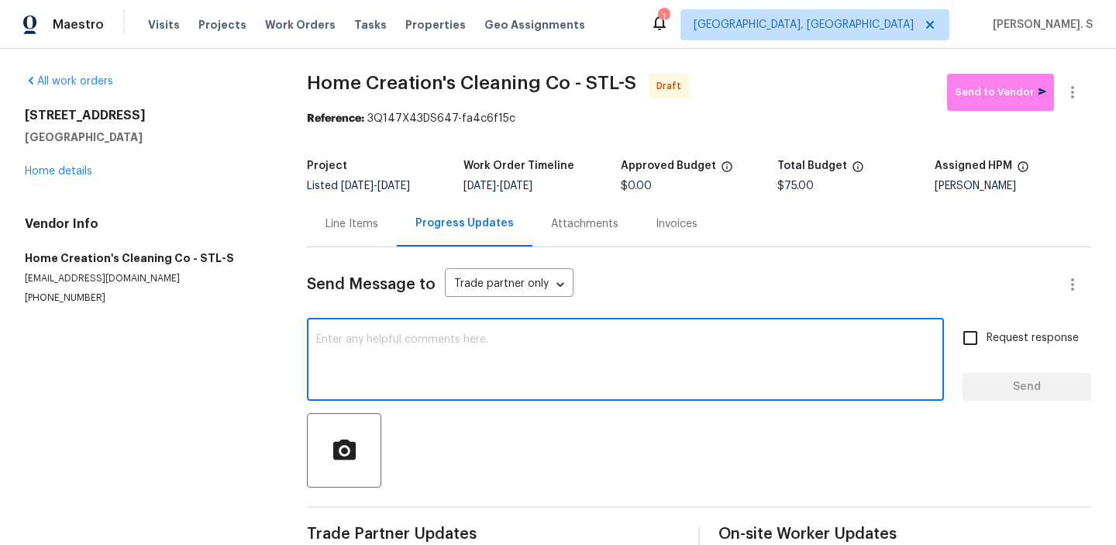
paste textarea "Hi this is Glory with Opendoor. I’m confirming you received the WO for the prop…"
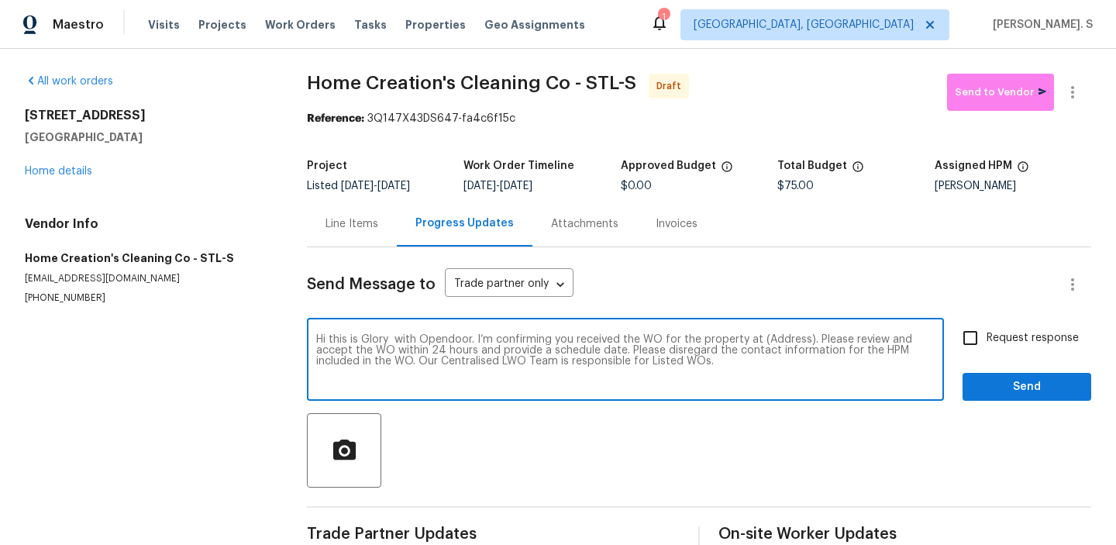
click at [779, 337] on textarea "Hi this is Glory with Opendoor. I’m confirming you received the WO for the prop…" at bounding box center [625, 361] width 618 height 54
paste textarea "[STREET_ADDRESS]"
type textarea "Hi this is Glory with Opendoor. I’m confirming you received the WO for the prop…"
click at [1072, 105] on button "button" at bounding box center [1072, 92] width 37 height 37
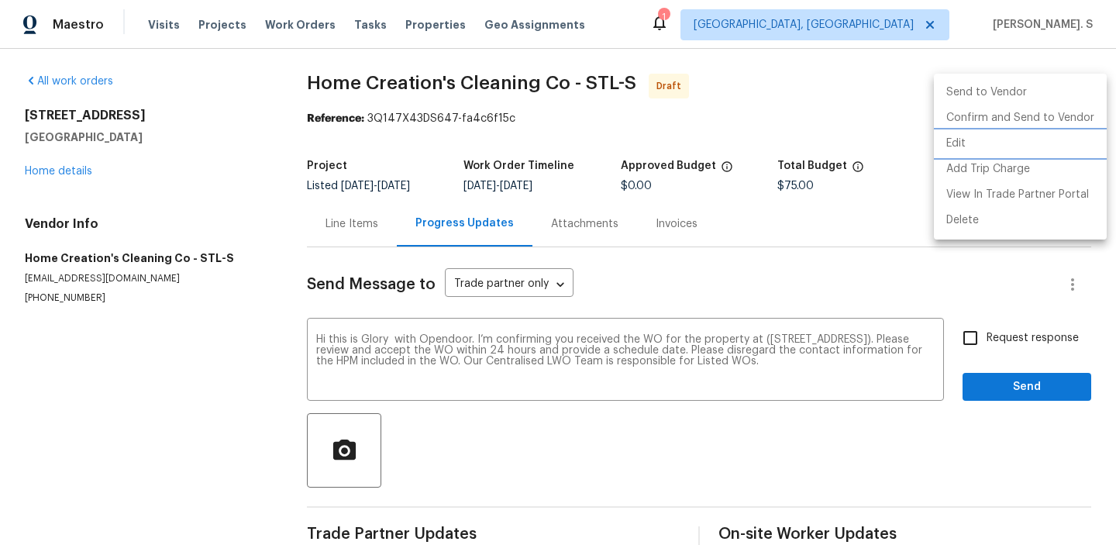
click at [1006, 138] on li "Edit" at bounding box center [1020, 144] width 173 height 26
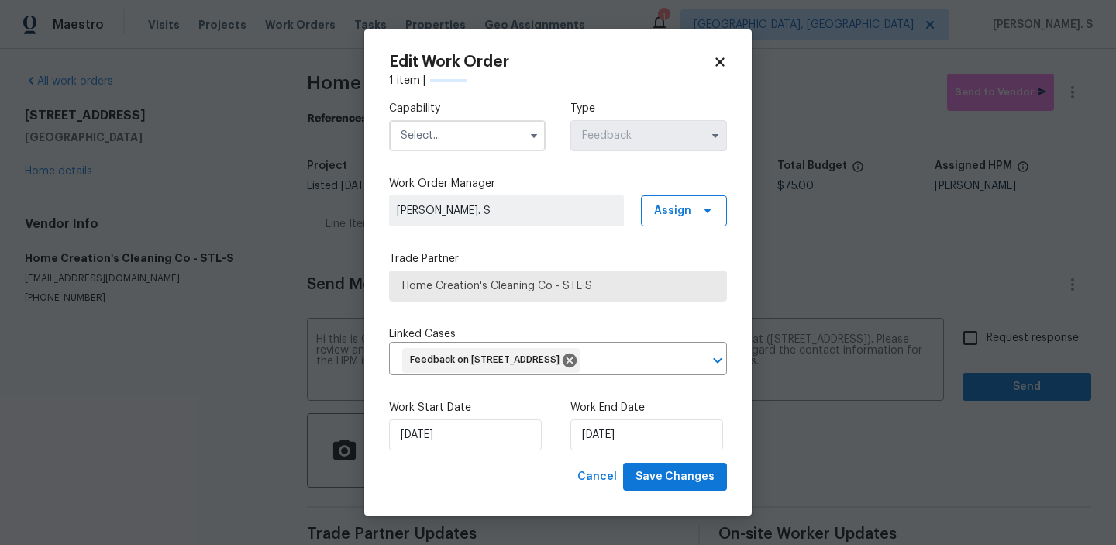
click at [544, 124] on span at bounding box center [533, 135] width 23 height 23
click at [498, 129] on input "text" at bounding box center [467, 135] width 157 height 31
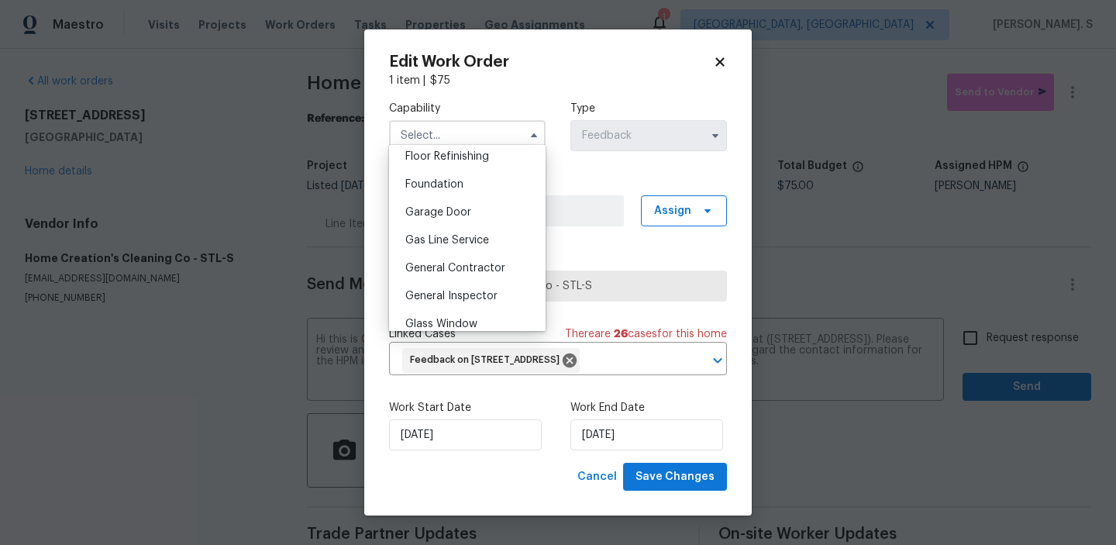
scroll to position [786, 0]
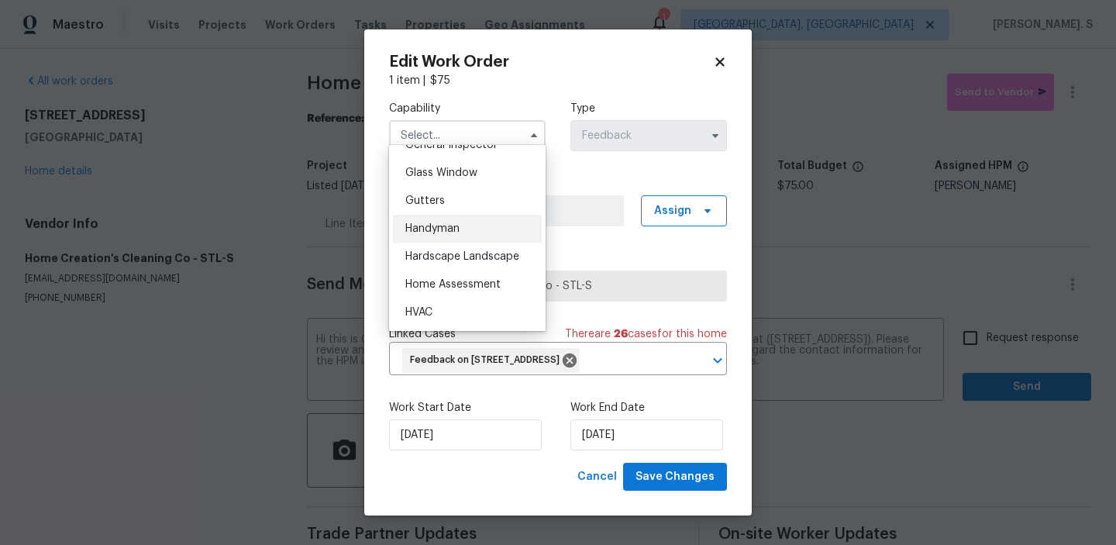
click at [478, 226] on div "Handyman" at bounding box center [467, 229] width 149 height 28
type input "Handyman"
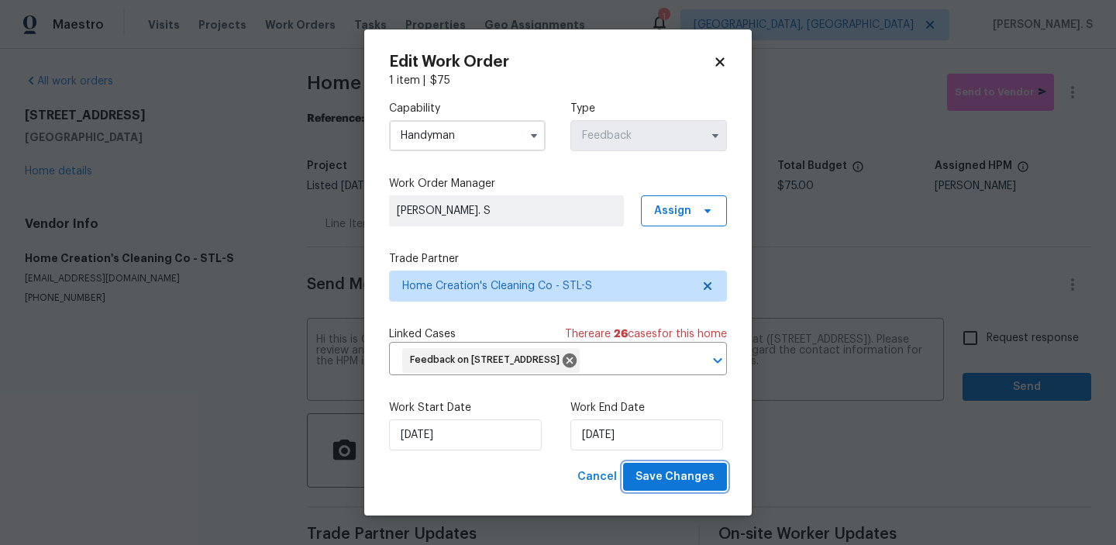
click at [673, 487] on span "Save Changes" at bounding box center [674, 476] width 79 height 19
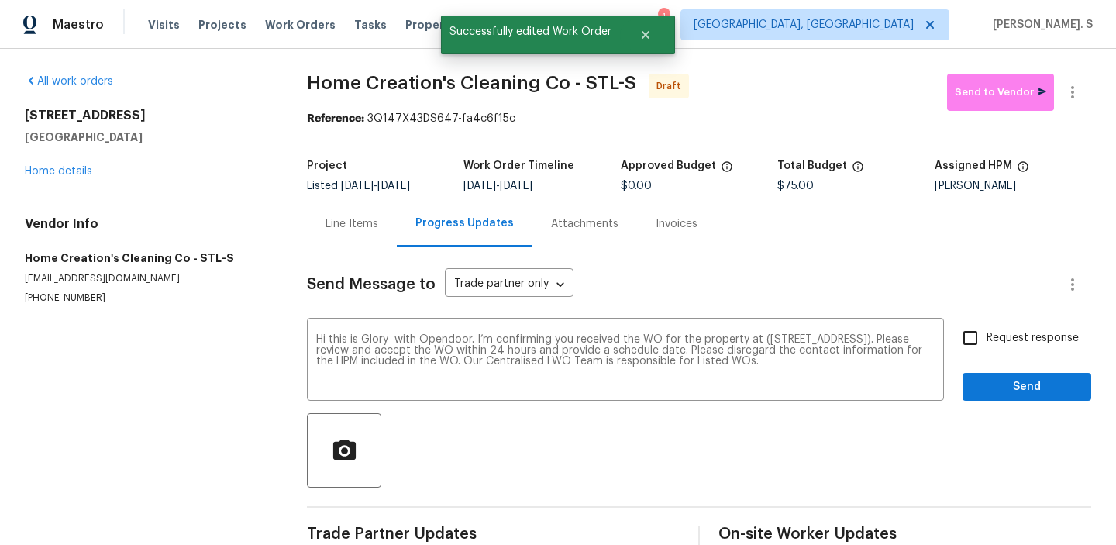
click at [997, 346] on label "Request response" at bounding box center [1016, 338] width 125 height 33
click at [986, 346] on input "Request response" at bounding box center [970, 338] width 33 height 33
checkbox input "true"
click at [993, 387] on span "Send" at bounding box center [1027, 386] width 104 height 19
click at [1075, 95] on icon "button" at bounding box center [1072, 92] width 19 height 19
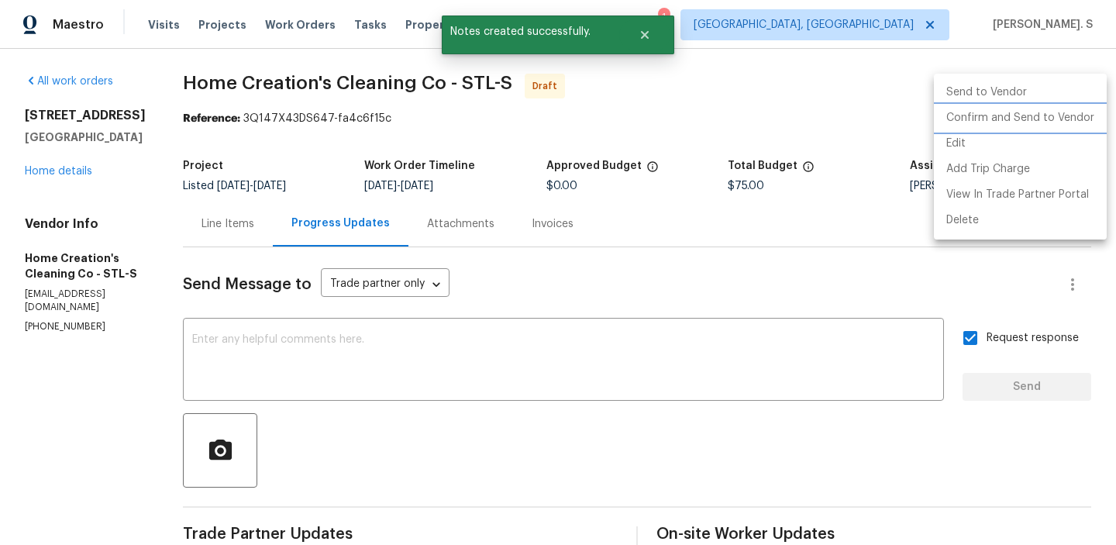
click at [985, 121] on li "Confirm and Send to Vendor" at bounding box center [1020, 118] width 173 height 26
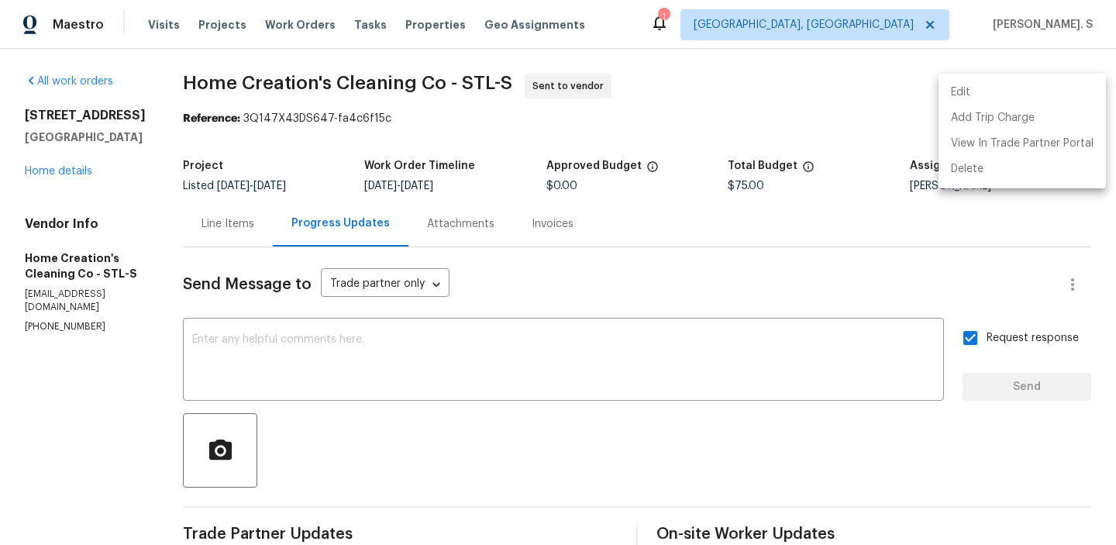
click at [552, 375] on div at bounding box center [558, 272] width 1116 height 545
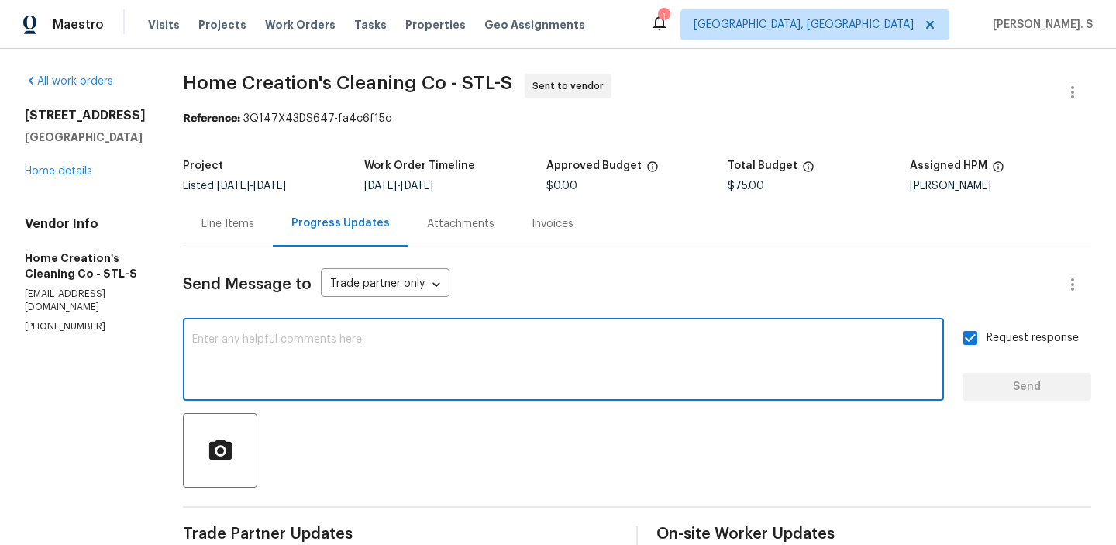
click at [552, 375] on textarea at bounding box center [563, 361] width 742 height 54
paste textarea "The Work Orders must include before-photos (both close-up and wide-angle) and a…"
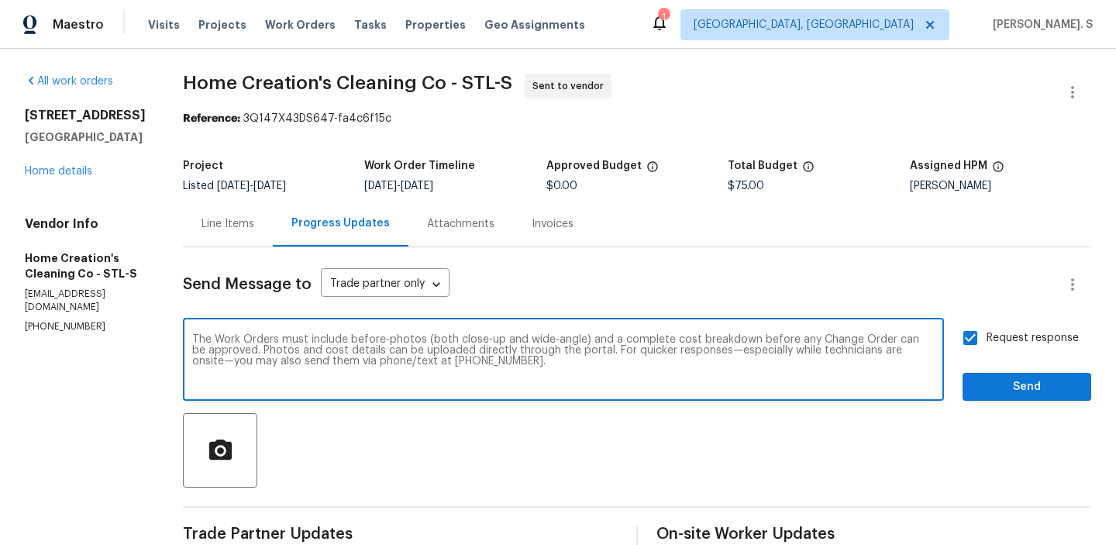
type textarea "The Work Orders must include before-photos (both close-up and wide-angle) and a…"
click at [1013, 375] on button "Send" at bounding box center [1026, 387] width 129 height 29
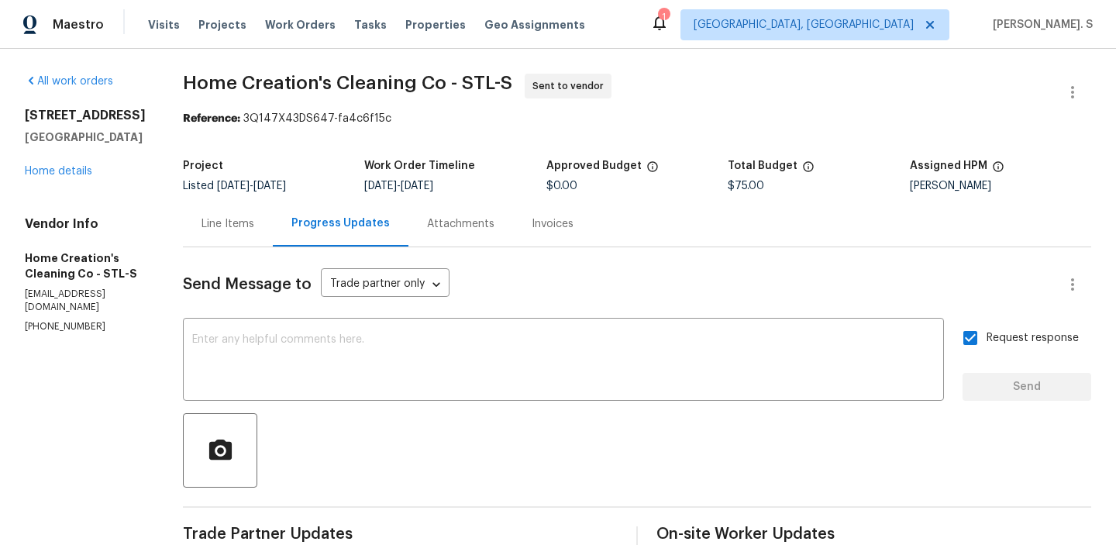
click at [317, 78] on span "Home Creation's Cleaning Co - STL-S" at bounding box center [347, 83] width 329 height 19
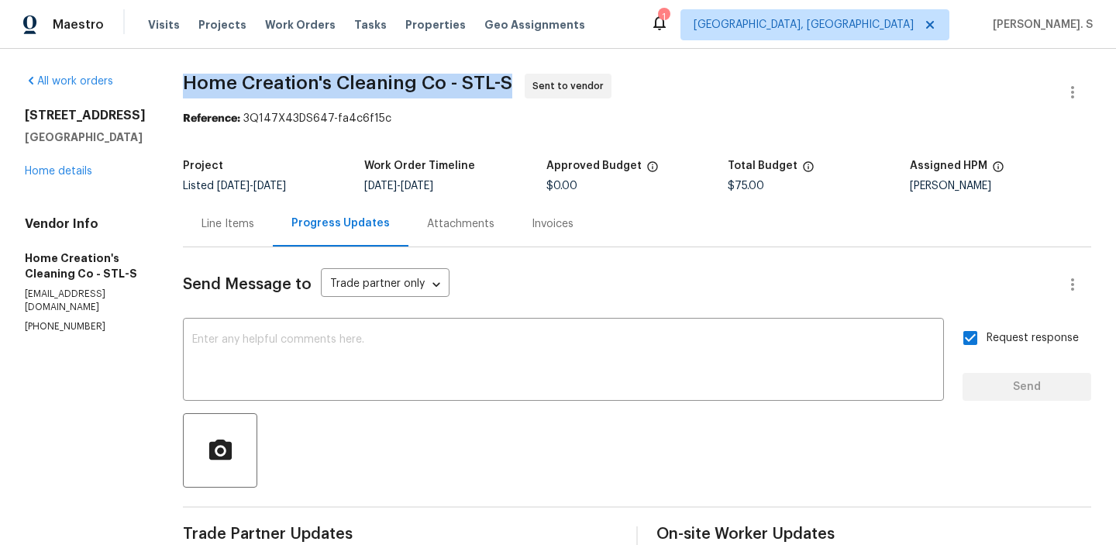
copy span "Home Creation's Cleaning Co - STL-S"
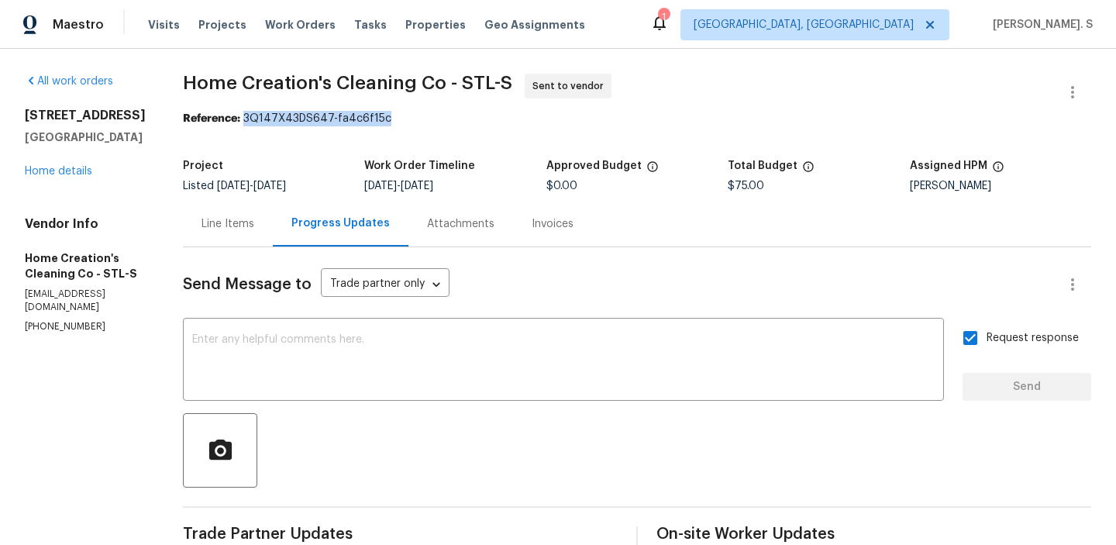
drag, startPoint x: 239, startPoint y: 119, endPoint x: 480, endPoint y: 119, distance: 240.2
click at [480, 119] on div "Reference: 3Q147X43DS647-fa4c6f15c" at bounding box center [637, 118] width 908 height 15
copy div "3Q147X43DS647-fa4c6f15c"
